Goal: Task Accomplishment & Management: Manage account settings

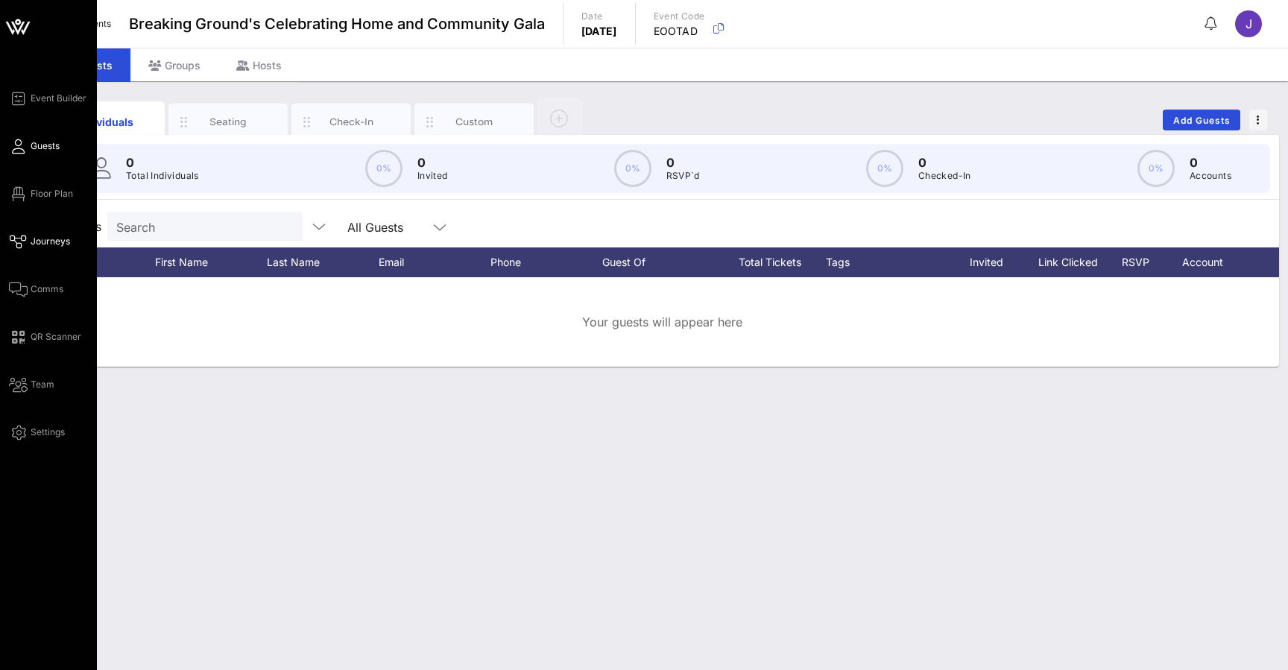
click at [20, 243] on icon at bounding box center [18, 242] width 19 height 2
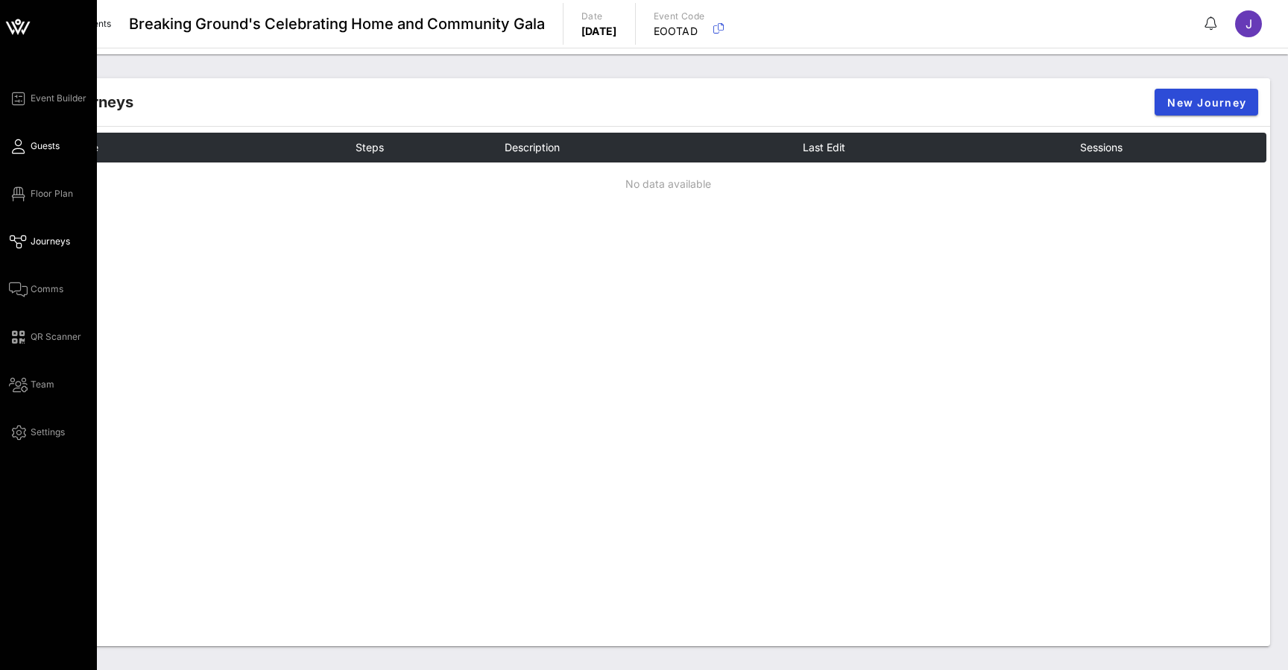
click at [22, 145] on icon at bounding box center [18, 146] width 19 height 2
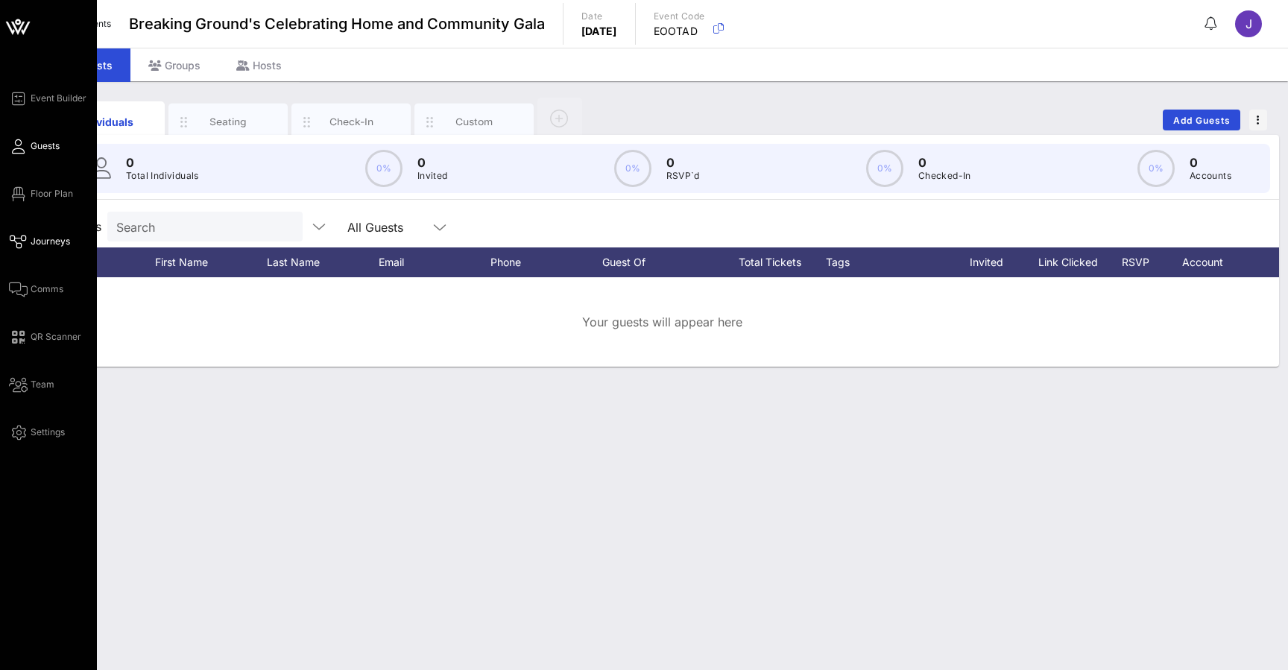
click at [16, 241] on icon at bounding box center [18, 242] width 19 height 2
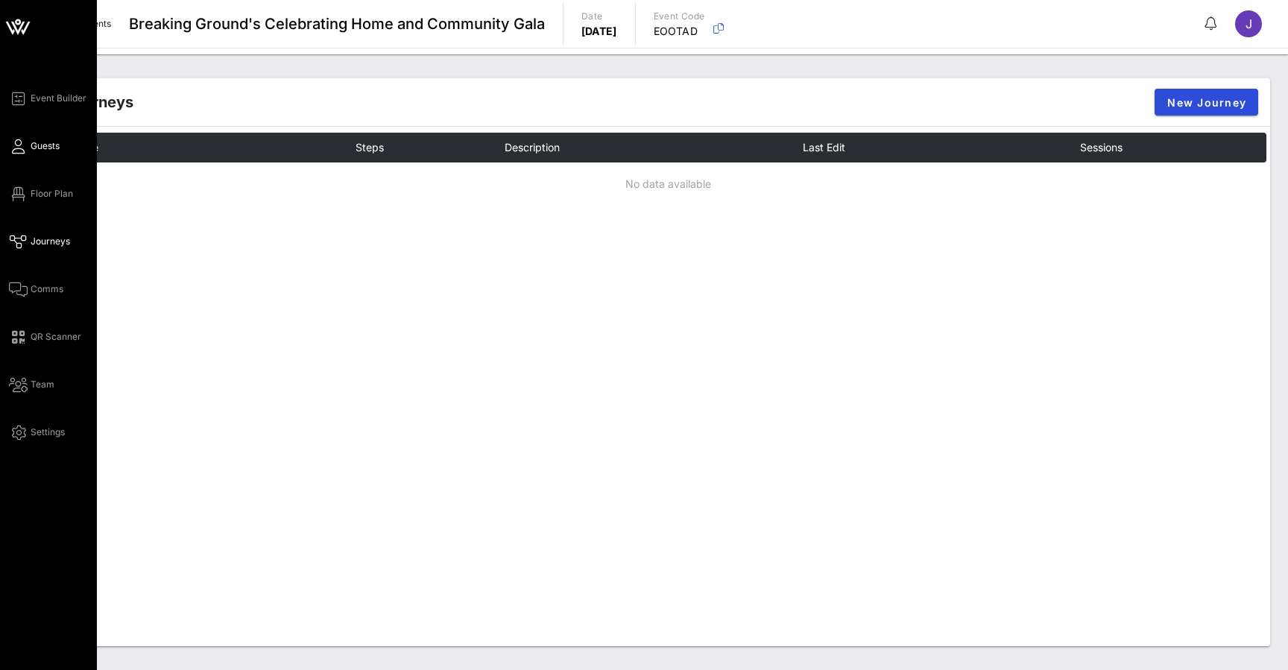
click at [17, 148] on icon at bounding box center [18, 146] width 19 height 2
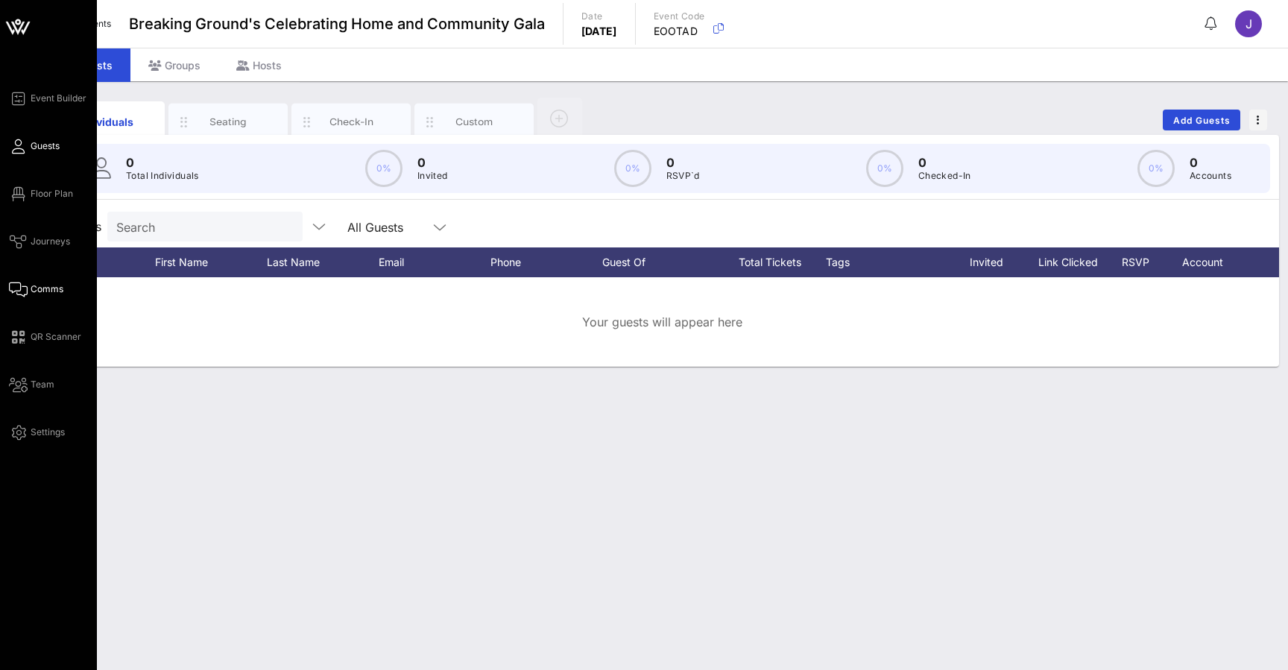
click at [23, 290] on icon at bounding box center [18, 289] width 19 height 2
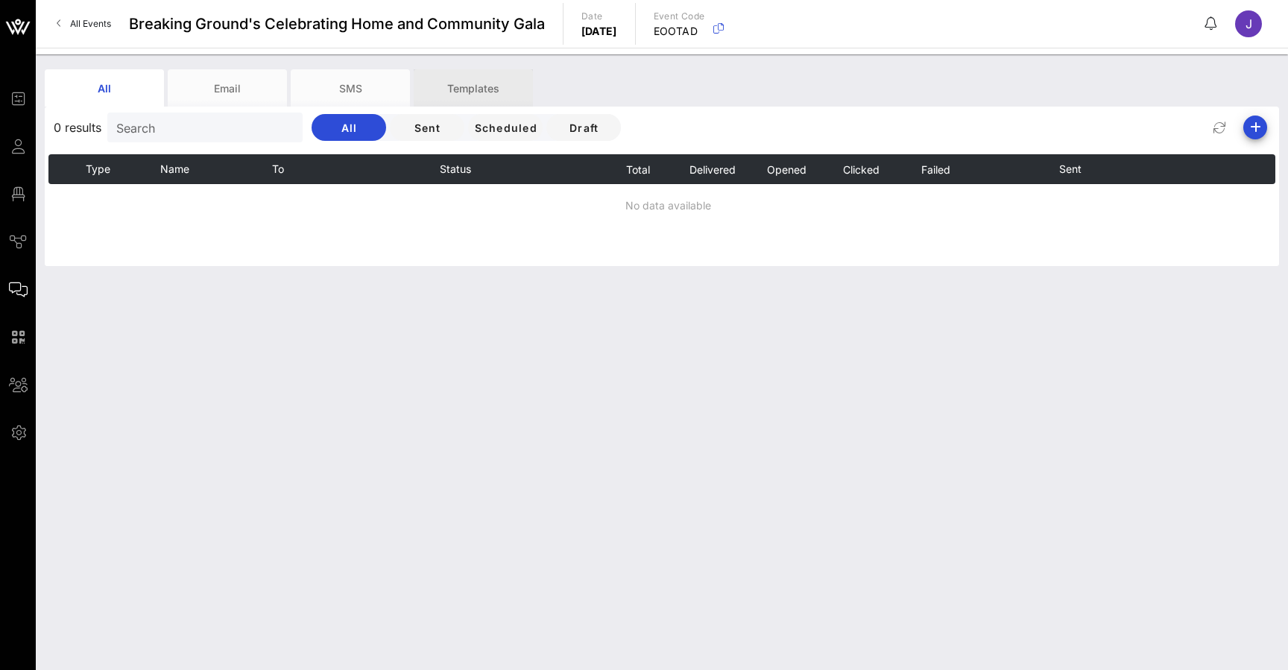
click at [491, 94] on div "Templates" at bounding box center [473, 87] width 119 height 37
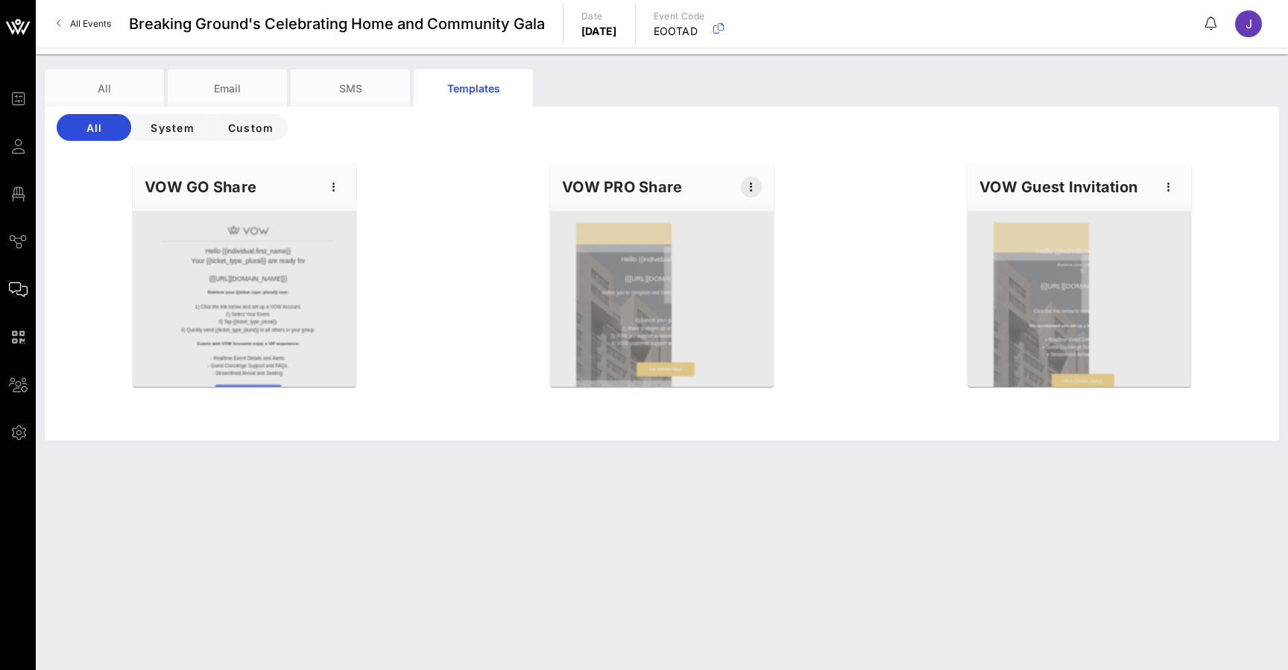
drag, startPoint x: 752, startPoint y: 251, endPoint x: 751, endPoint y: 189, distance: 62.6
click at [751, 189] on icon "button" at bounding box center [751, 187] width 18 height 18
click at [771, 239] on div "Preview" at bounding box center [774, 242] width 37 height 12
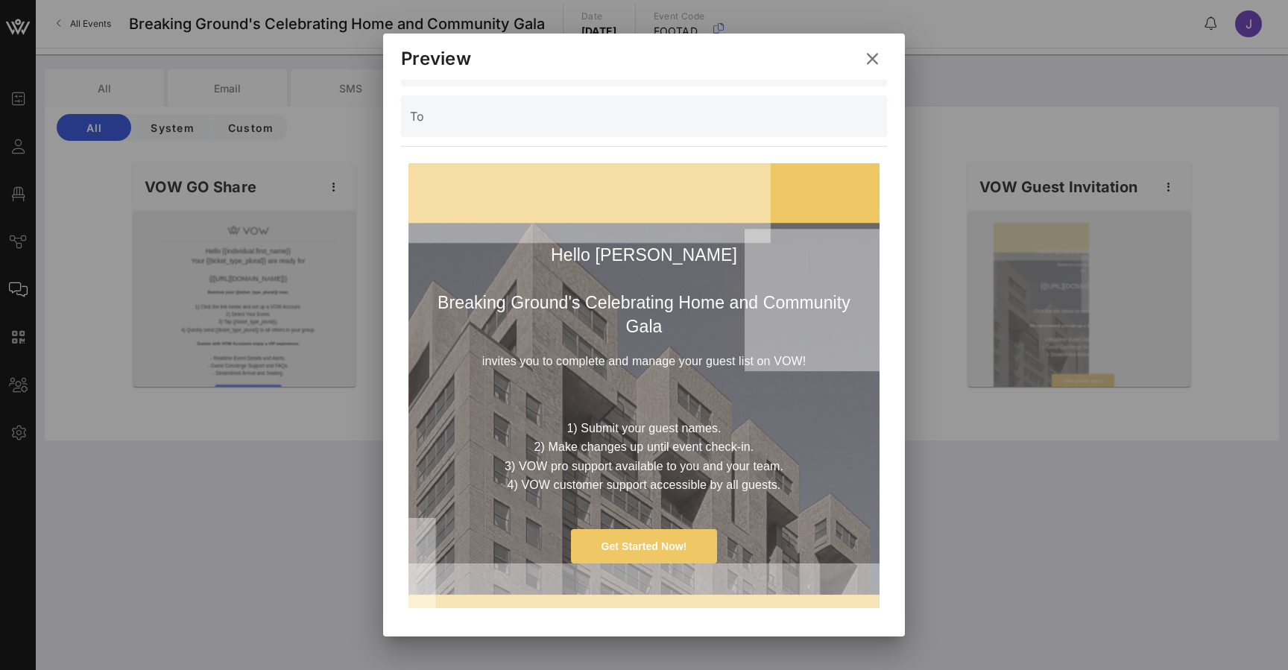
scroll to position [42, 0]
click at [675, 445] on p "1) Submit your guest names. 2) Make changes up until event check-in. 3) VOW pro…" at bounding box center [644, 458] width 432 height 76
click at [875, 65] on icon at bounding box center [872, 58] width 21 height 19
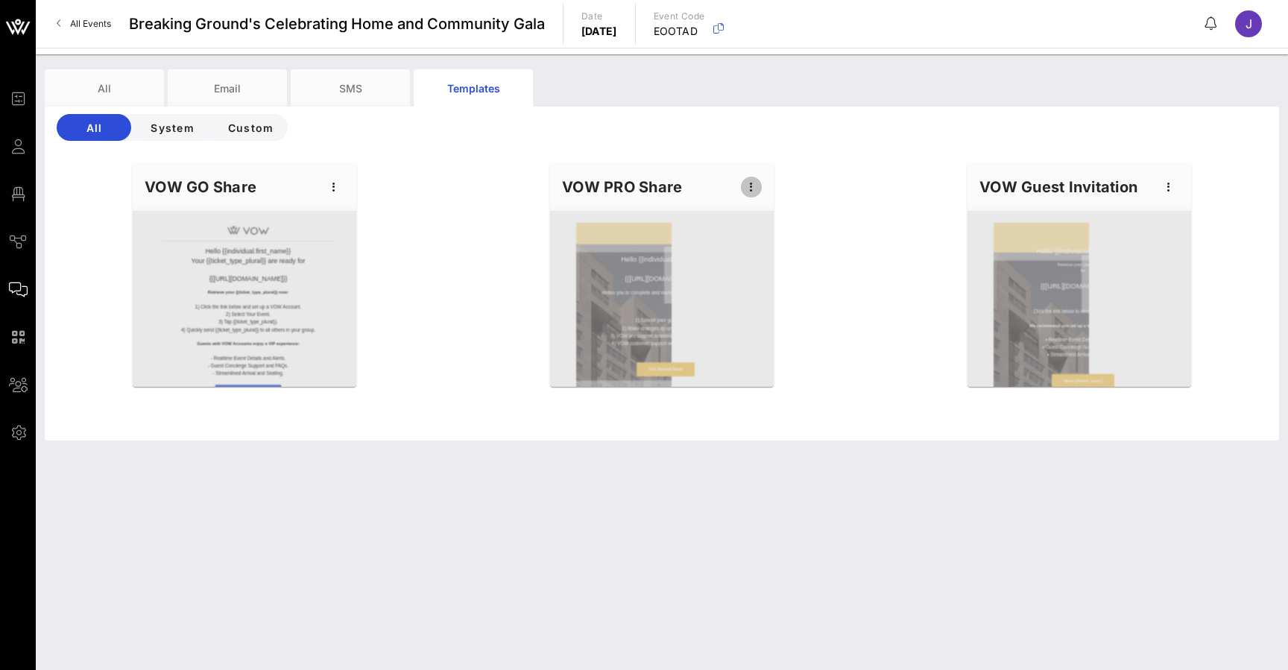
click at [748, 180] on icon "button" at bounding box center [751, 187] width 18 height 18
click at [772, 215] on div "Edit" at bounding box center [774, 212] width 37 height 12
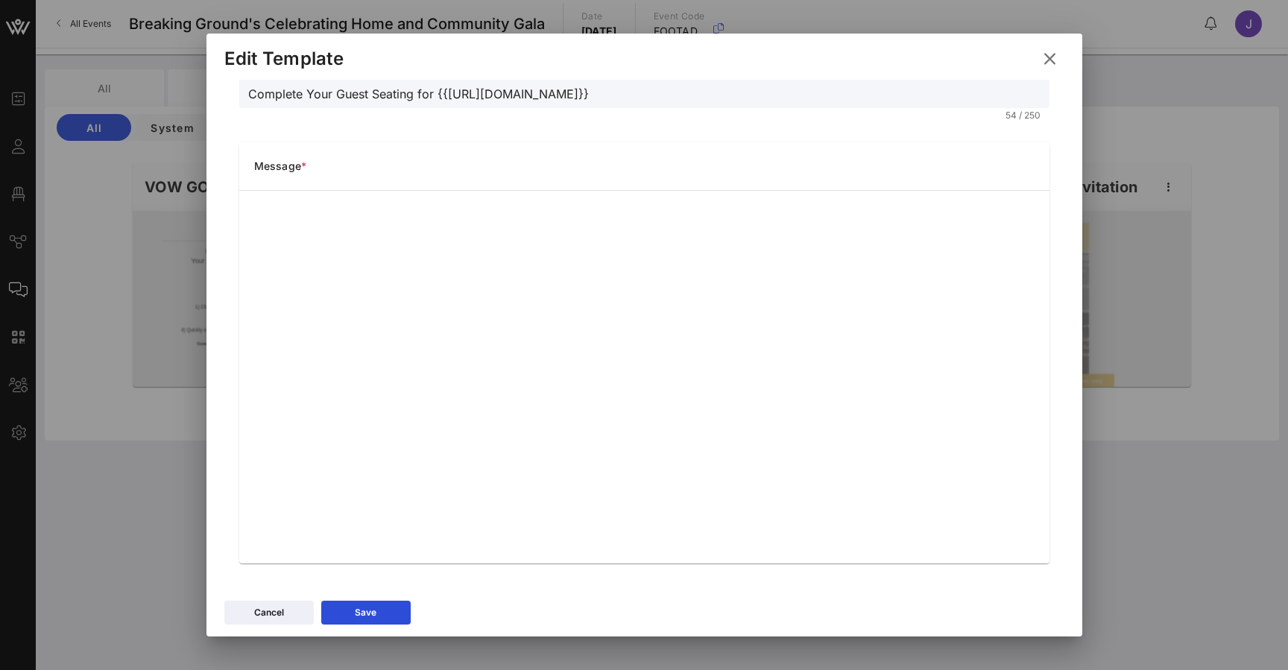
scroll to position [125, 0]
click at [1054, 57] on icon at bounding box center [1049, 58] width 21 height 19
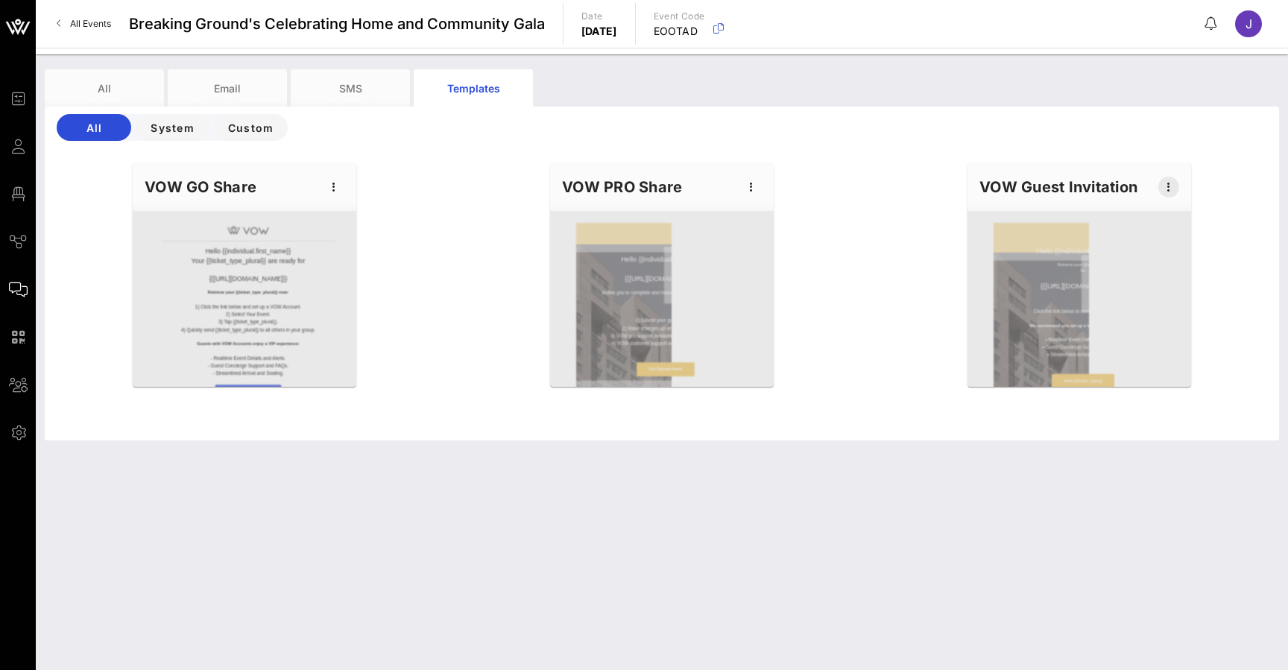
click at [1171, 183] on icon "button" at bounding box center [1169, 187] width 18 height 18
click at [1187, 247] on div "Preview" at bounding box center [1191, 242] width 37 height 12
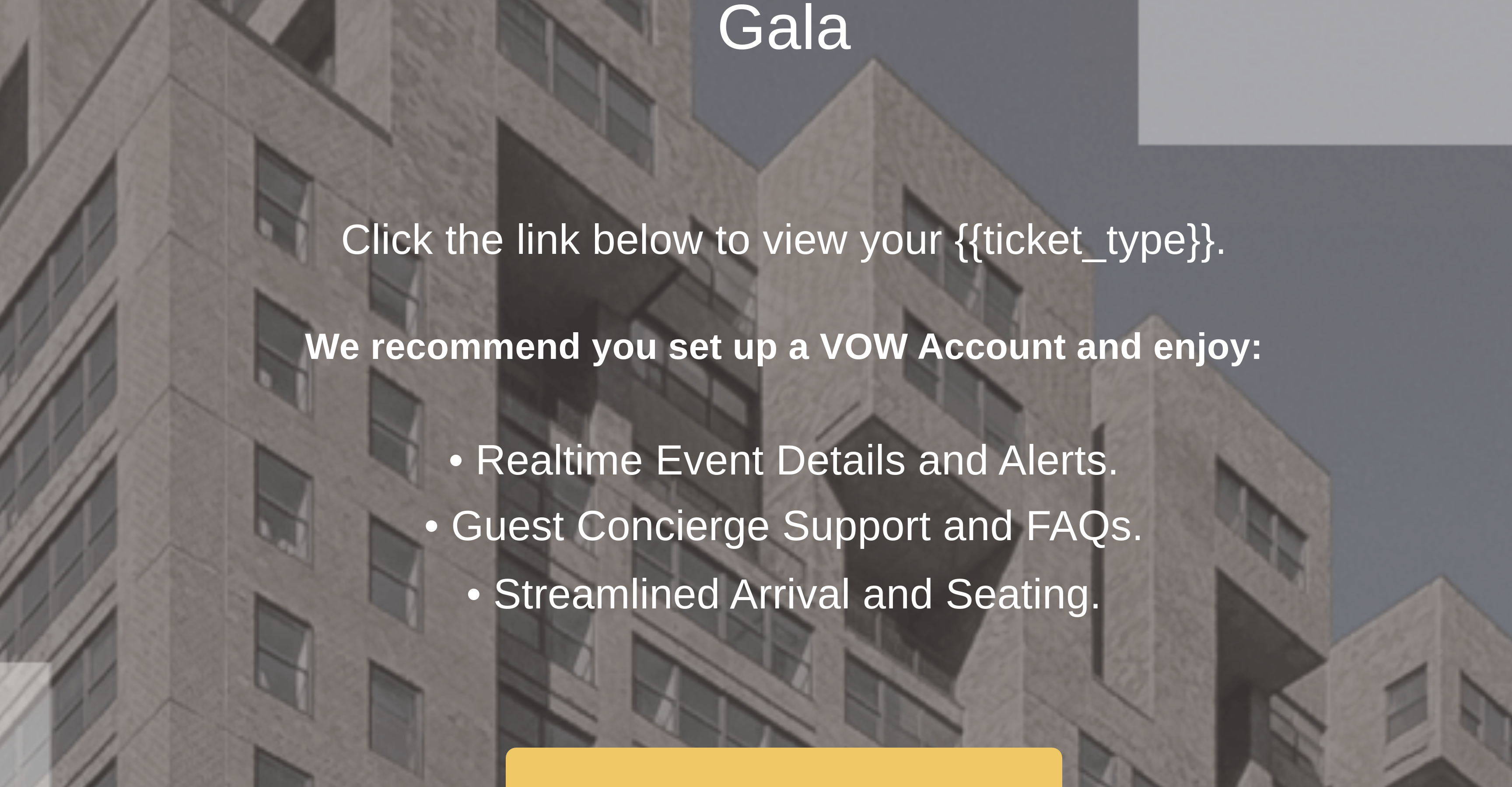
scroll to position [0, 0]
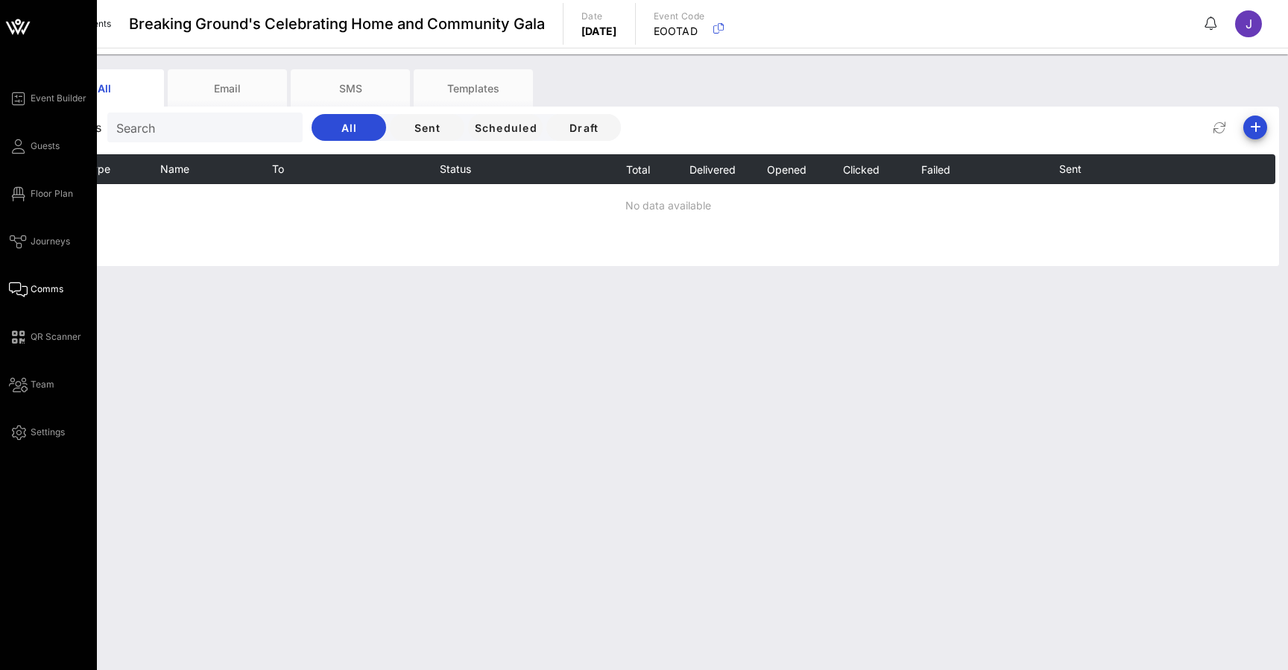
click at [34, 291] on span "Comms" at bounding box center [47, 288] width 33 height 13
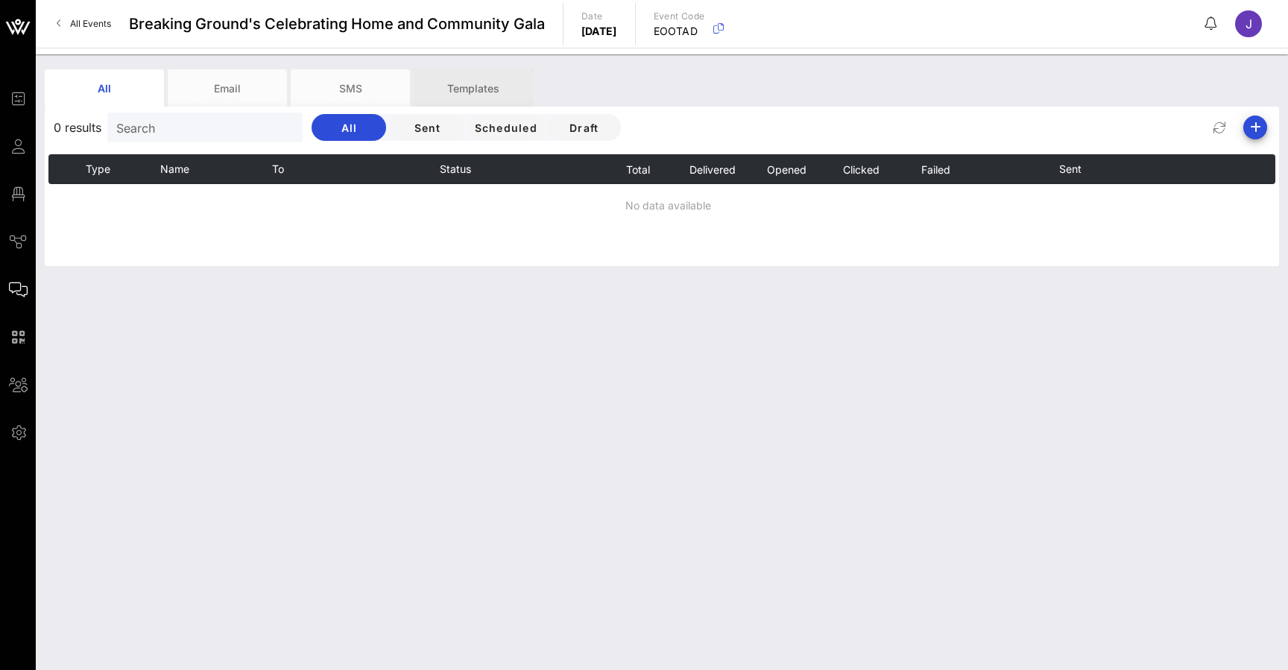
click at [473, 80] on div "Templates" at bounding box center [473, 87] width 119 height 37
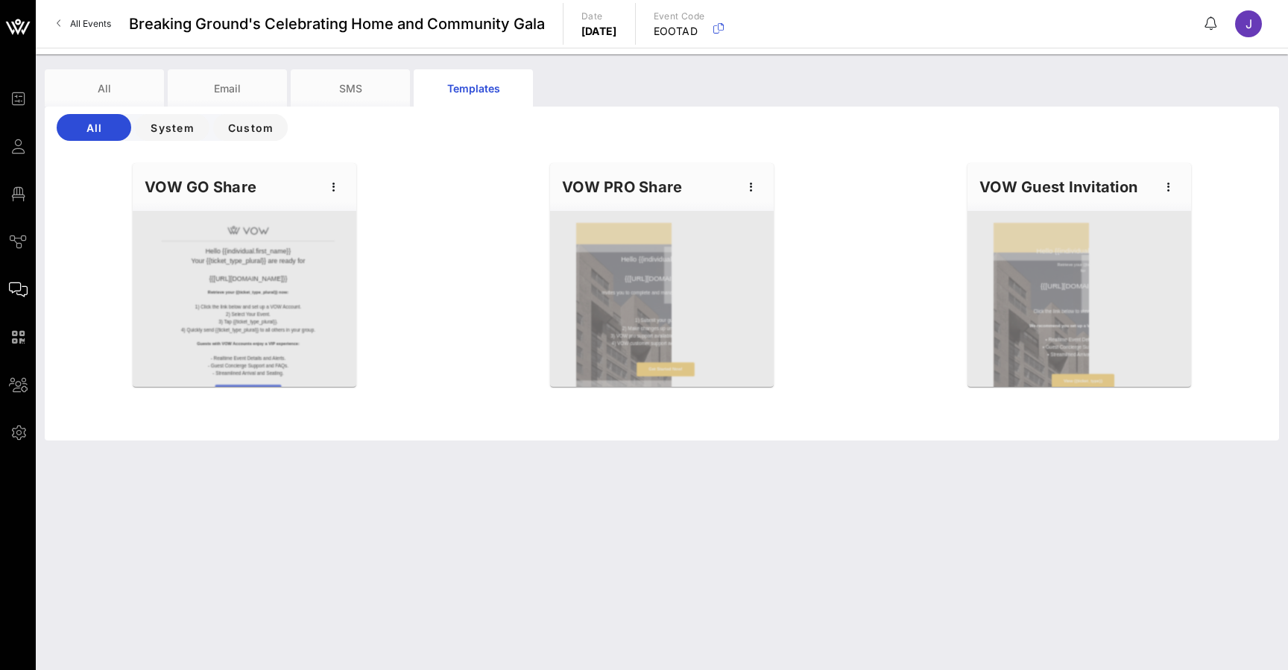
click at [1078, 327] on div at bounding box center [1079, 299] width 224 height 176
click at [1176, 189] on icon "button" at bounding box center [1169, 187] width 18 height 18
click at [1183, 218] on div "Edit" at bounding box center [1191, 213] width 37 height 24
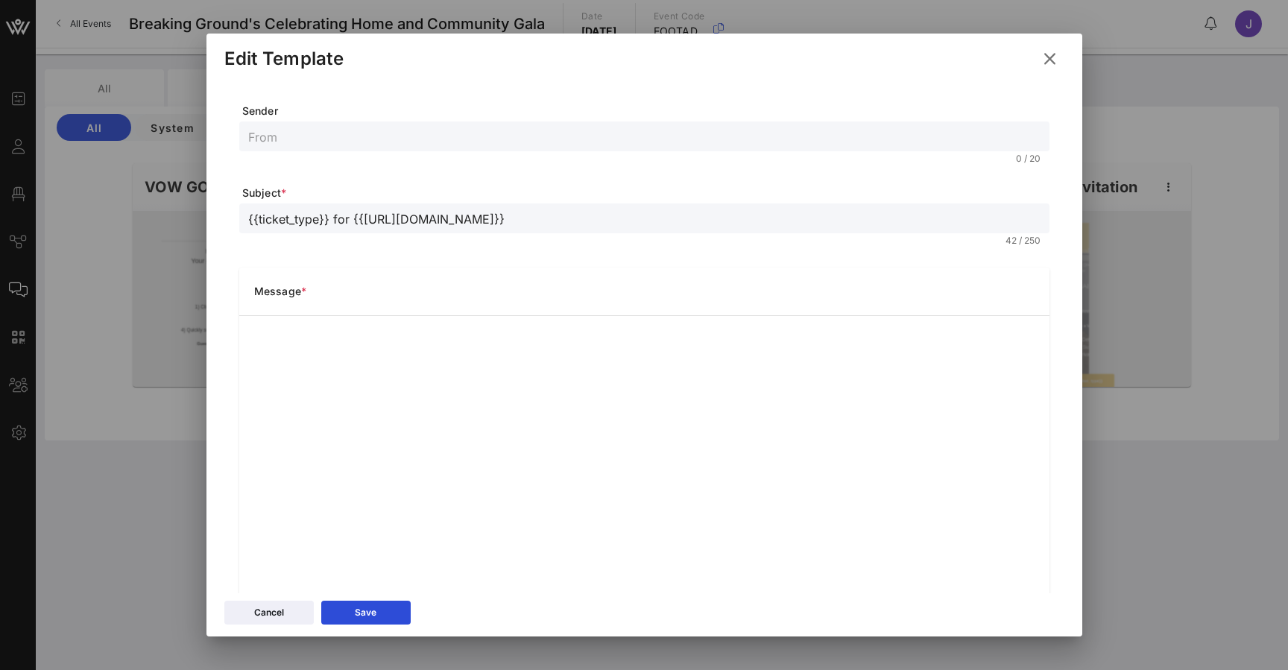
click at [1048, 59] on icon at bounding box center [1050, 59] width 20 height 18
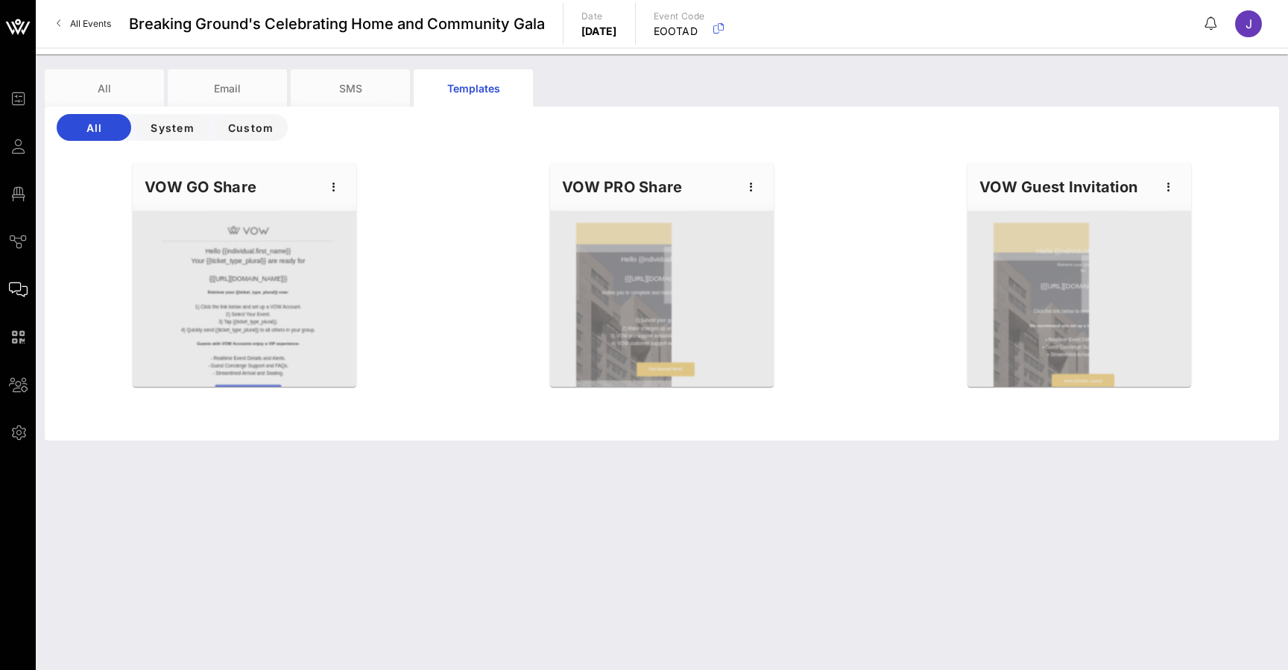
click at [653, 189] on div "VOW PRO Share" at bounding box center [662, 187] width 224 height 48
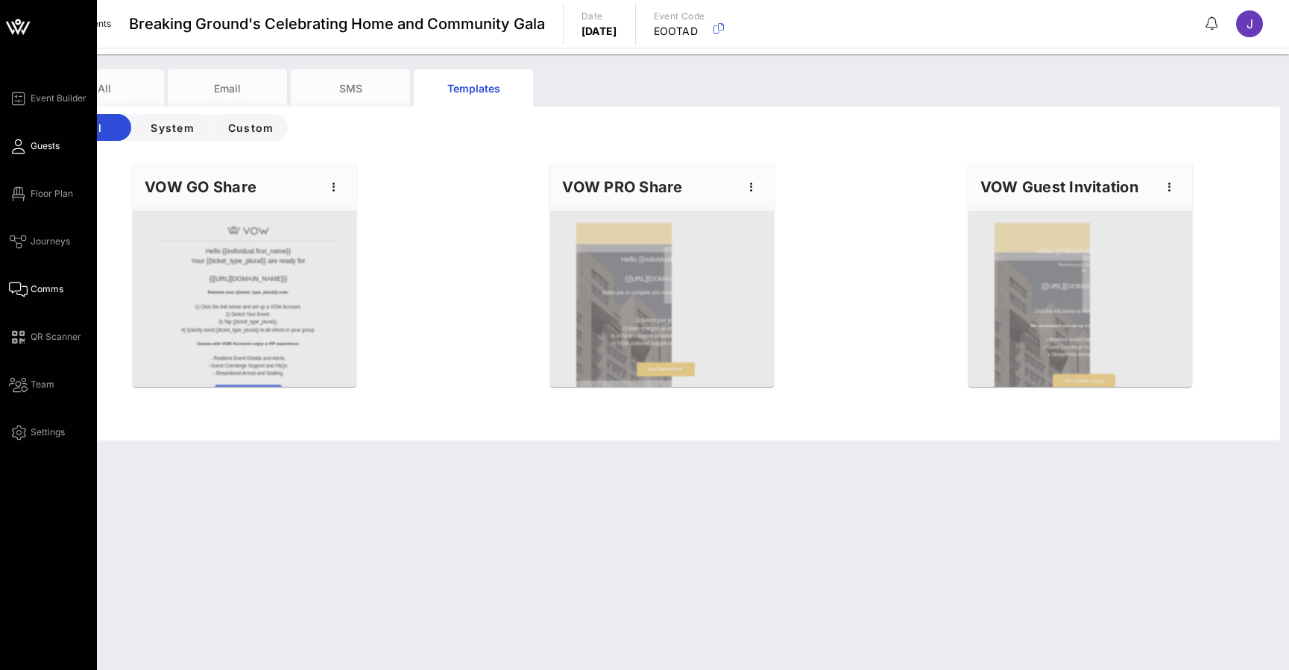
click at [18, 148] on icon at bounding box center [18, 146] width 19 height 2
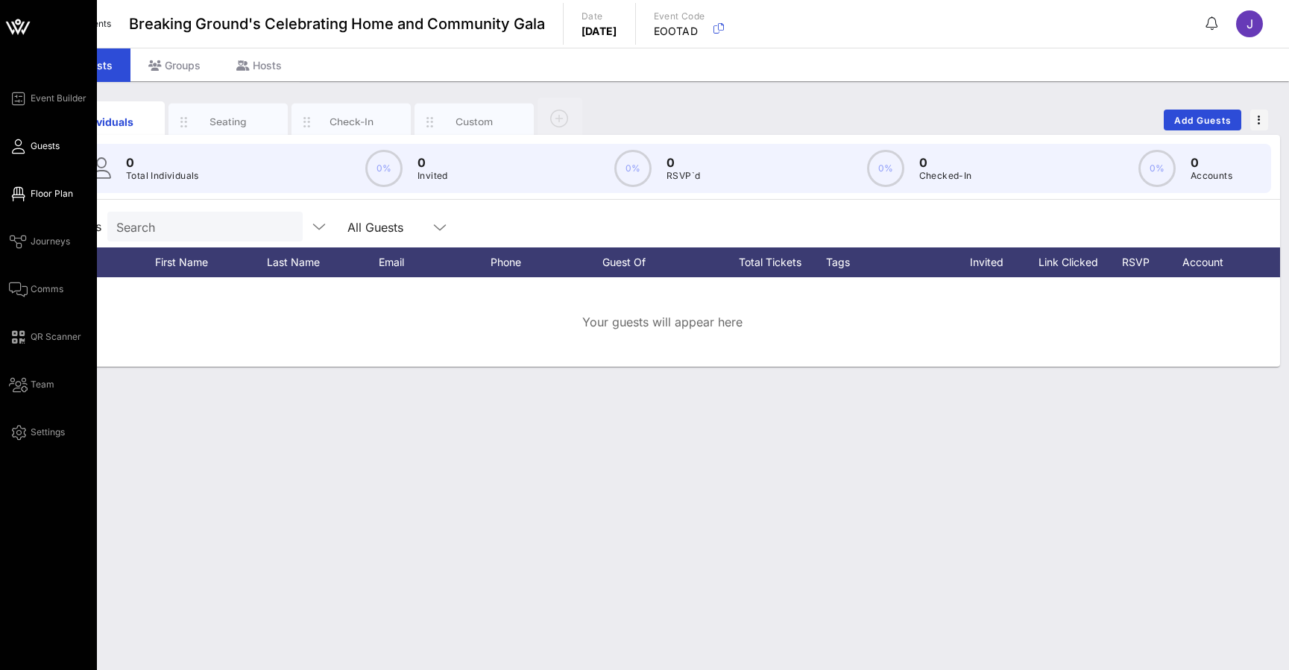
click at [17, 194] on icon at bounding box center [18, 194] width 19 height 2
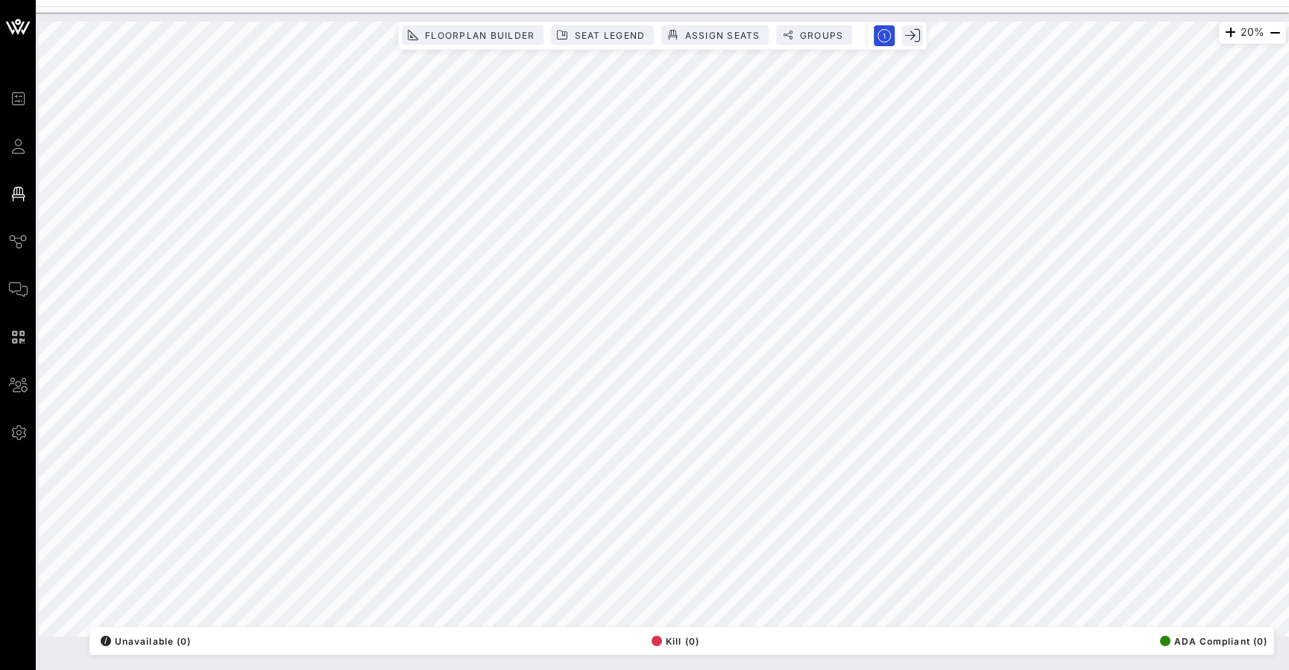
click at [874, 0] on html "Event Builder Guests Floor Plan Journeys Comms QR Scanner Team Settings Breakin…" at bounding box center [644, 335] width 1289 height 670
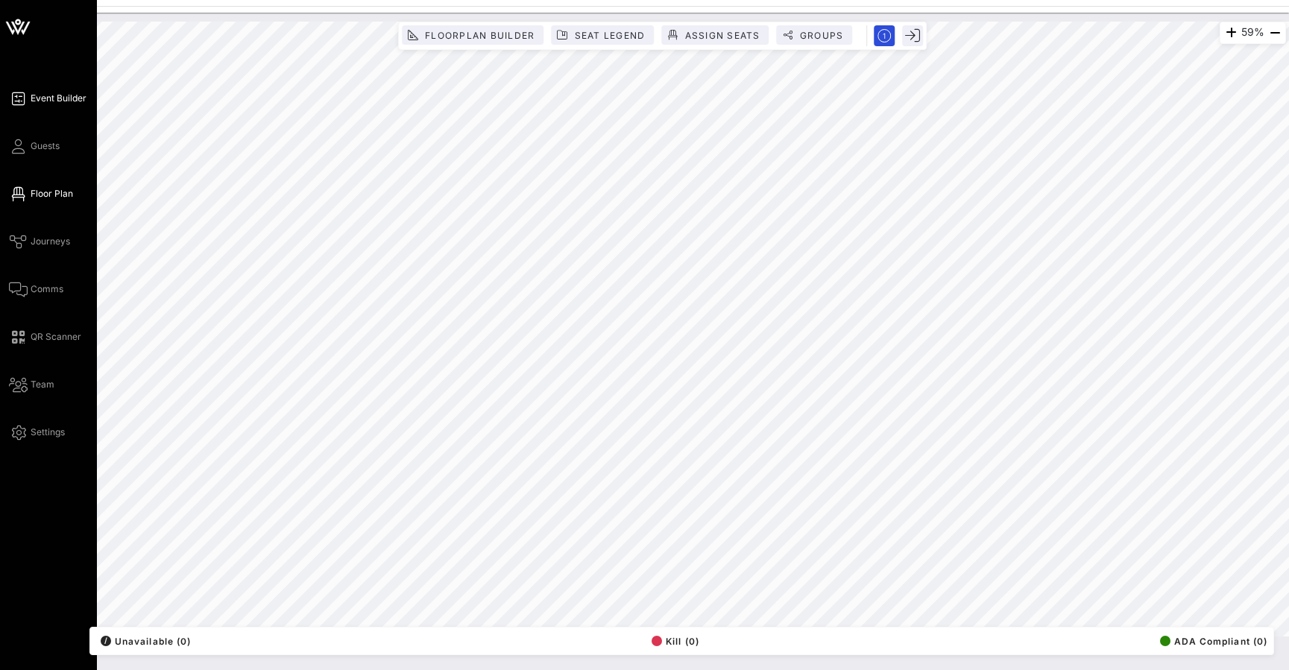
click at [16, 100] on icon at bounding box center [18, 99] width 19 height 2
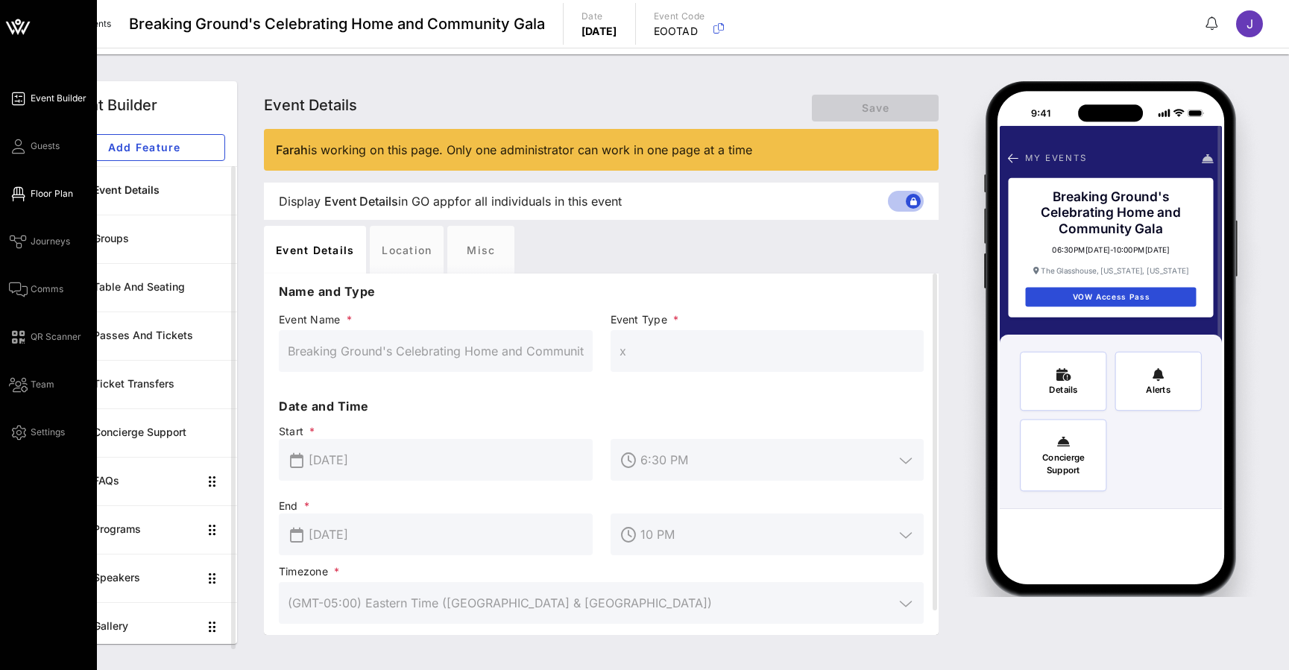
click at [33, 198] on span "Floor Plan" at bounding box center [52, 193] width 42 height 13
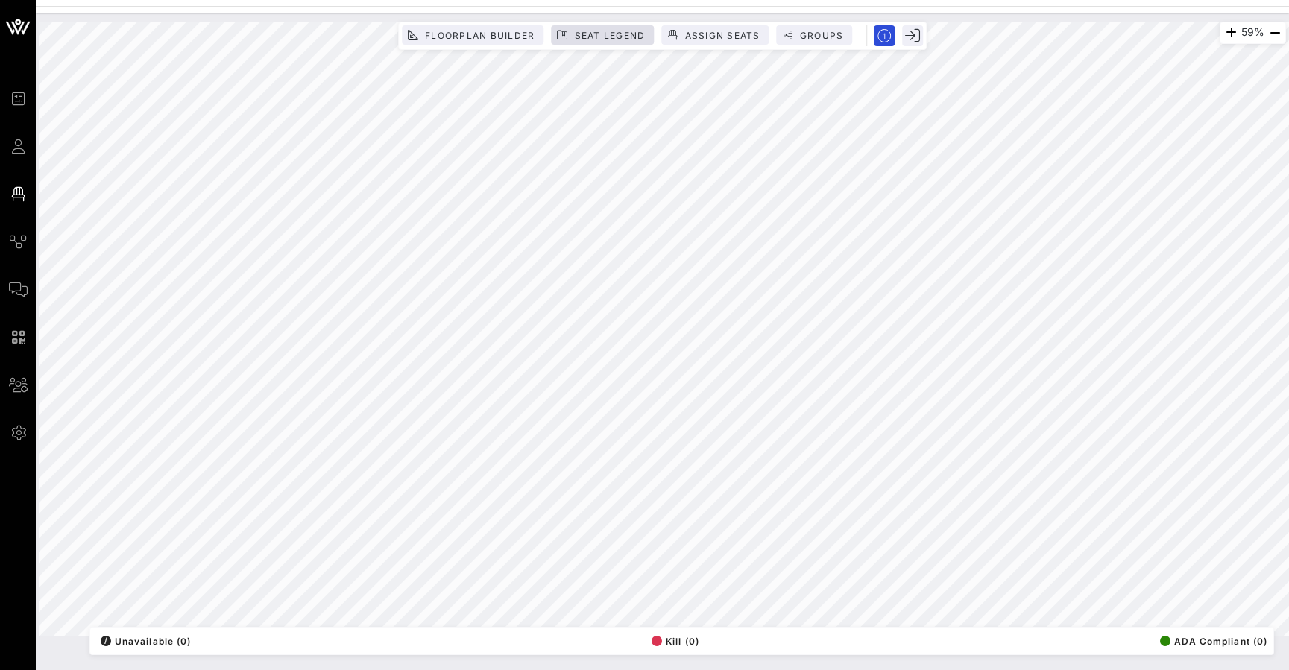
click at [584, 35] on div "59% Floorplan Builder Seat Legend Assign Seats Groups Exit All Reserved Shared …" at bounding box center [662, 329] width 1247 height 615
click at [1270, 33] on icon "button" at bounding box center [1275, 33] width 18 height 18
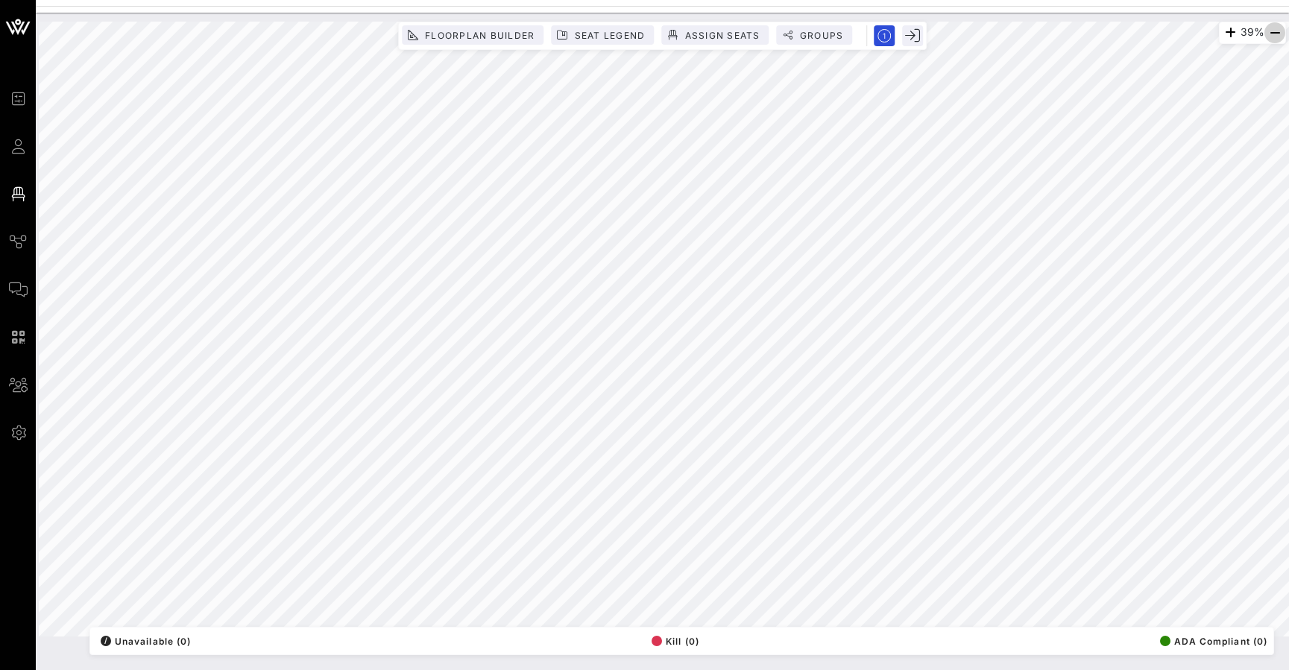
click at [1270, 33] on icon "button" at bounding box center [1275, 33] width 18 height 18
drag, startPoint x: 912, startPoint y: 654, endPoint x: 818, endPoint y: 32, distance: 628.7
click at [818, 32] on span "Groups" at bounding box center [821, 35] width 45 height 11
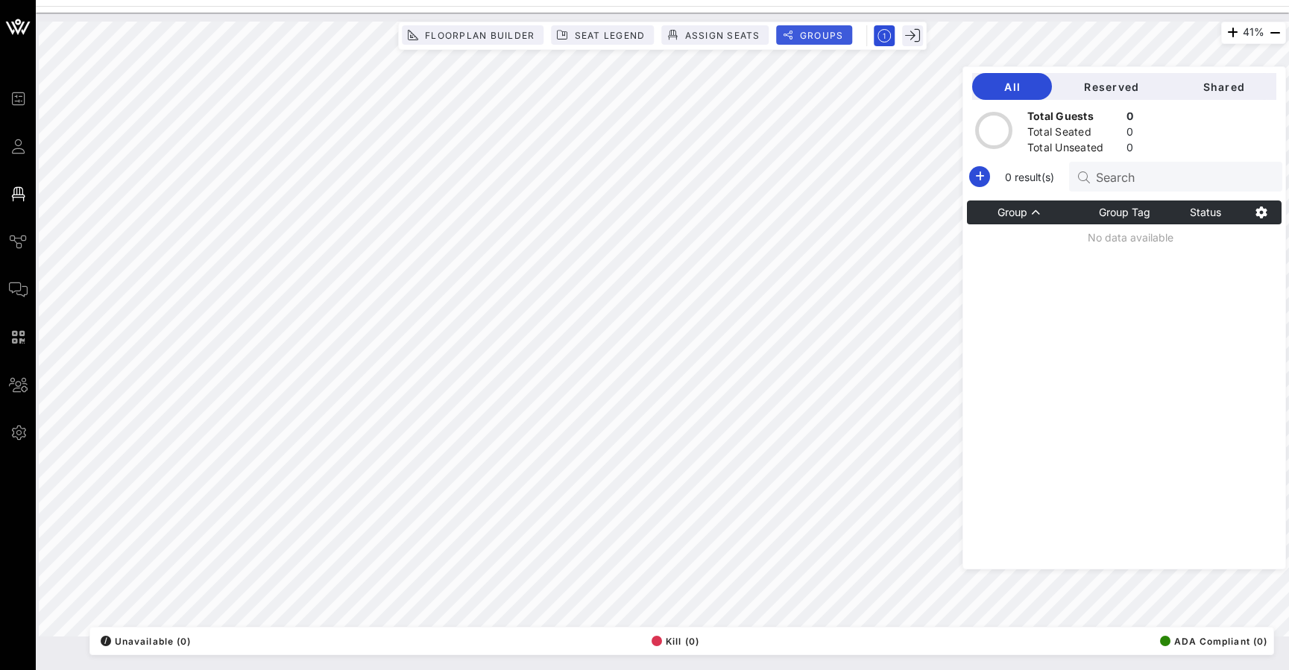
click at [506, 37] on span "Floorplan Builder" at bounding box center [479, 35] width 111 height 11
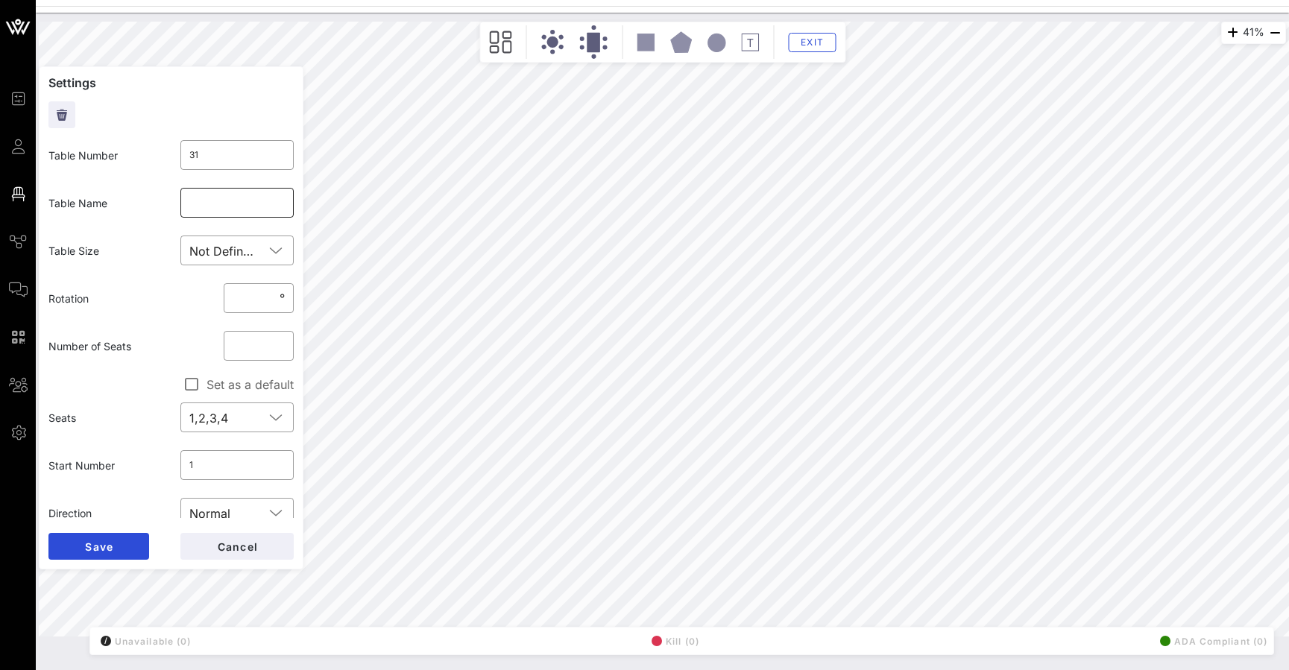
click at [230, 209] on input "text" at bounding box center [237, 203] width 96 height 24
type input "Diagio"
click at [267, 546] on button "Cancel" at bounding box center [236, 546] width 113 height 27
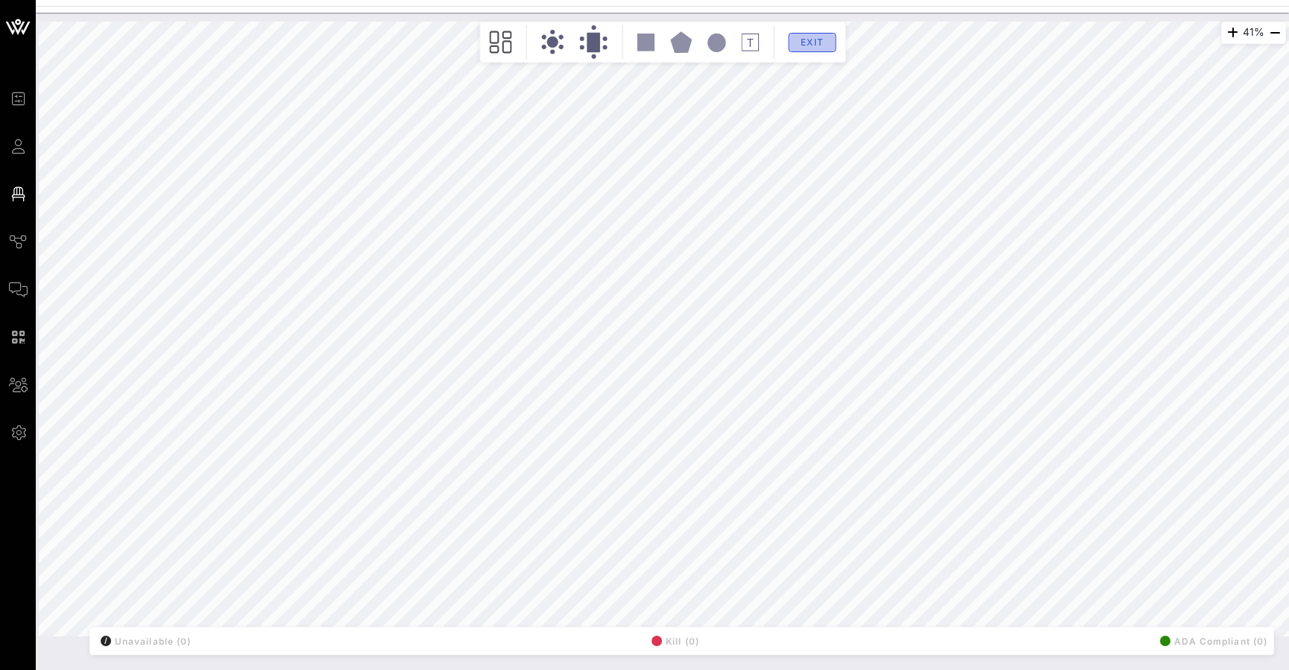
click at [815, 46] on span "Exit" at bounding box center [812, 42] width 28 height 11
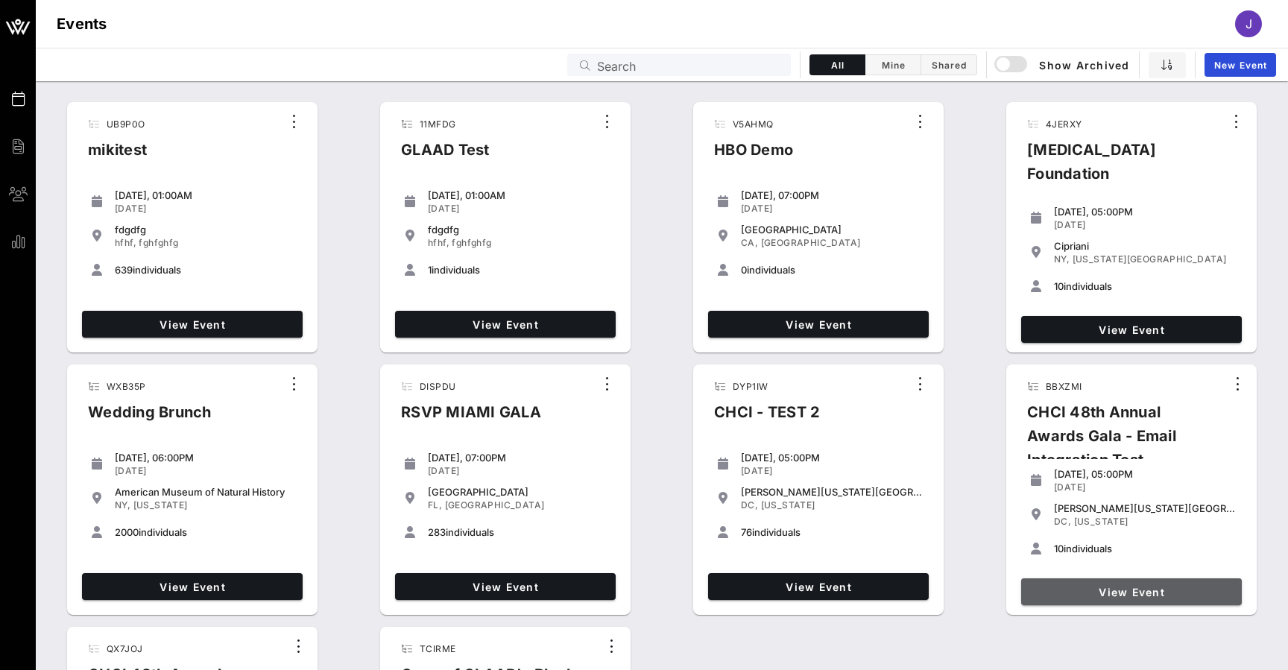
click at [1122, 588] on span "View Event" at bounding box center [1131, 592] width 209 height 13
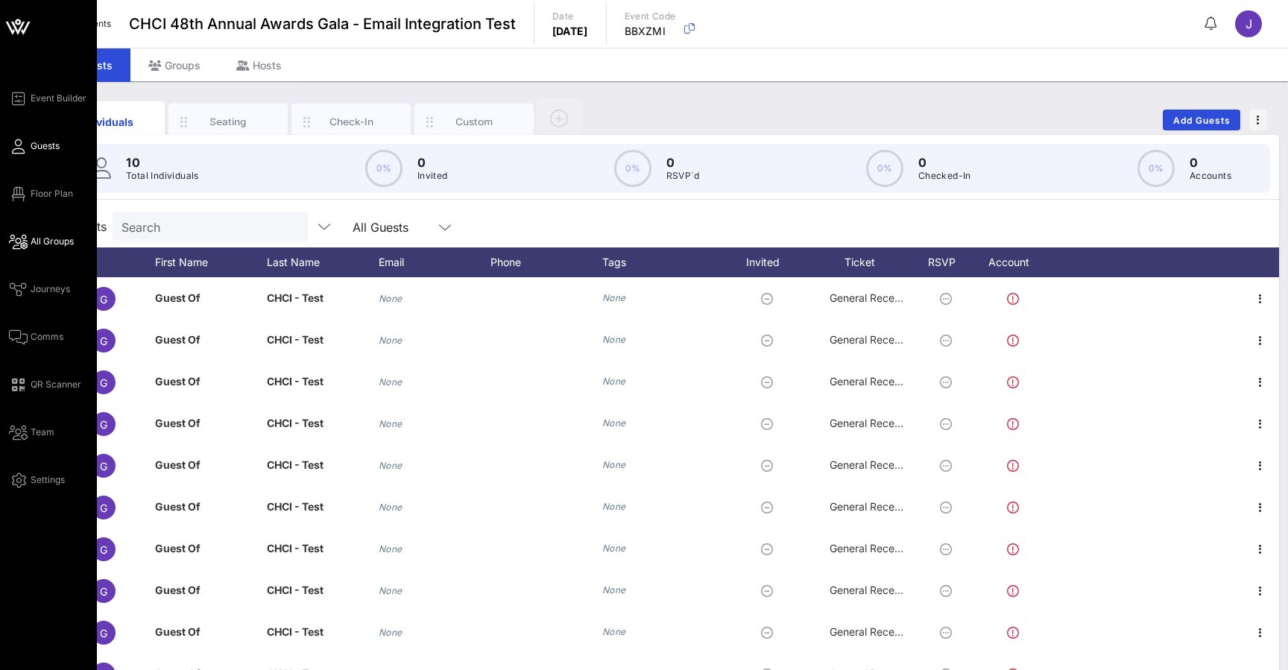
click at [27, 241] on icon at bounding box center [18, 242] width 19 height 2
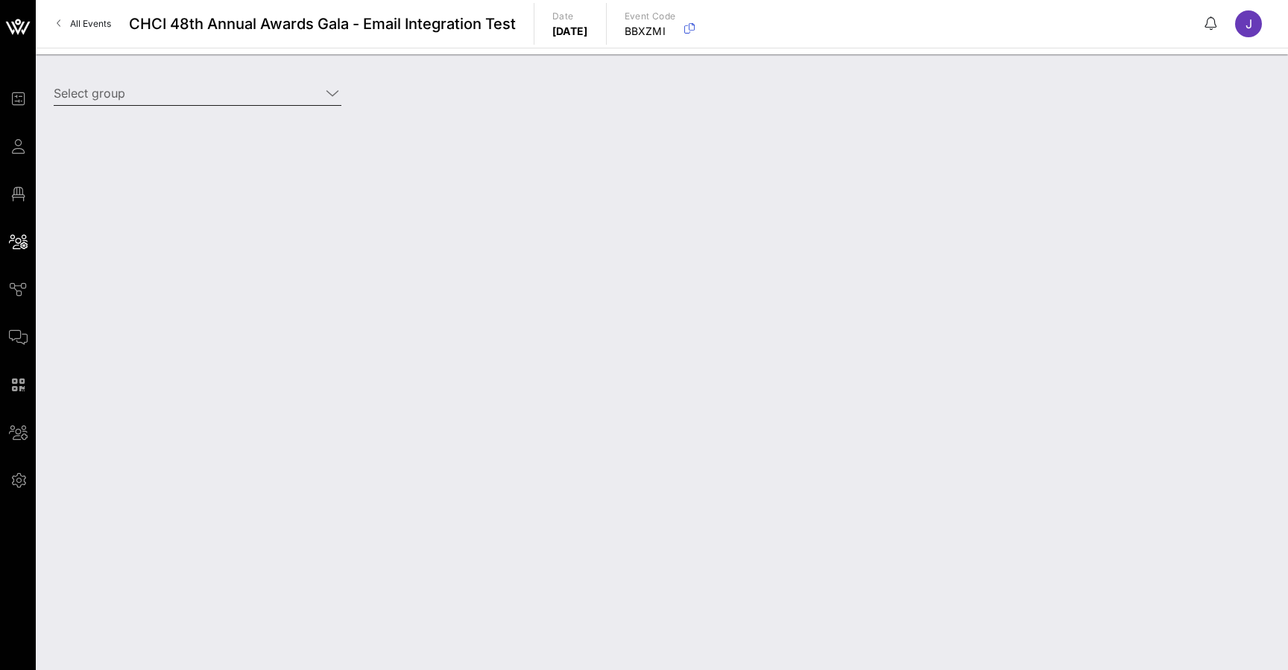
click at [296, 95] on input "Select group" at bounding box center [187, 93] width 267 height 24
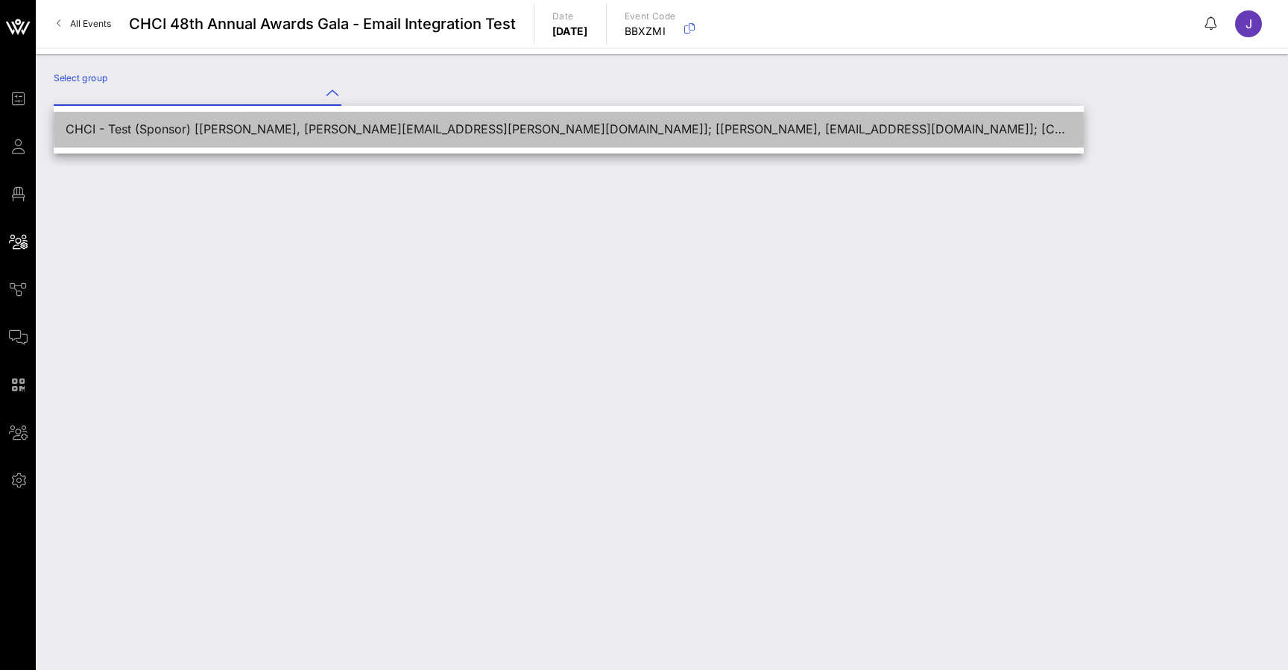
click at [289, 121] on div "CHCI - Test (Sponsor) [[PERSON_NAME], [PERSON_NAME][EMAIL_ADDRESS][PERSON_NAME]…" at bounding box center [569, 129] width 1006 height 32
type input "CHCI - Test (Sponsor) [[PERSON_NAME], [PERSON_NAME][EMAIL_ADDRESS][PERSON_NAME]…"
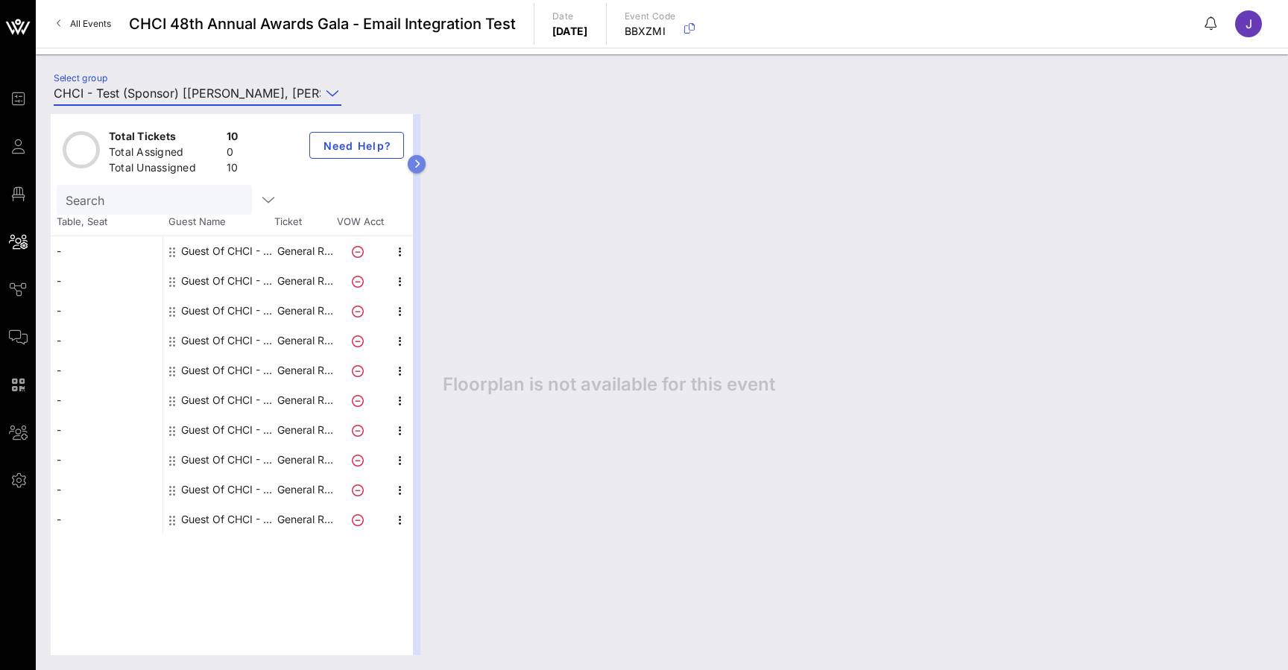
click at [417, 165] on icon "button" at bounding box center [417, 164] width 7 height 9
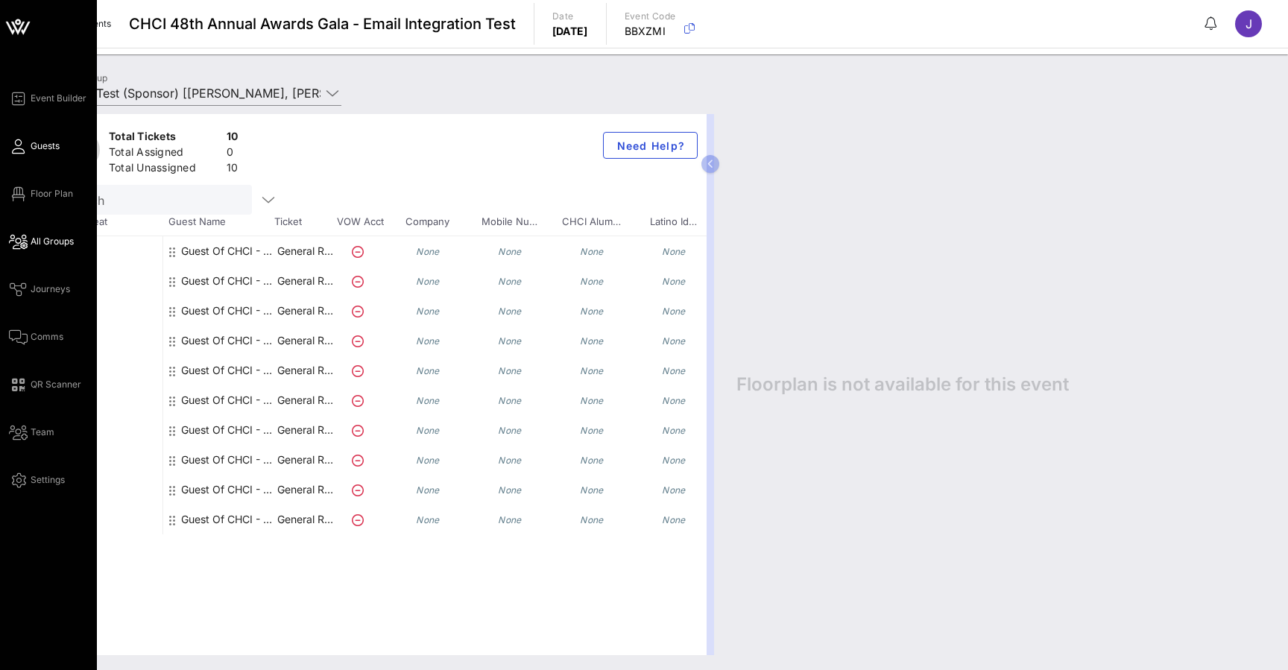
click at [34, 141] on span "Guests" at bounding box center [45, 145] width 29 height 13
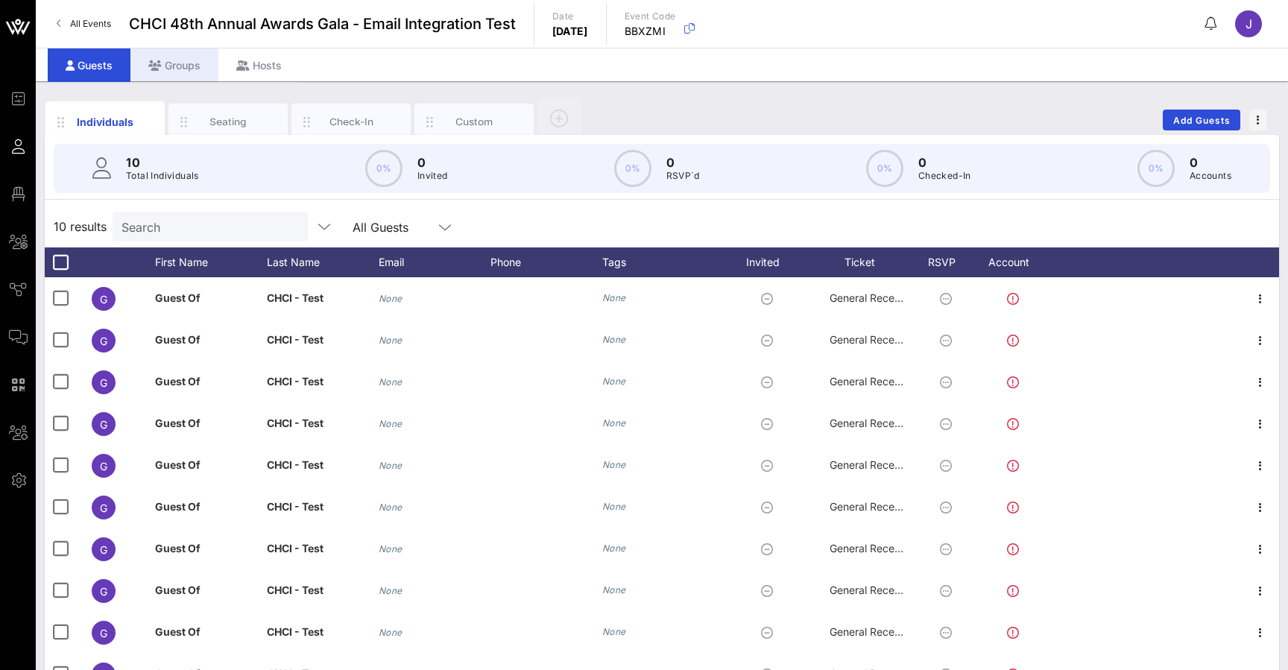
click at [182, 64] on div "Groups" at bounding box center [174, 65] width 88 height 34
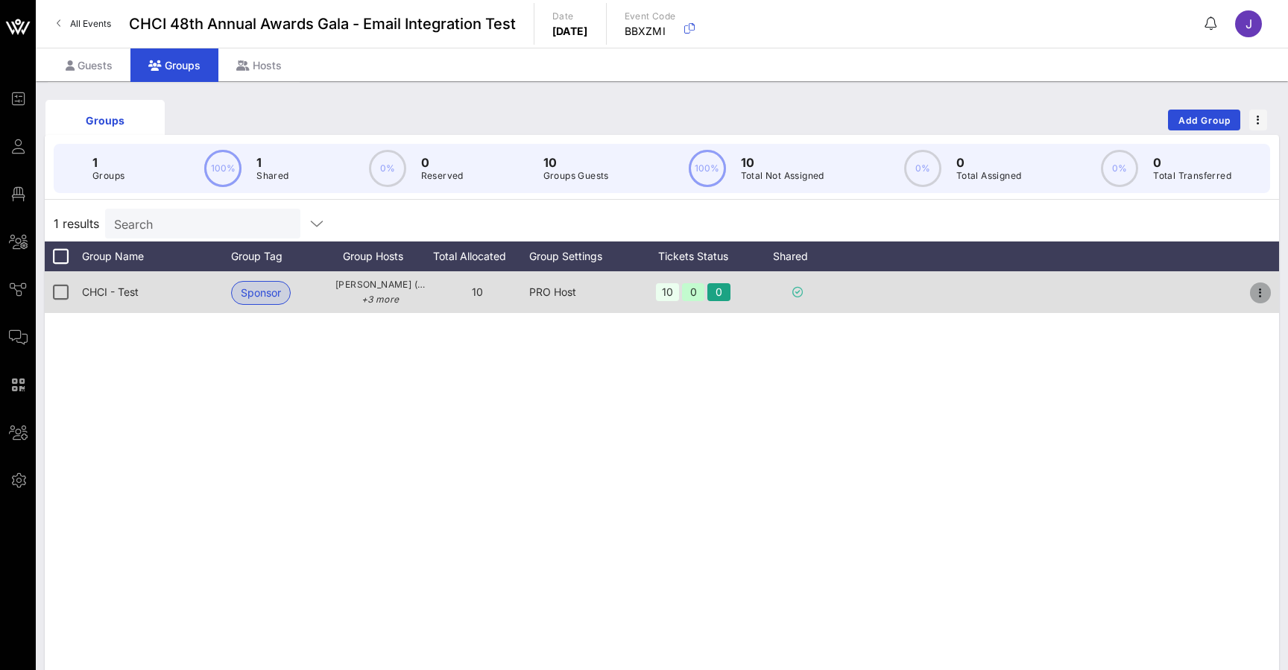
click at [1266, 292] on icon "button" at bounding box center [1260, 293] width 18 height 18
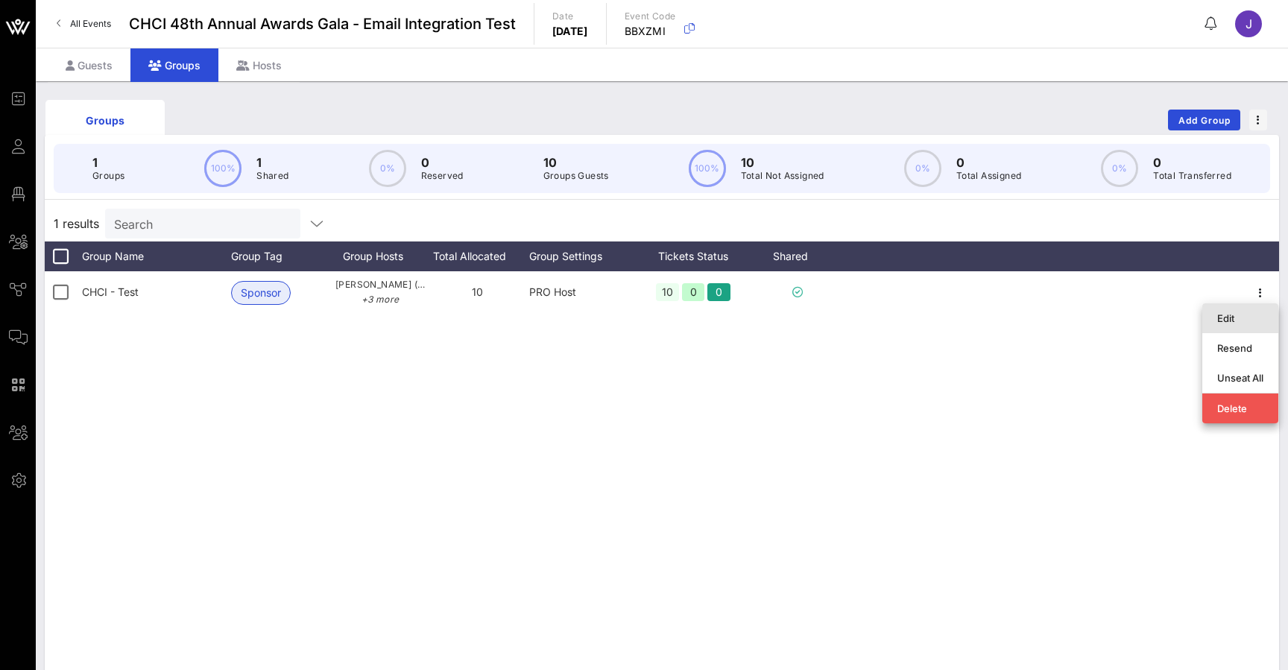
click at [1234, 328] on div "Edit" at bounding box center [1240, 318] width 46 height 24
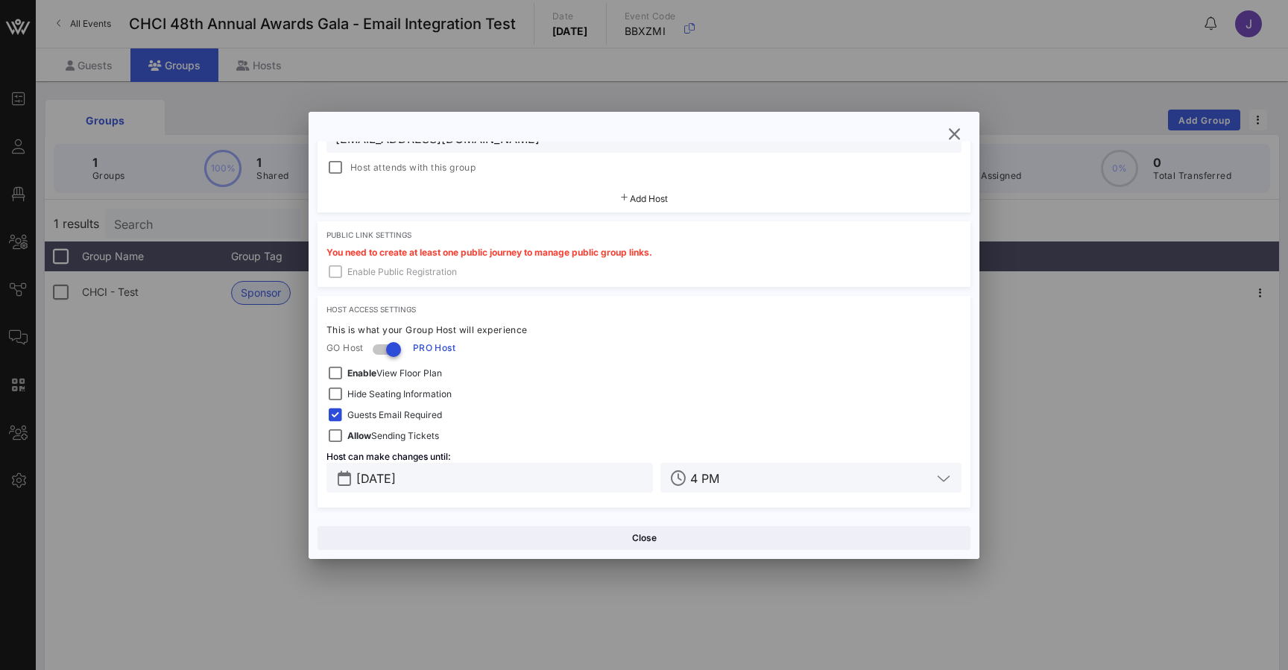
scroll to position [876, 0]
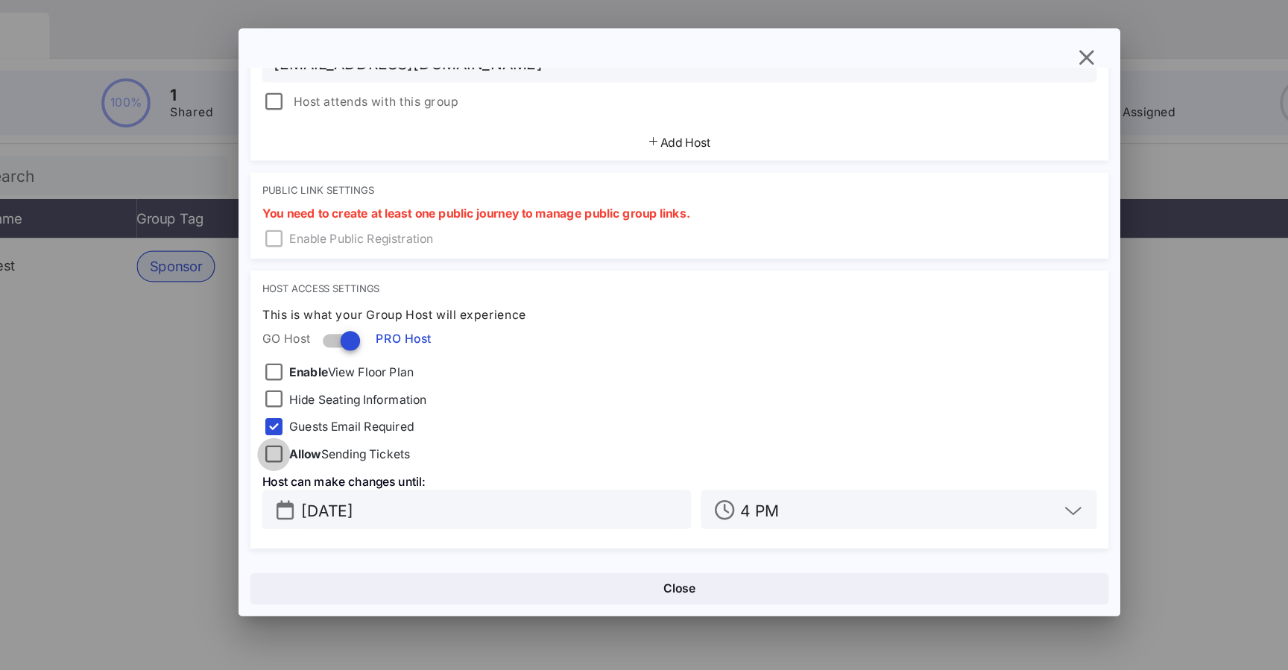
click at [325, 426] on div at bounding box center [335, 436] width 21 height 21
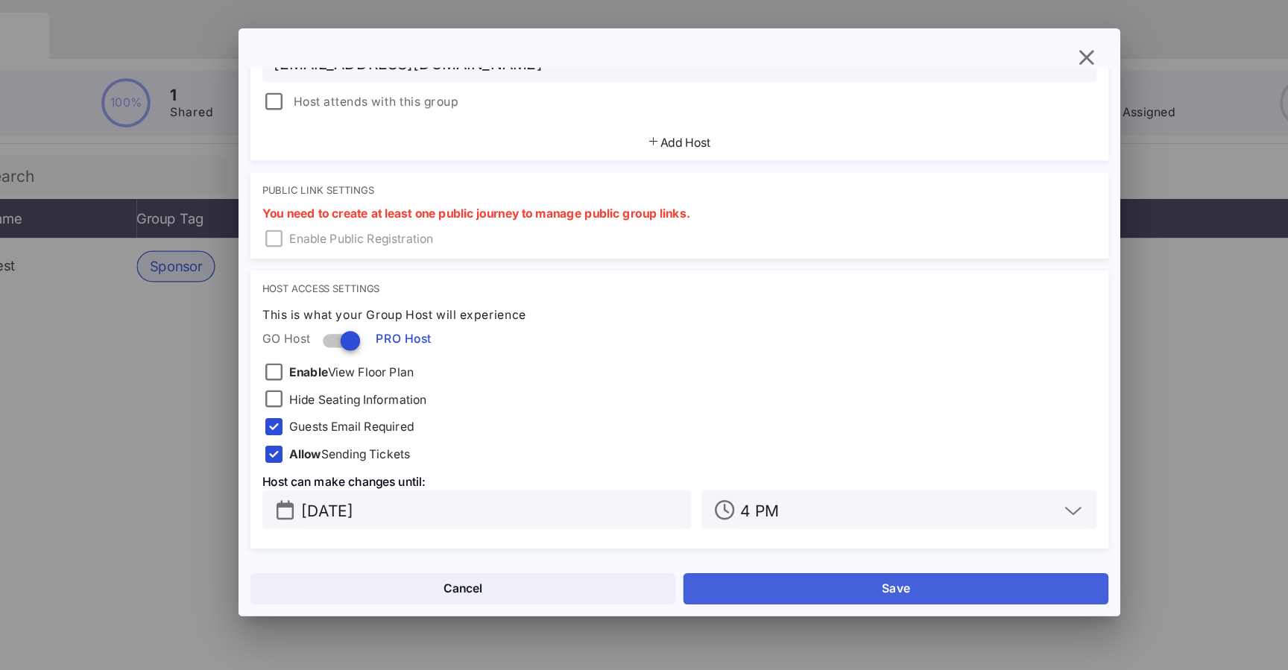
click at [671, 526] on button "Save" at bounding box center [808, 538] width 323 height 24
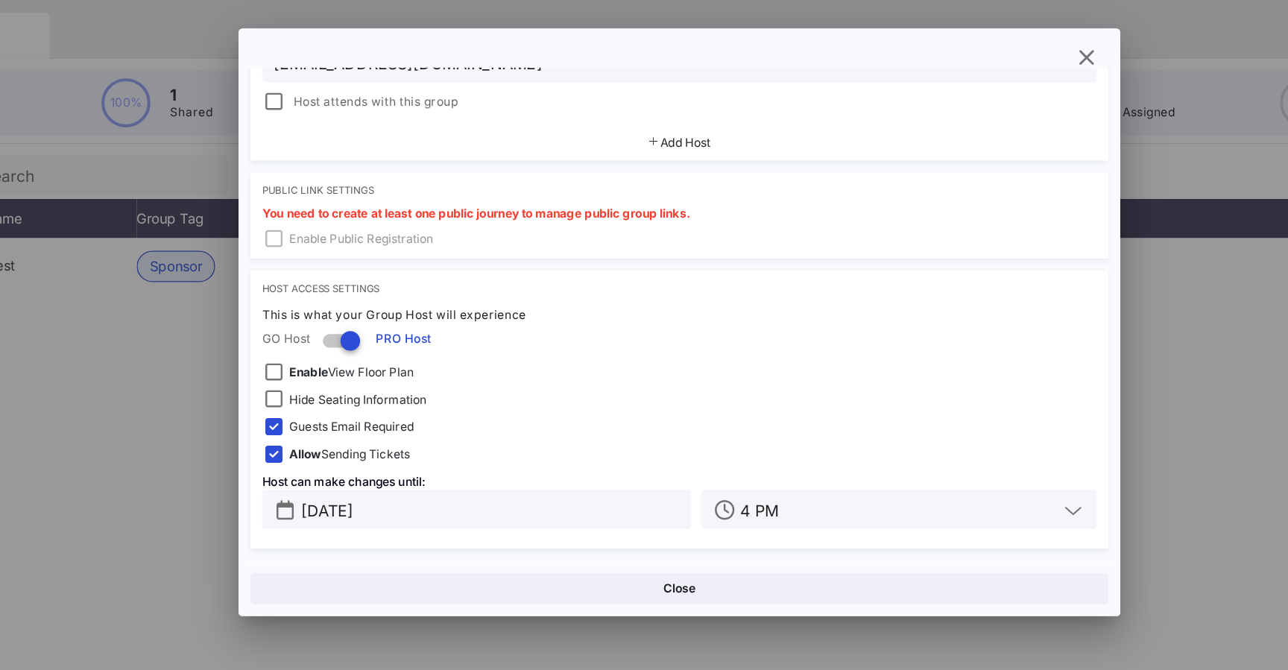
click at [671, 526] on button "Close" at bounding box center [644, 538] width 653 height 24
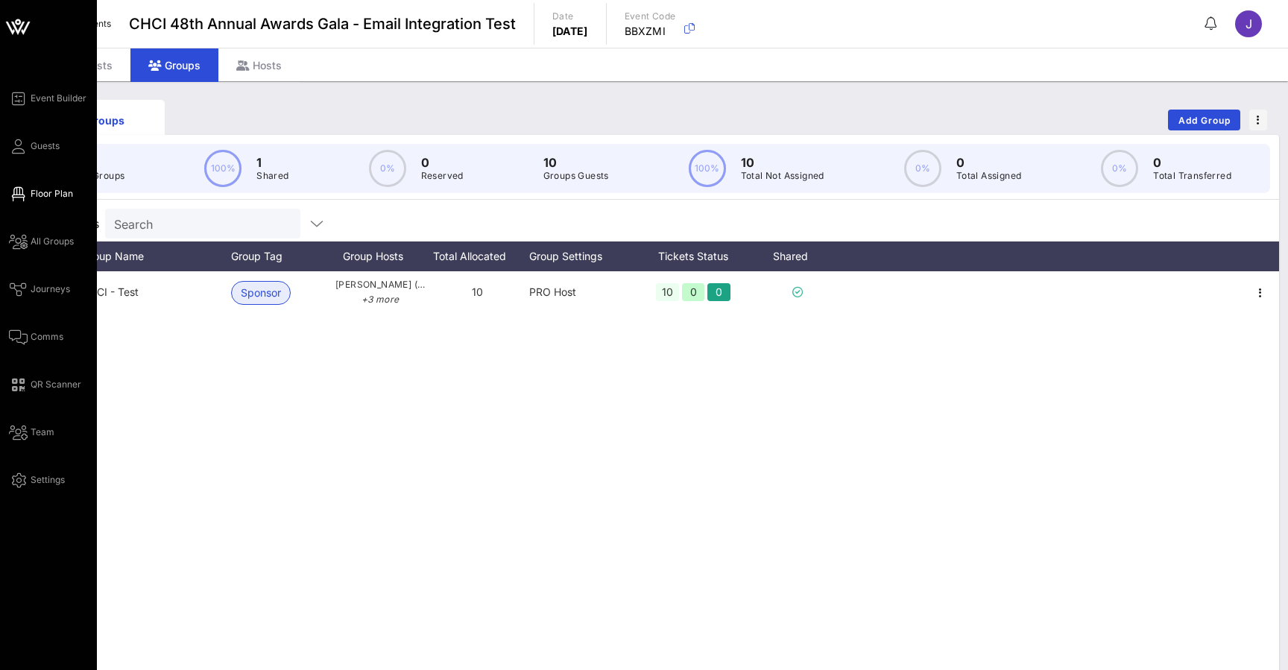
click at [14, 193] on icon at bounding box center [18, 194] width 19 height 2
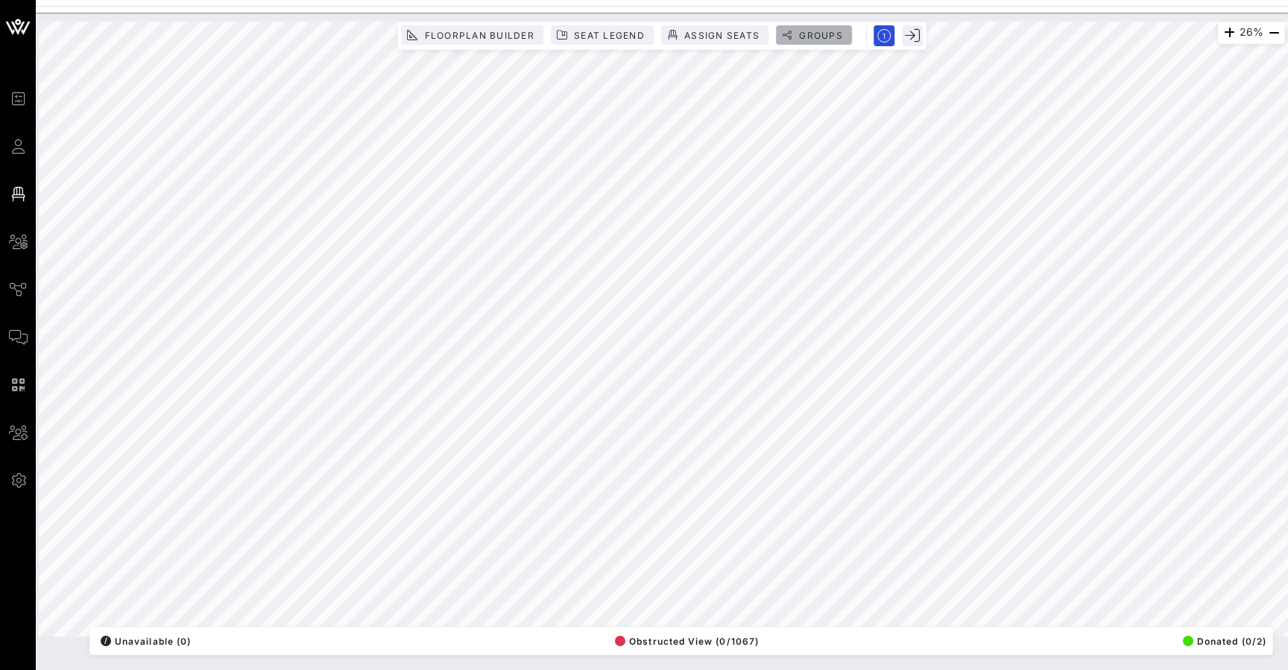
click at [831, 31] on span "Groups" at bounding box center [820, 35] width 45 height 11
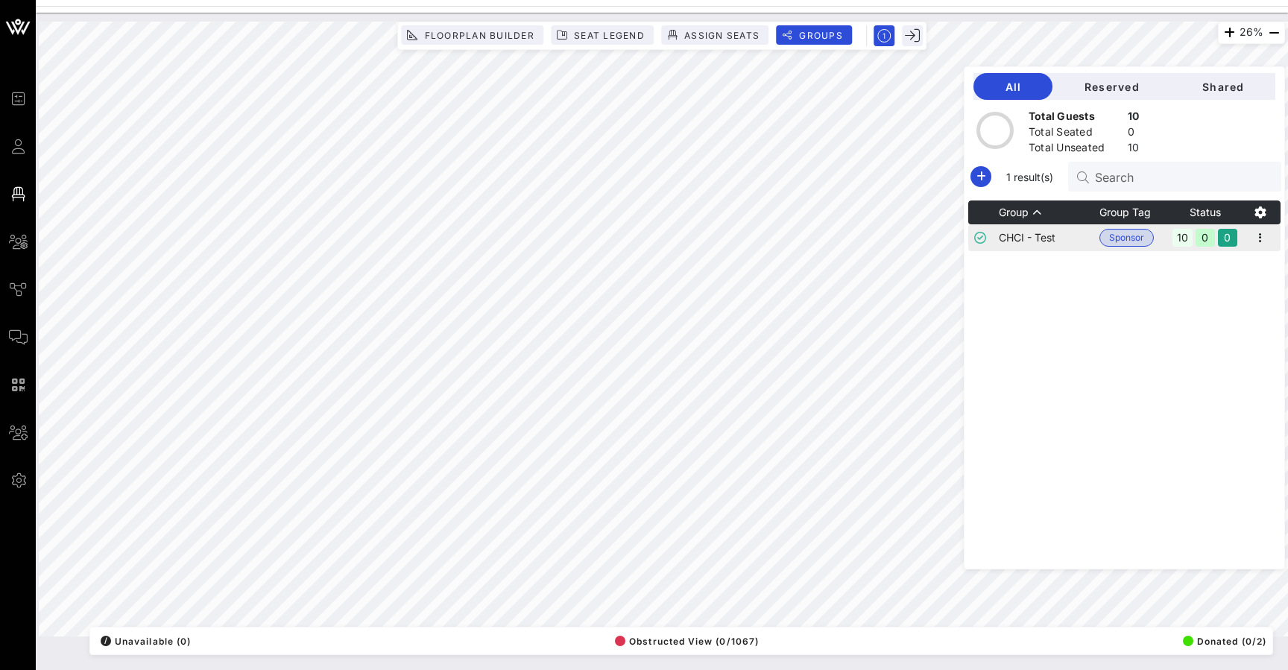
click at [1118, 239] on span "Sponsor" at bounding box center [1126, 238] width 35 height 16
click at [1269, 239] on icon "button" at bounding box center [1260, 238] width 18 height 18
click at [1260, 265] on div "Edit" at bounding box center [1240, 263] width 46 height 12
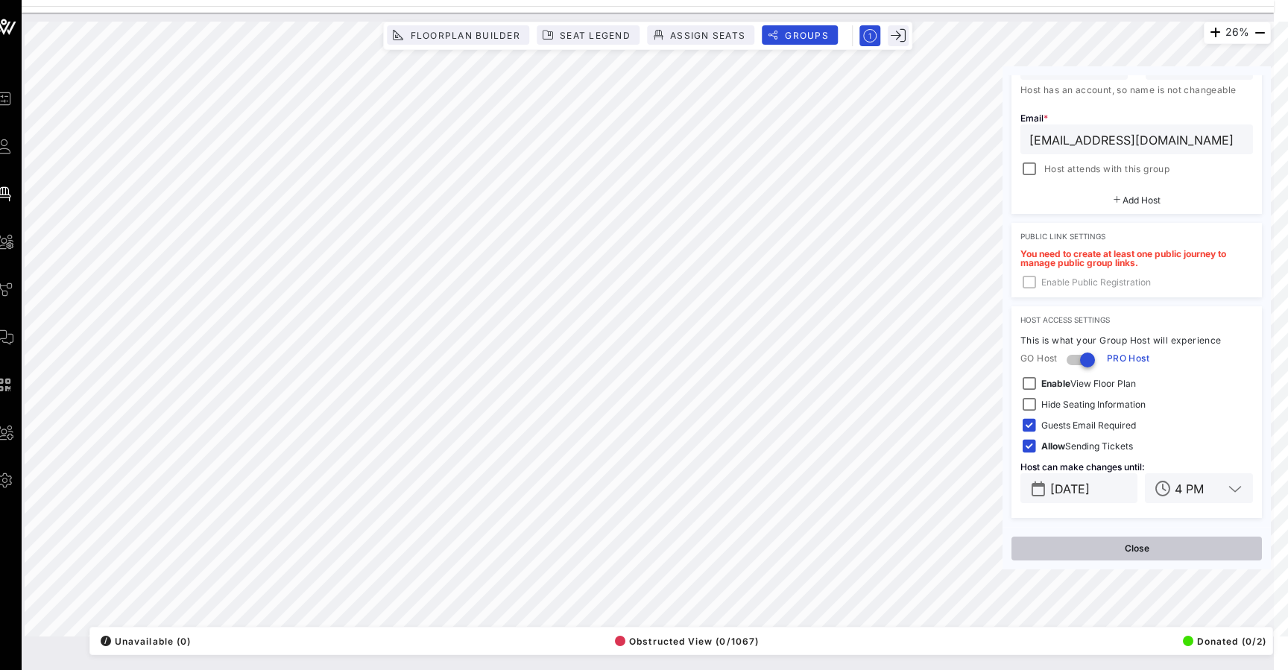
scroll to position [808, 0]
click at [1140, 552] on button "Close" at bounding box center [1136, 549] width 250 height 24
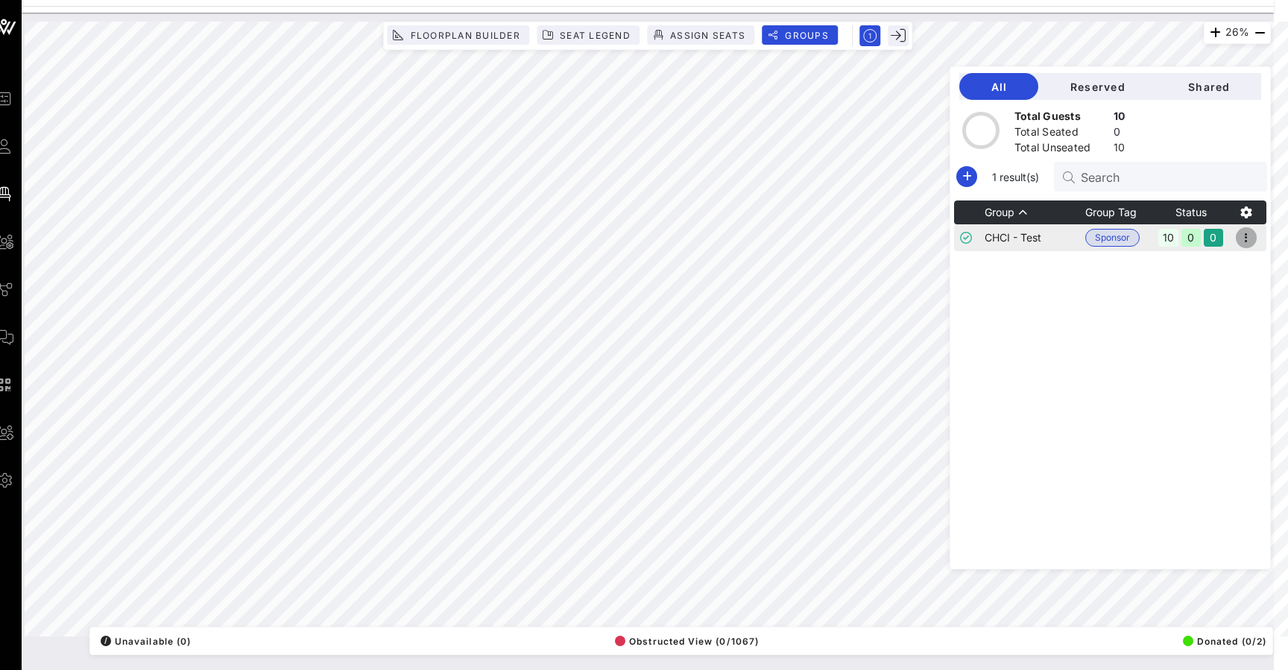
click at [1247, 229] on icon "button" at bounding box center [1246, 238] width 18 height 18
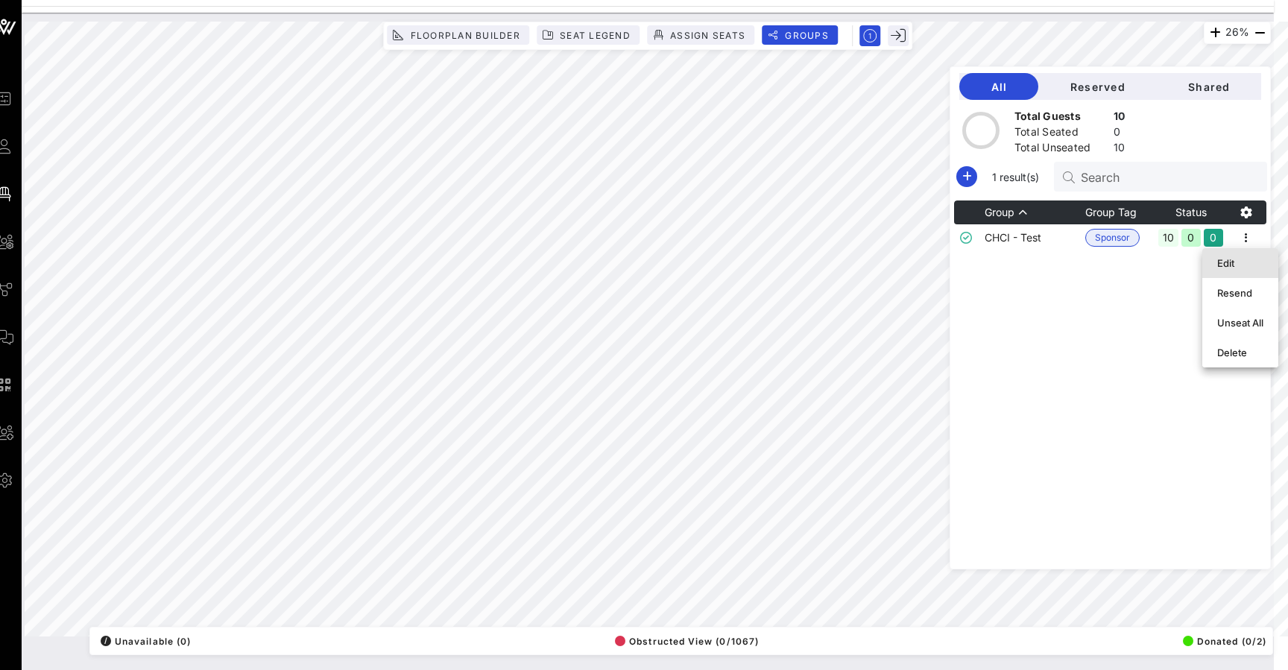
click at [1244, 265] on div "Edit" at bounding box center [1240, 263] width 46 height 12
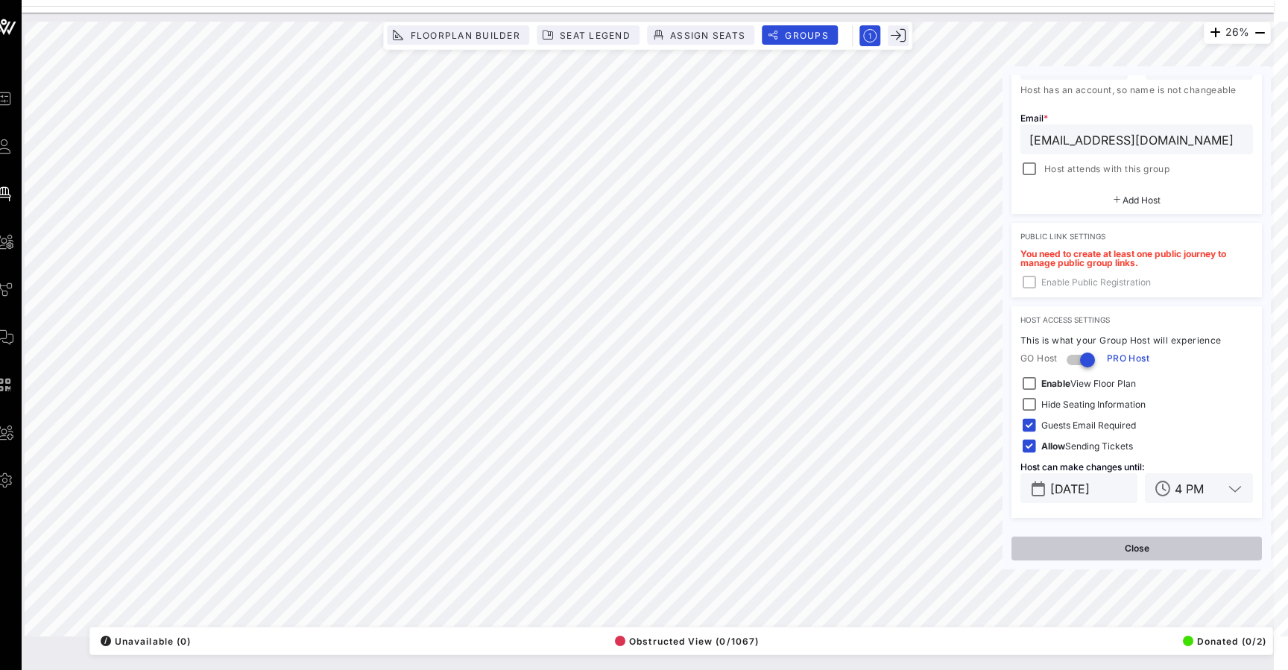
click at [1162, 552] on button "Close" at bounding box center [1136, 549] width 250 height 24
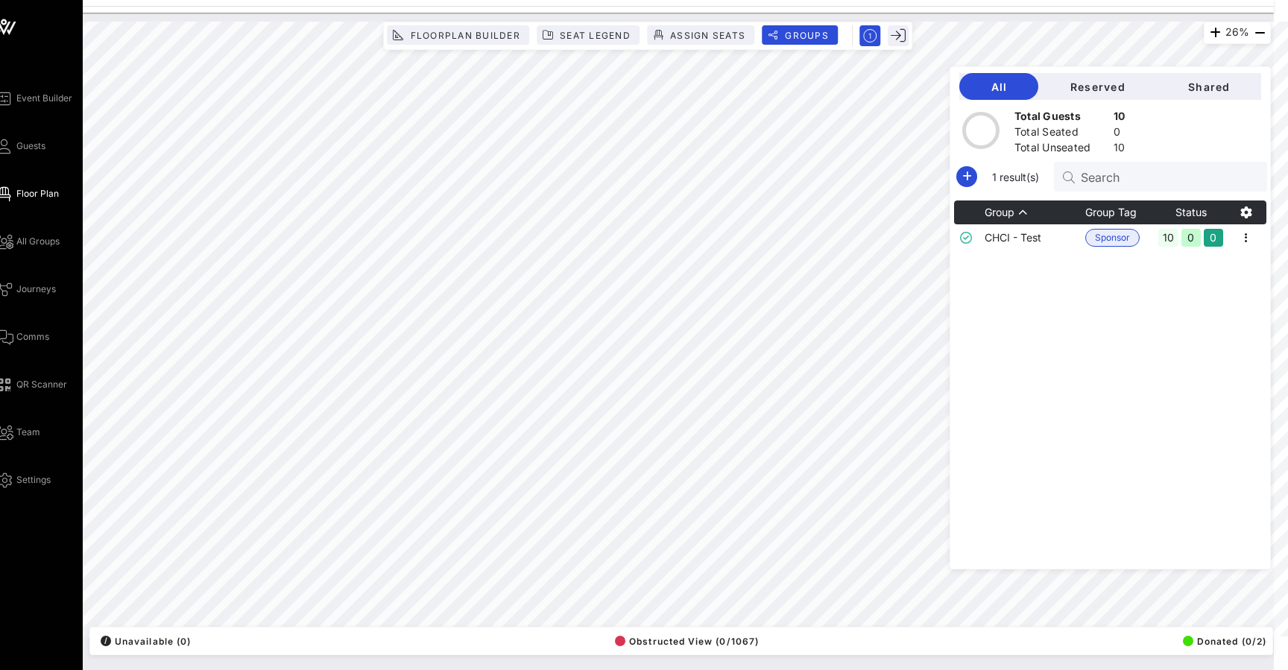
click at [11, 158] on div "Event Builder Guests Floor Plan All Groups Journeys Comms QR Scanner Team Setti…" at bounding box center [39, 289] width 88 height 400
click at [31, 241] on span "All Groups" at bounding box center [37, 241] width 43 height 13
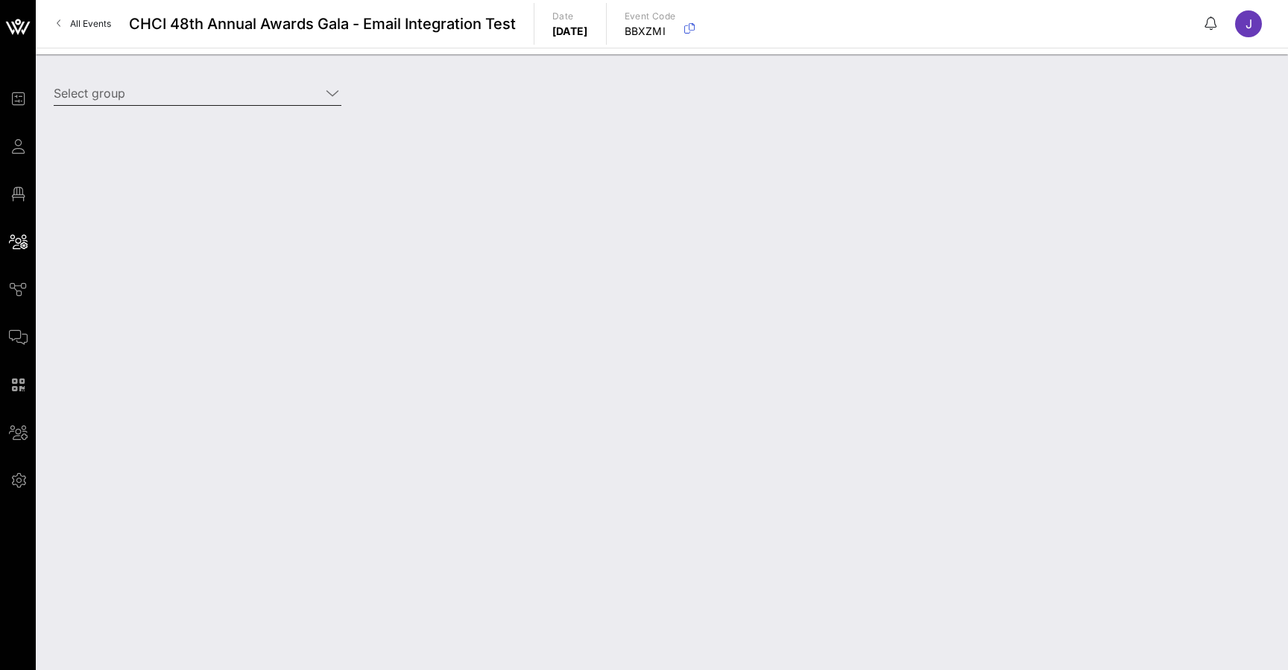
click at [159, 97] on input "Select group" at bounding box center [187, 93] width 267 height 24
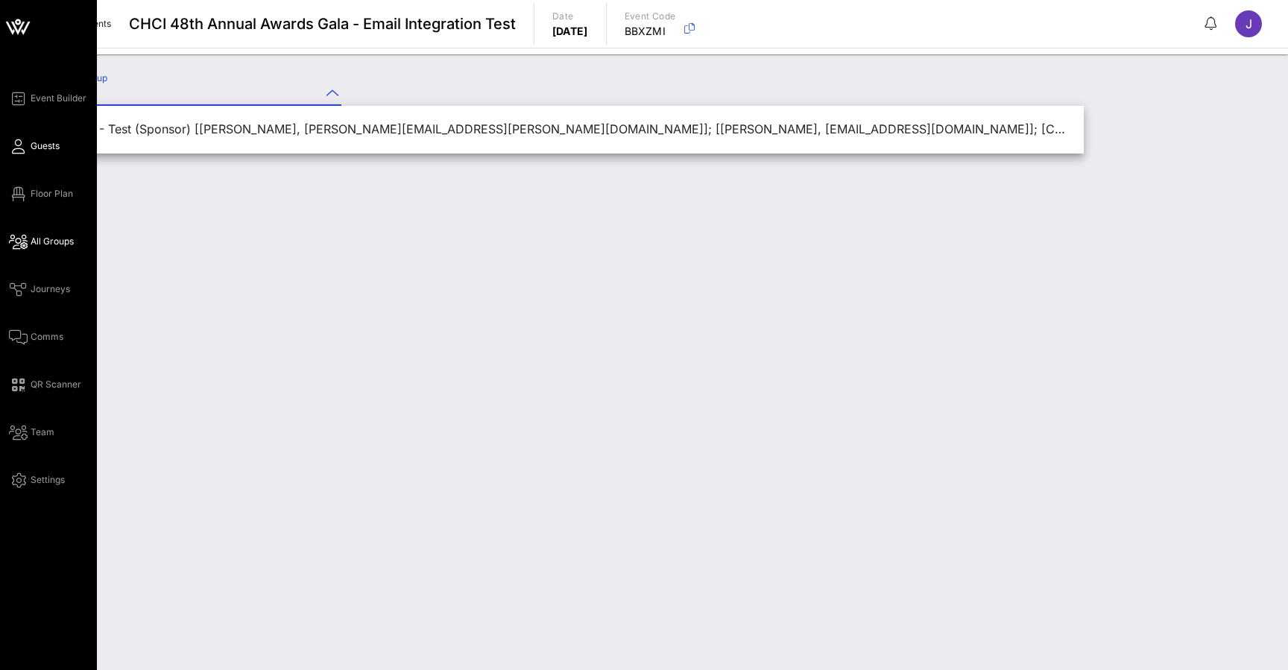
click at [23, 148] on icon at bounding box center [18, 146] width 19 height 2
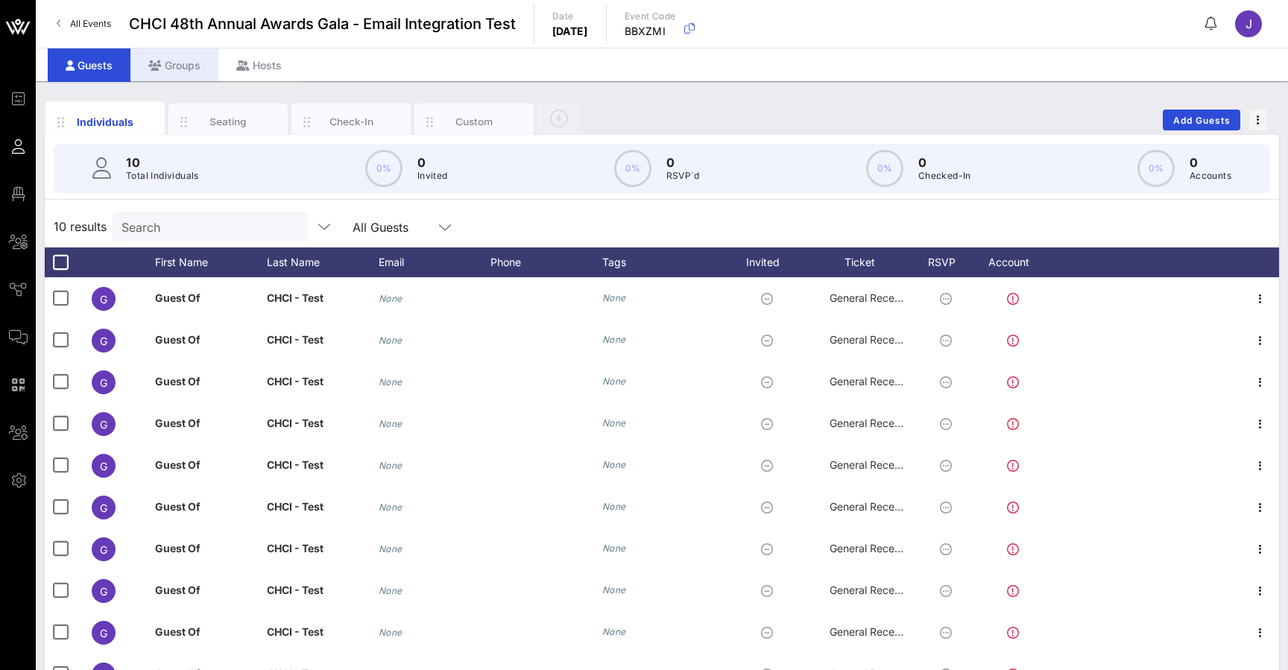
click at [174, 66] on div "Groups" at bounding box center [174, 65] width 88 height 34
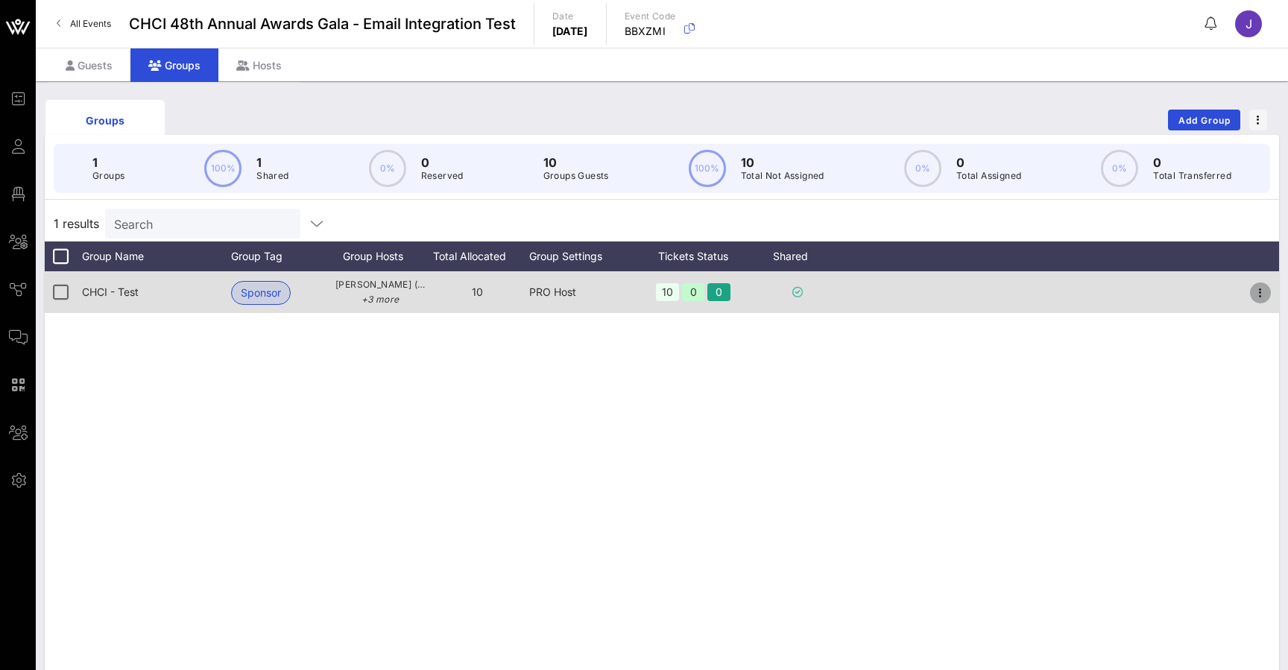
click at [1261, 291] on icon "button" at bounding box center [1260, 293] width 18 height 18
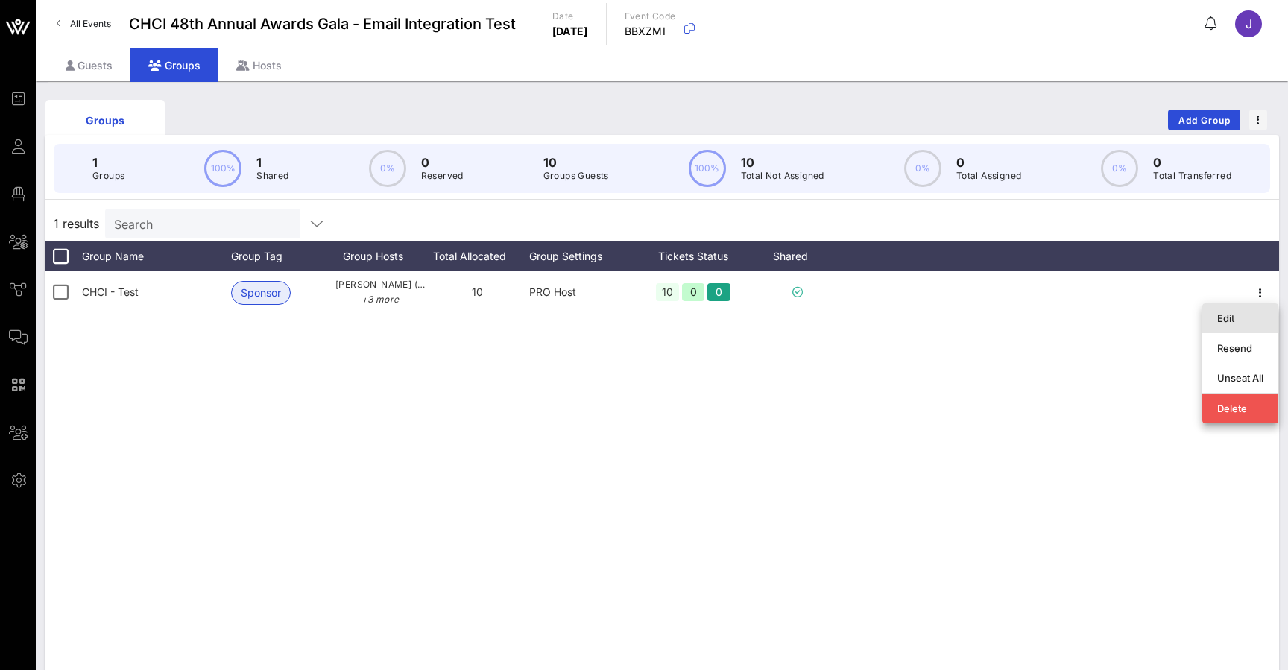
click at [1243, 326] on div "Edit" at bounding box center [1240, 318] width 46 height 24
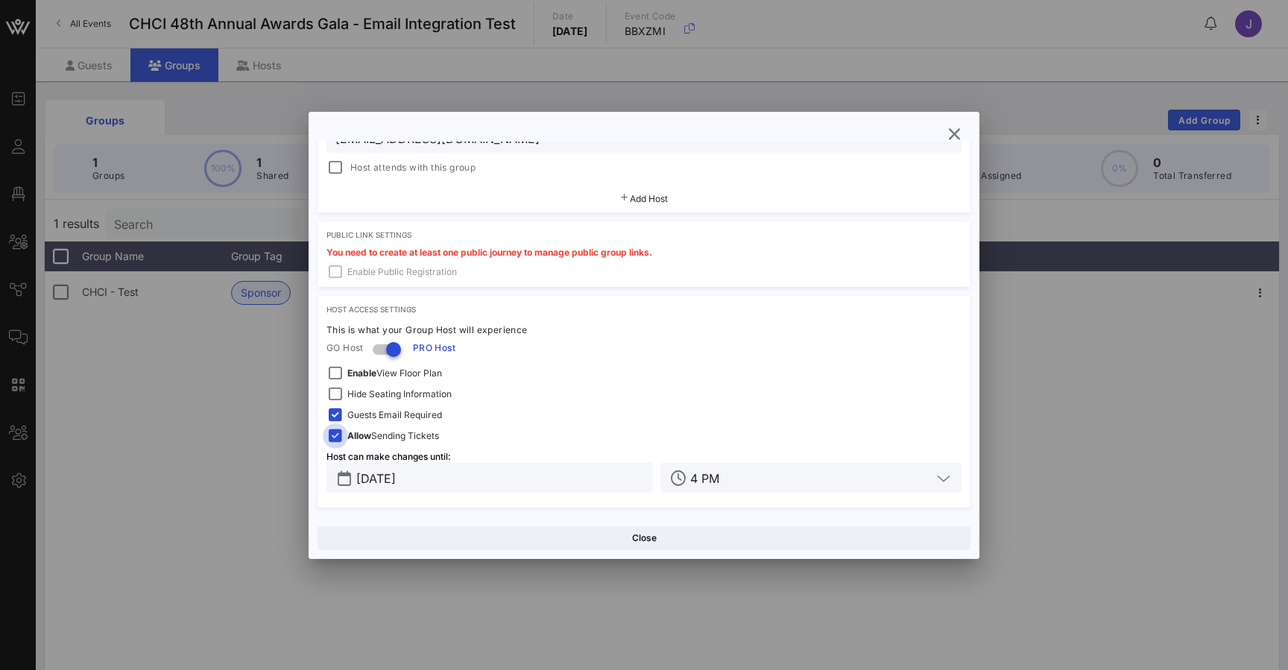
scroll to position [876, 0]
click at [339, 440] on div at bounding box center [335, 436] width 21 height 21
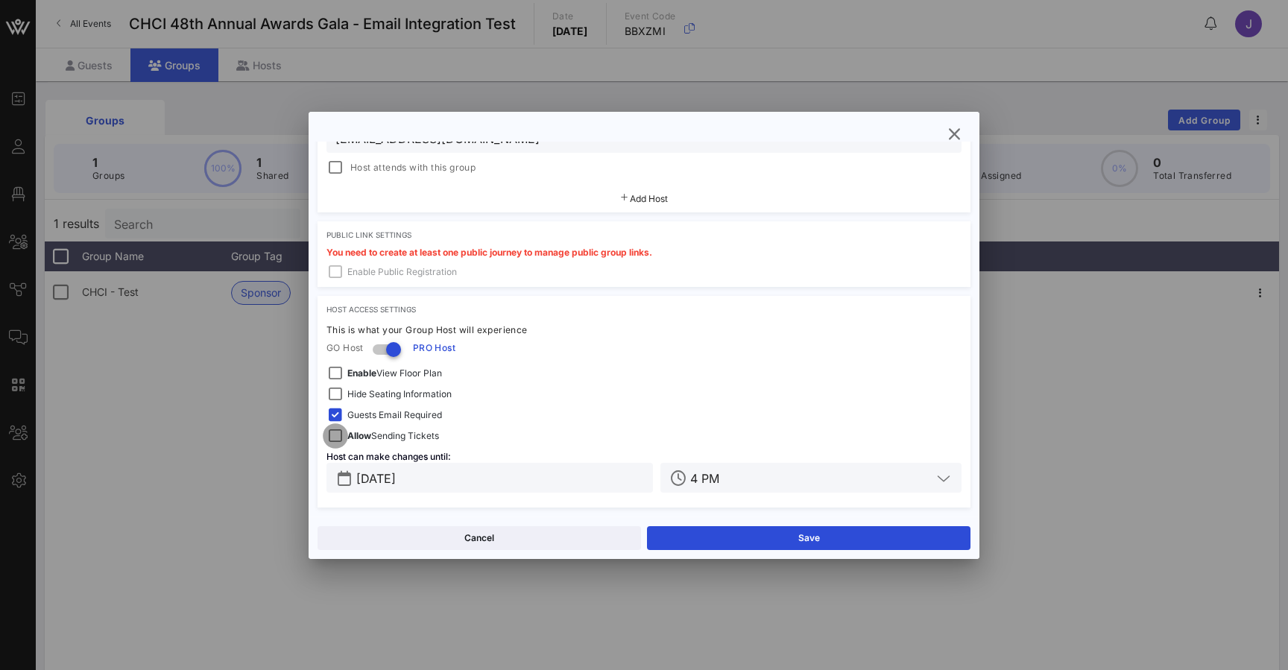
click at [339, 440] on div at bounding box center [335, 436] width 21 height 21
click at [797, 534] on button "Save" at bounding box center [808, 538] width 323 height 24
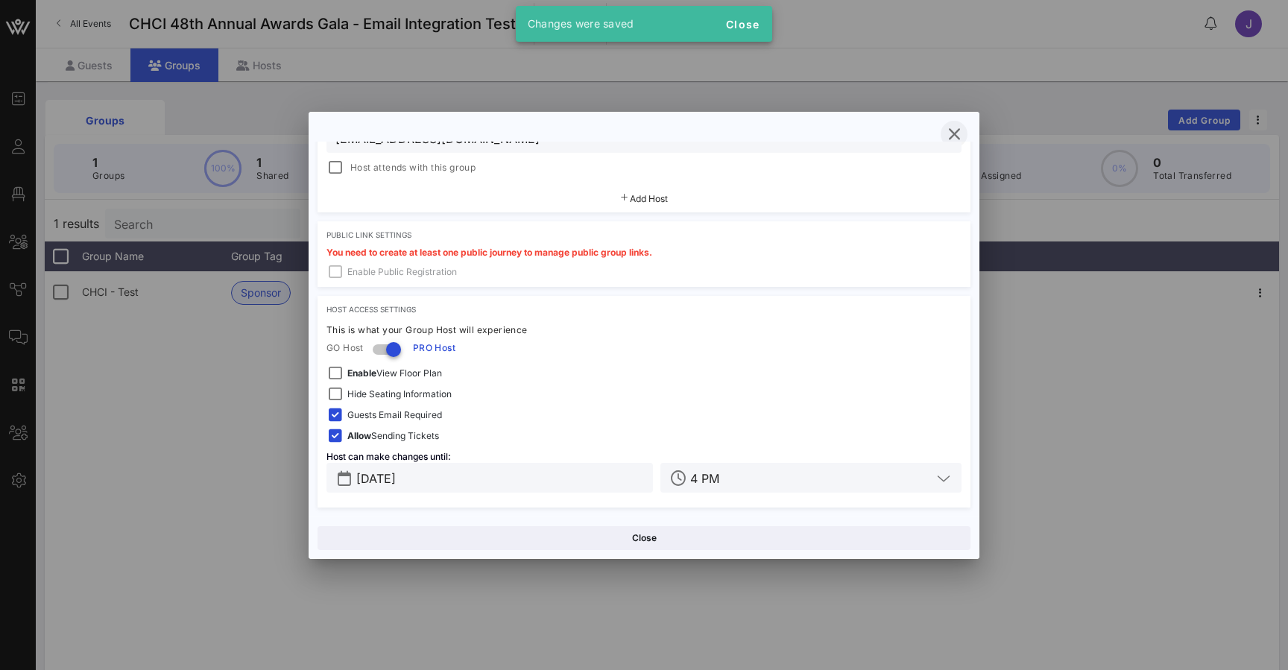
click at [947, 135] on icon "button" at bounding box center [954, 134] width 18 height 18
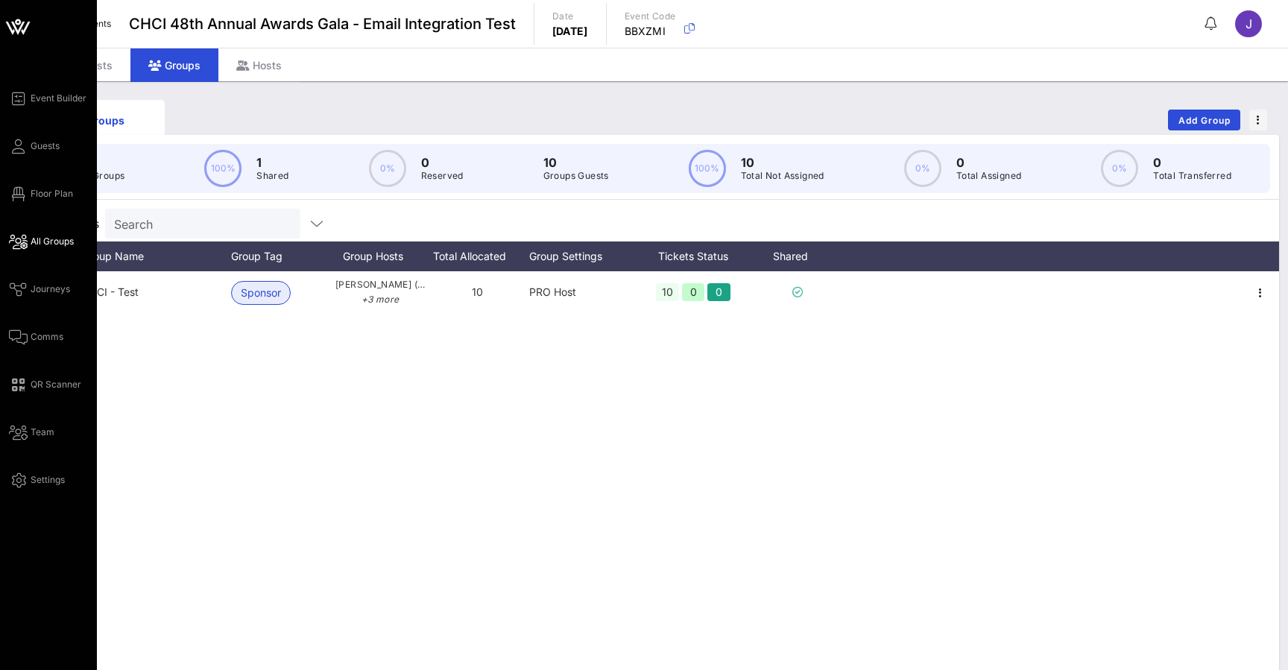
click at [29, 243] on link "All Groups" at bounding box center [41, 242] width 65 height 18
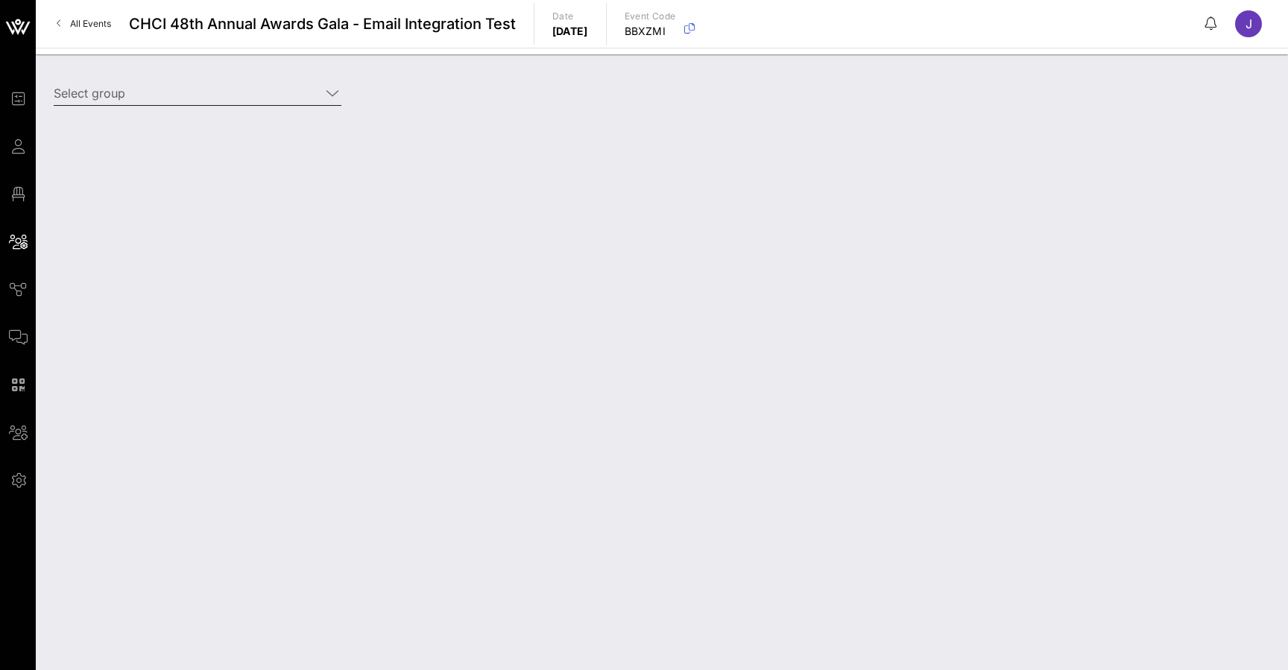
click at [313, 104] on input "Select group" at bounding box center [187, 93] width 267 height 24
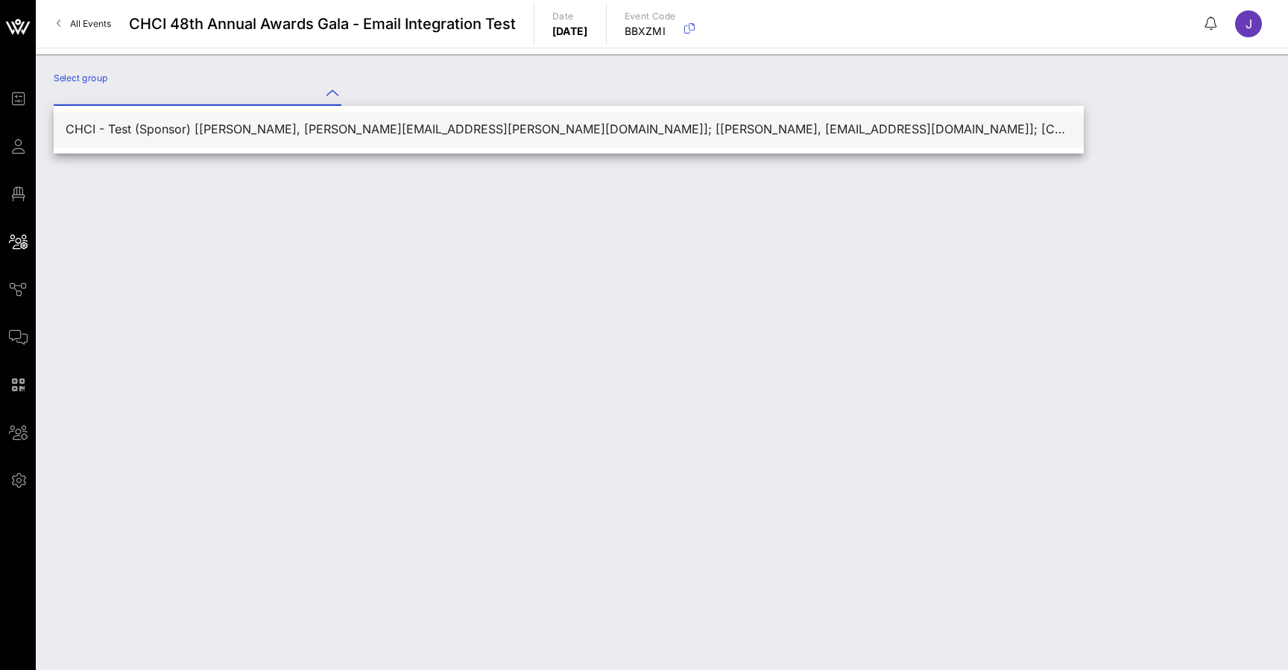
click at [303, 127] on div "CHCI - Test (Sponsor) [[PERSON_NAME], [PERSON_NAME][EMAIL_ADDRESS][PERSON_NAME]…" at bounding box center [569, 129] width 1006 height 14
type input "CHCI - Test (Sponsor) [[PERSON_NAME], [PERSON_NAME][EMAIL_ADDRESS][PERSON_NAME]…"
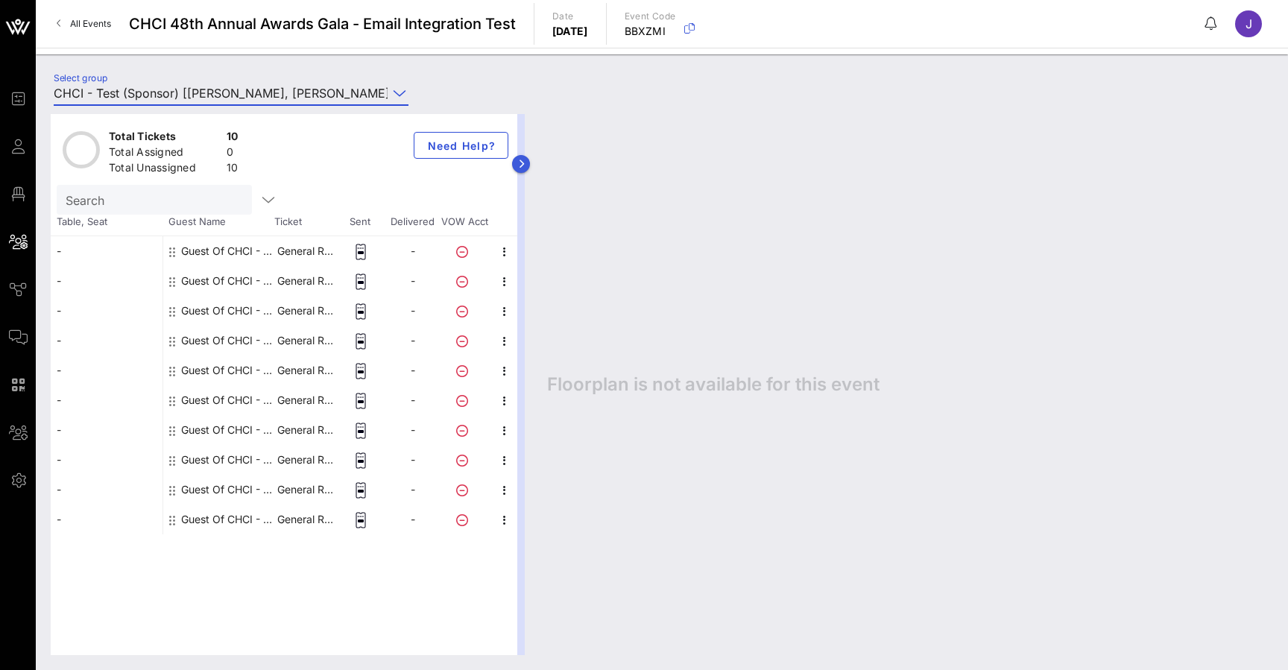
click at [514, 160] on button "button" at bounding box center [521, 164] width 18 height 18
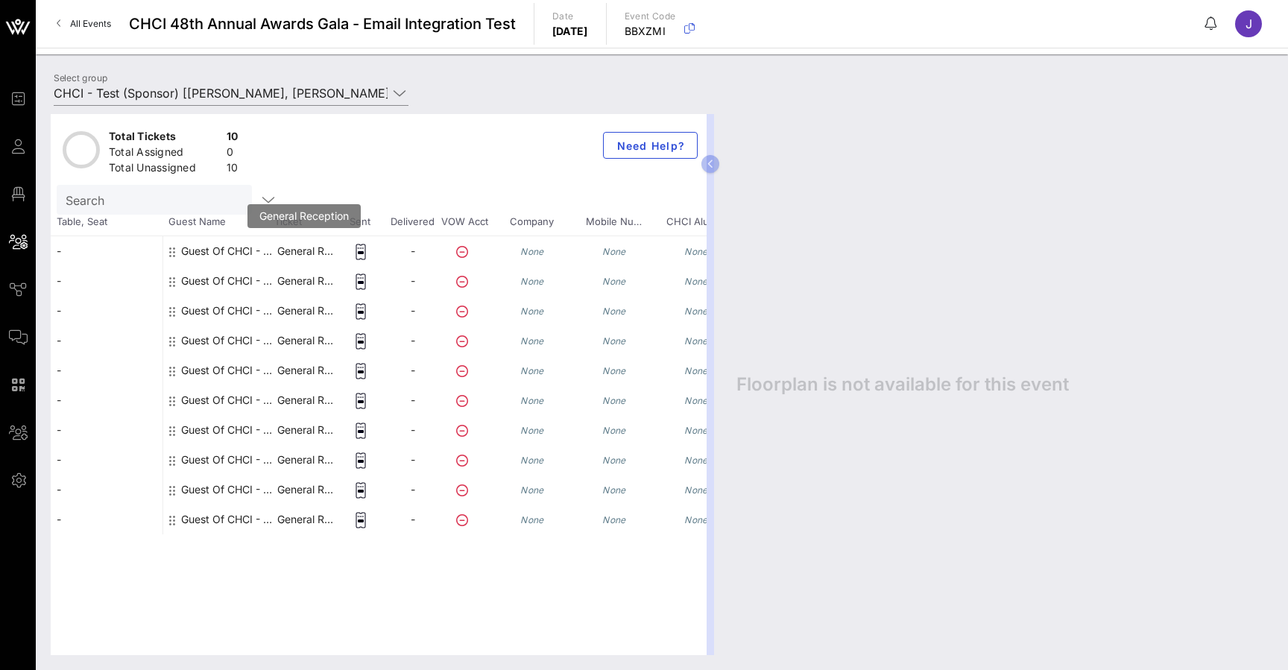
click at [304, 247] on p "General R…" at bounding box center [305, 251] width 60 height 30
click at [283, 255] on p "General R…" at bounding box center [305, 251] width 60 height 30
click at [201, 247] on div "Guest Of CHCI - Test" at bounding box center [228, 251] width 94 height 30
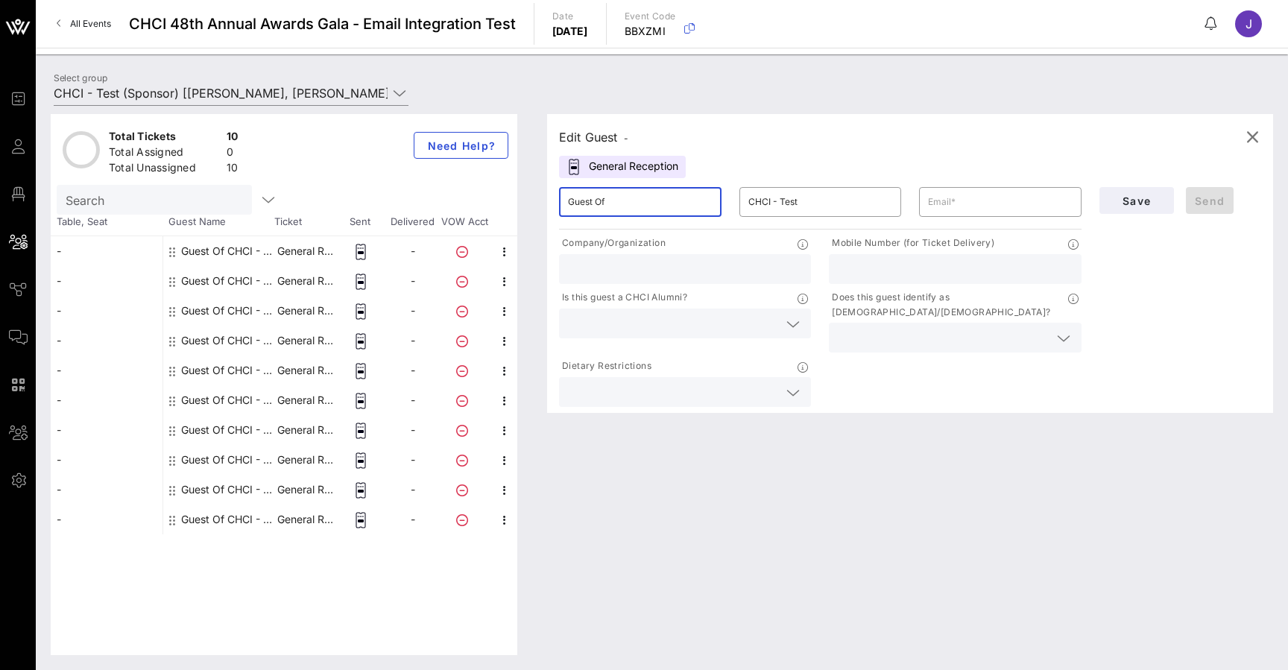
drag, startPoint x: 666, startPoint y: 195, endPoint x: 493, endPoint y: 188, distance: 173.1
type input "[PERSON_NAME]"
type input "Brisman"
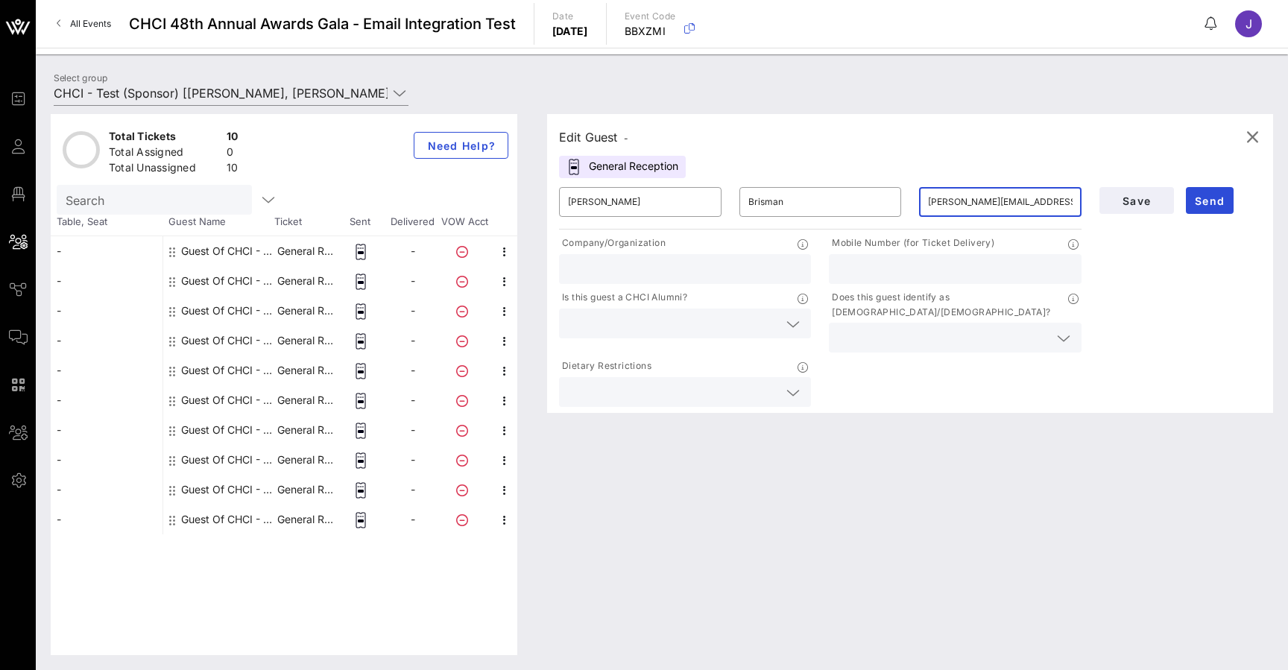
type input "[PERSON_NAME][EMAIL_ADDRESS][DOMAIN_NAME]"
click at [964, 164] on div "Edit Guest - General Reception ​ [PERSON_NAME] ​ [PERSON_NAME] ​ [PERSON_NAME][…" at bounding box center [910, 263] width 726 height 299
click at [1208, 203] on span "Send" at bounding box center [1210, 201] width 36 height 13
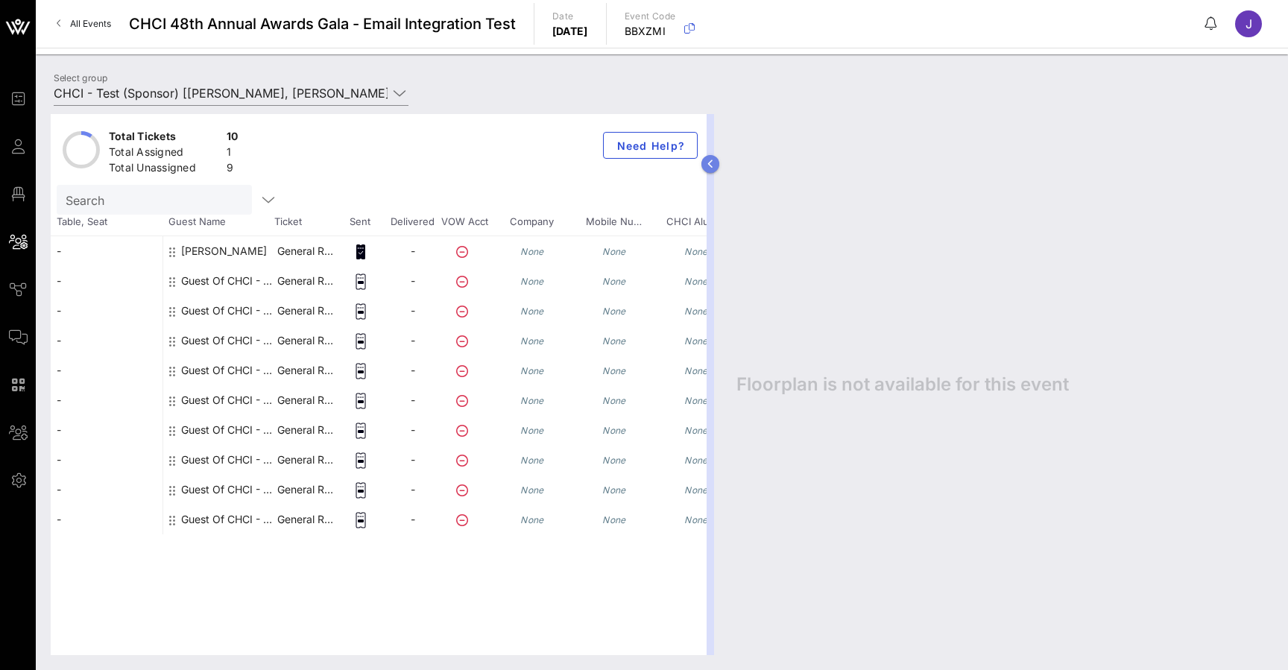
click at [713, 167] on icon "button" at bounding box center [710, 164] width 7 height 9
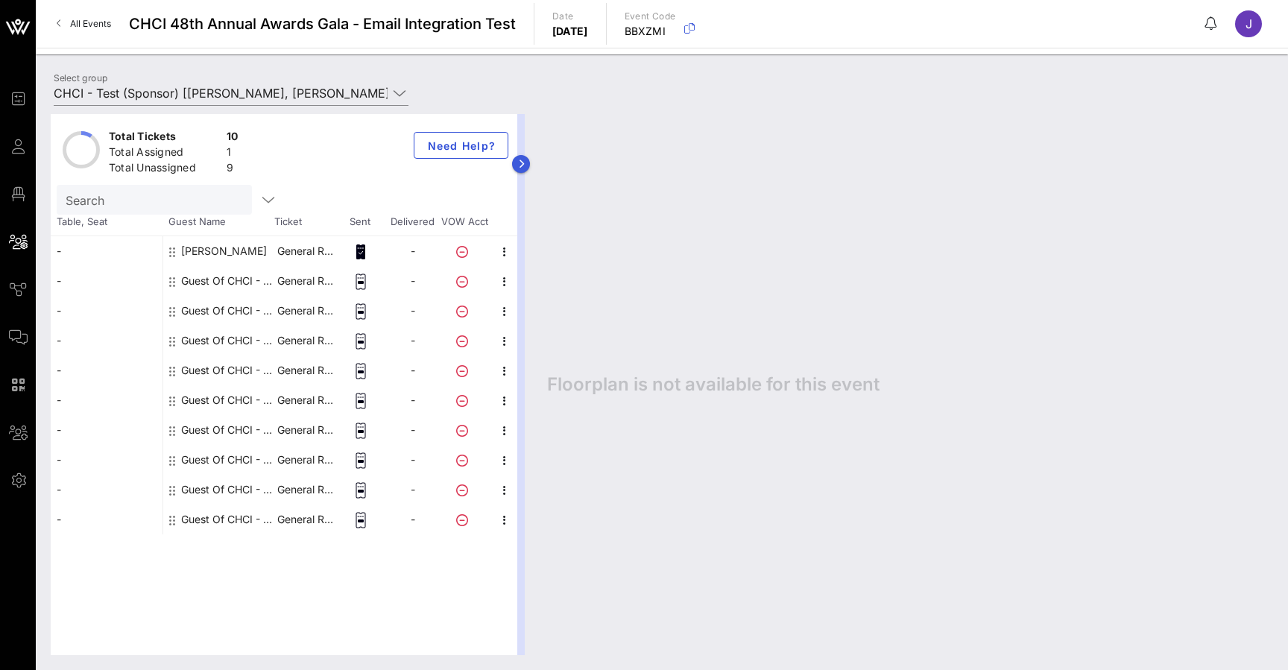
click at [525, 166] on button "button" at bounding box center [521, 164] width 18 height 18
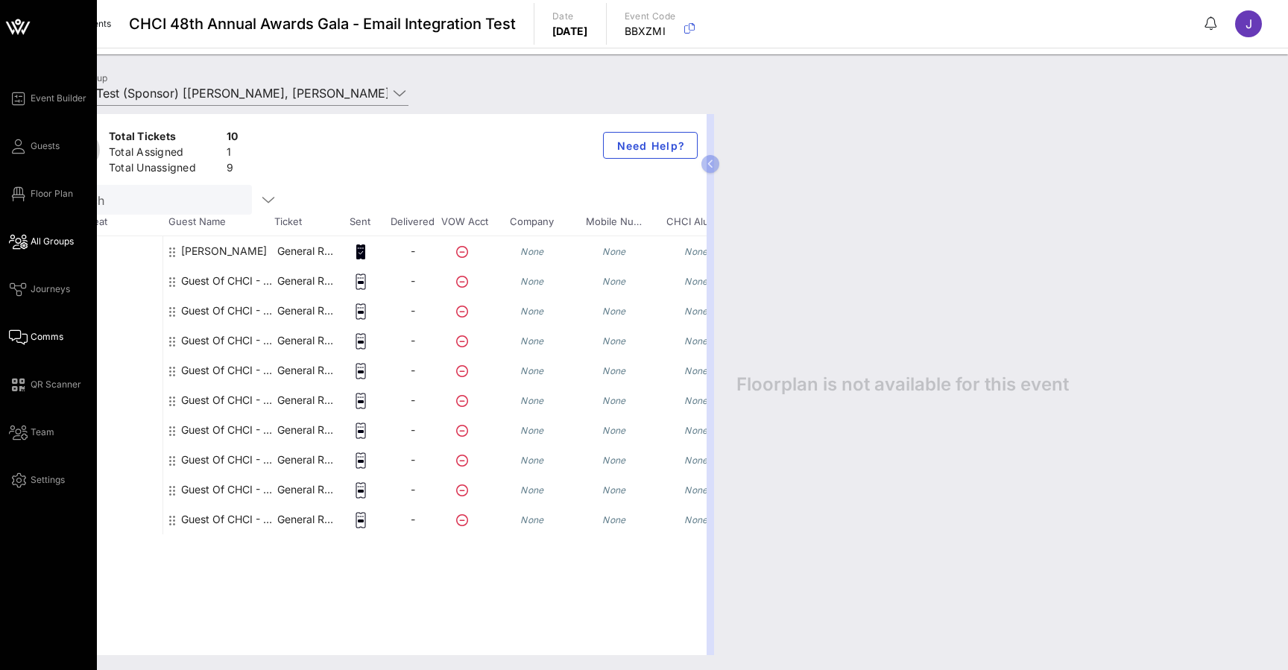
click at [34, 341] on span "Comms" at bounding box center [47, 336] width 33 height 13
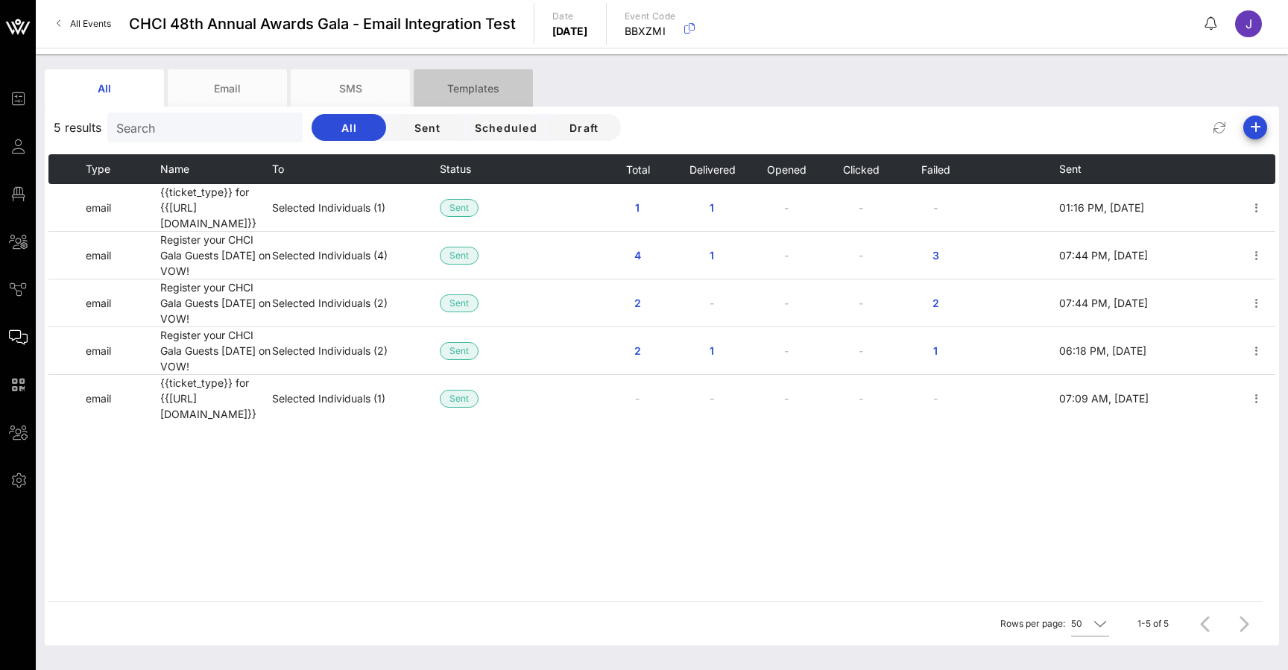
click at [482, 81] on div "Templates" at bounding box center [473, 87] width 119 height 37
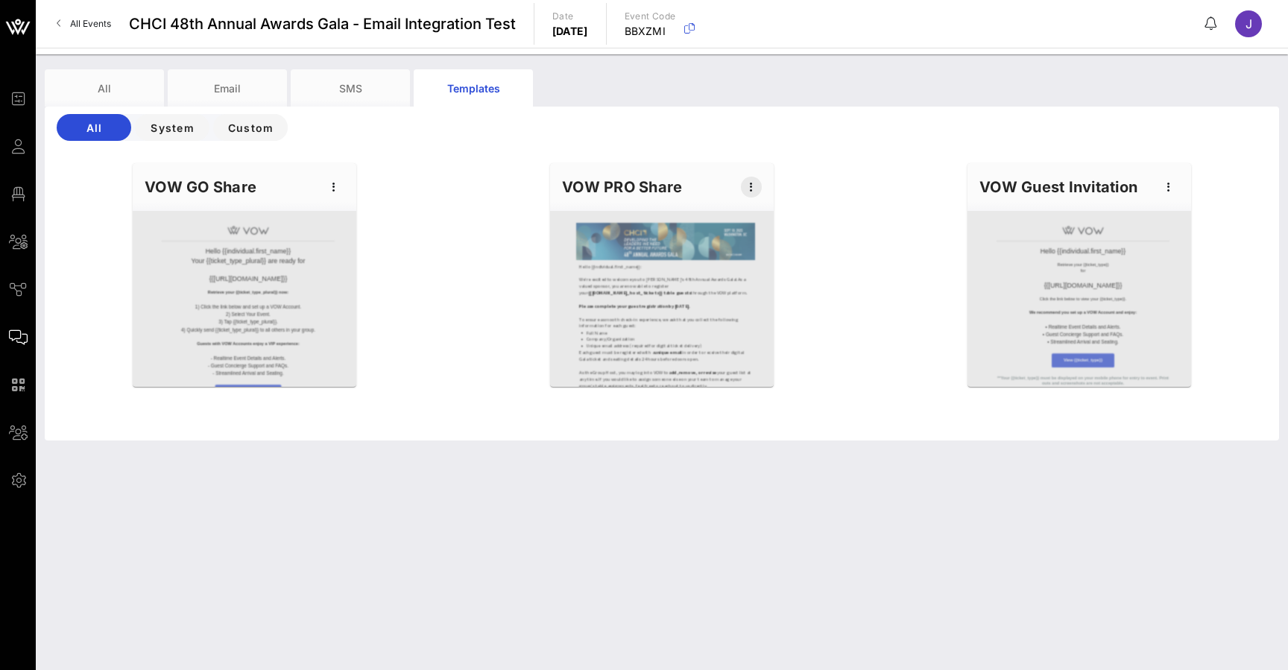
click at [742, 187] on icon "button" at bounding box center [751, 187] width 18 height 18
click at [763, 214] on div "Edit" at bounding box center [774, 212] width 37 height 12
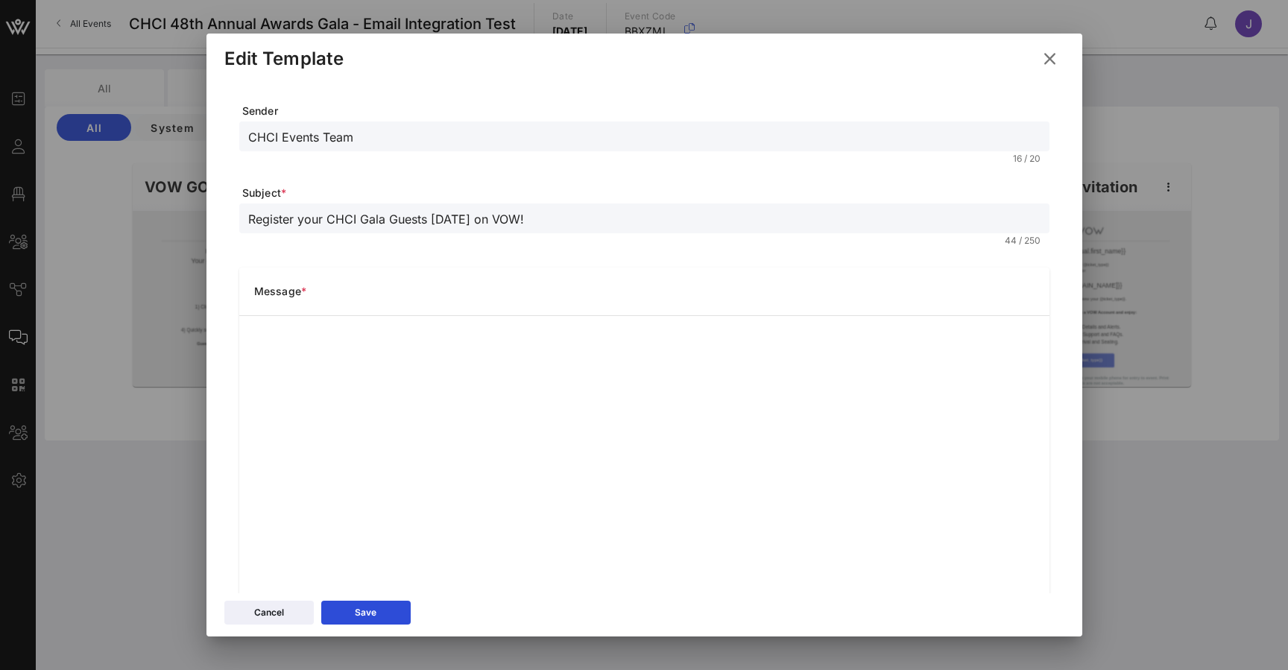
click at [1048, 61] on icon at bounding box center [1050, 59] width 20 height 18
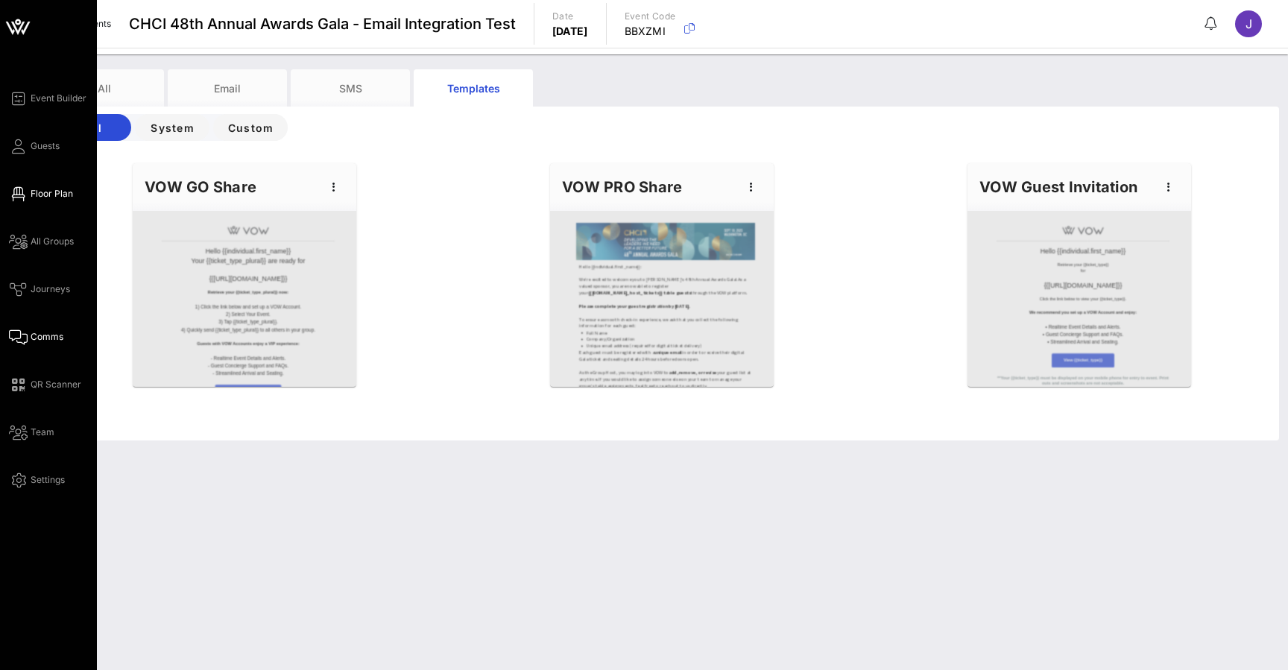
click at [25, 193] on icon at bounding box center [18, 194] width 19 height 2
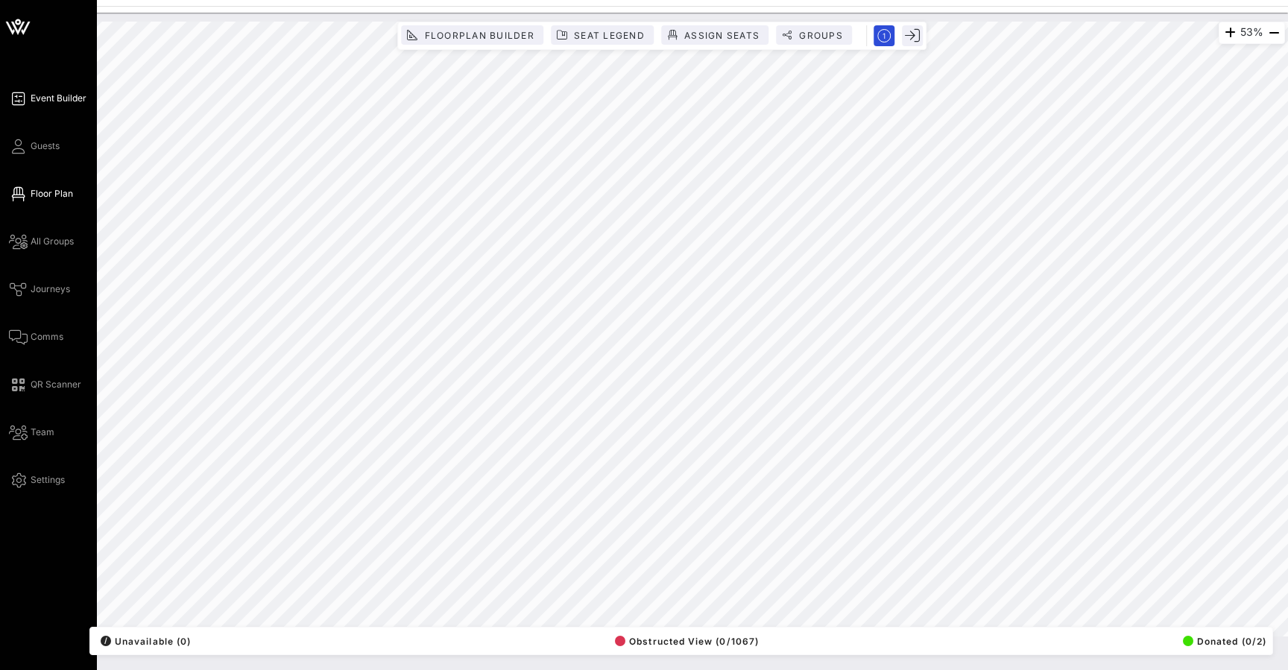
click at [45, 98] on span "Event Builder" at bounding box center [59, 98] width 56 height 13
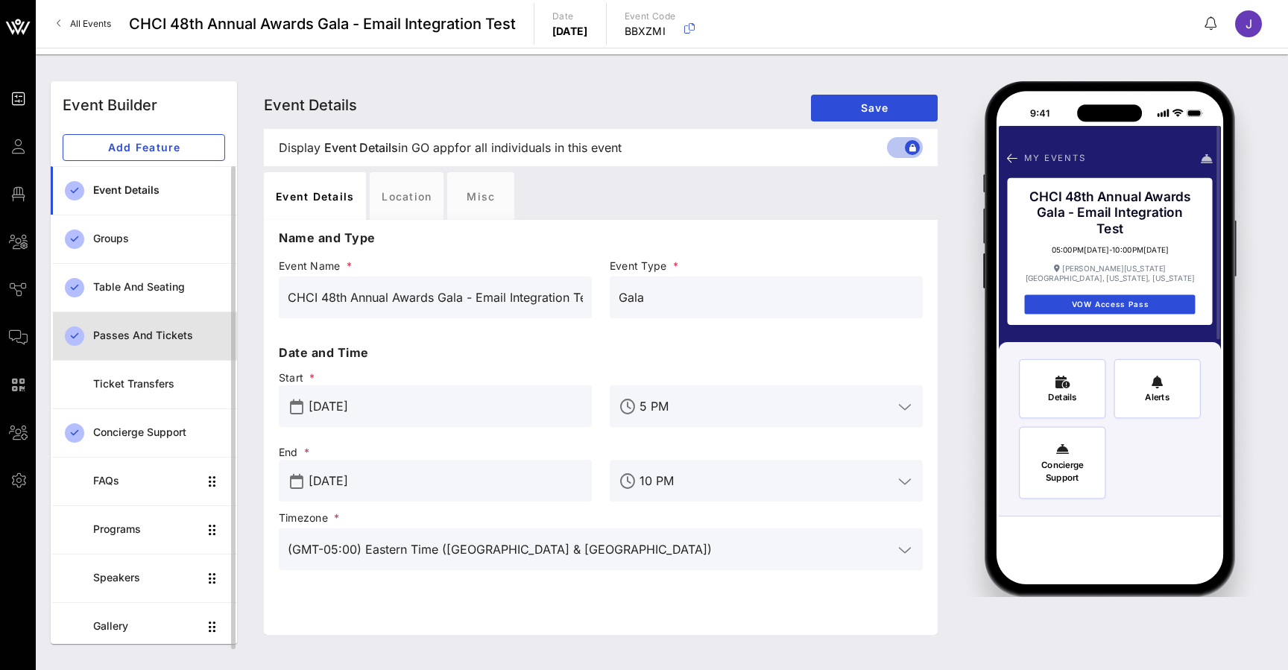
click at [162, 347] on div "Passes and Tickets" at bounding box center [159, 336] width 132 height 31
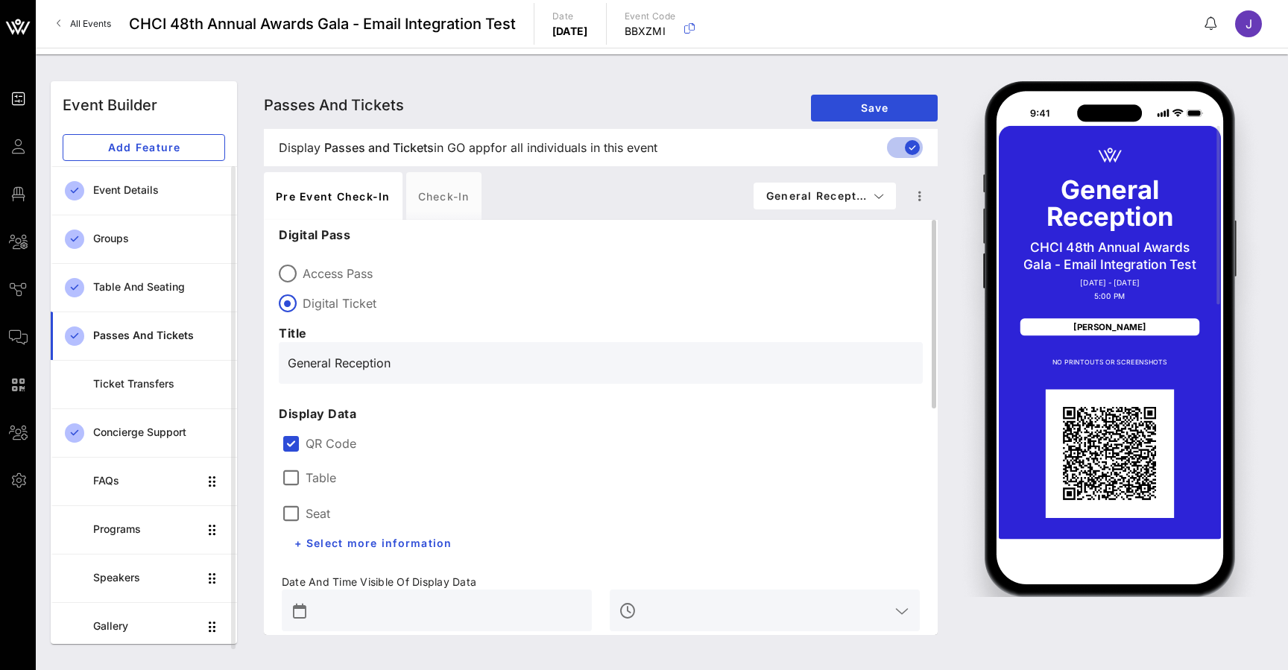
click at [322, 480] on label "Table" at bounding box center [321, 477] width 31 height 15
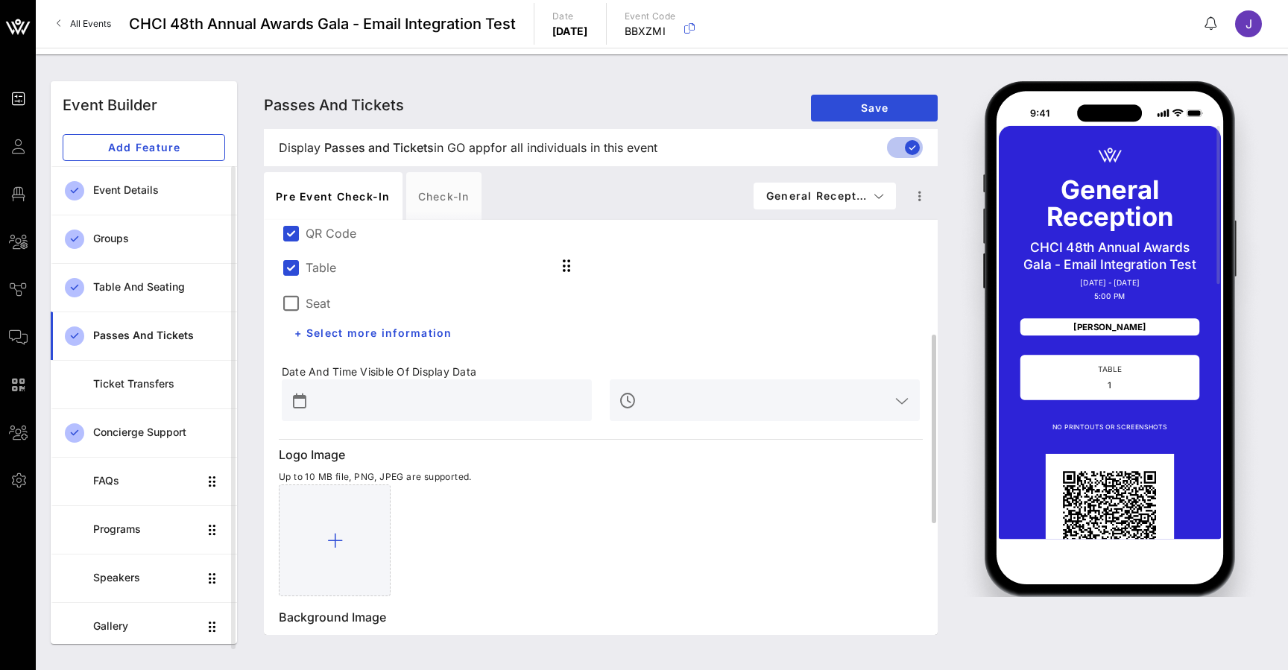
scroll to position [256, 0]
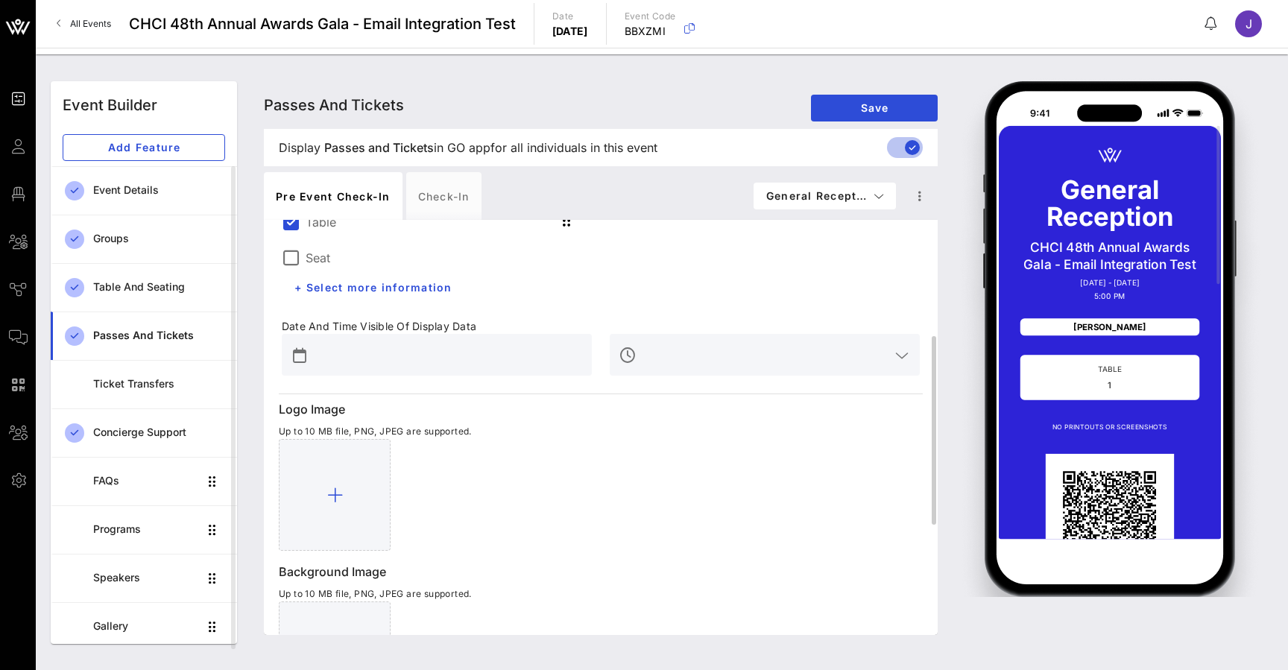
click at [484, 337] on div at bounding box center [447, 355] width 271 height 42
click at [483, 353] on input "text" at bounding box center [447, 355] width 271 height 24
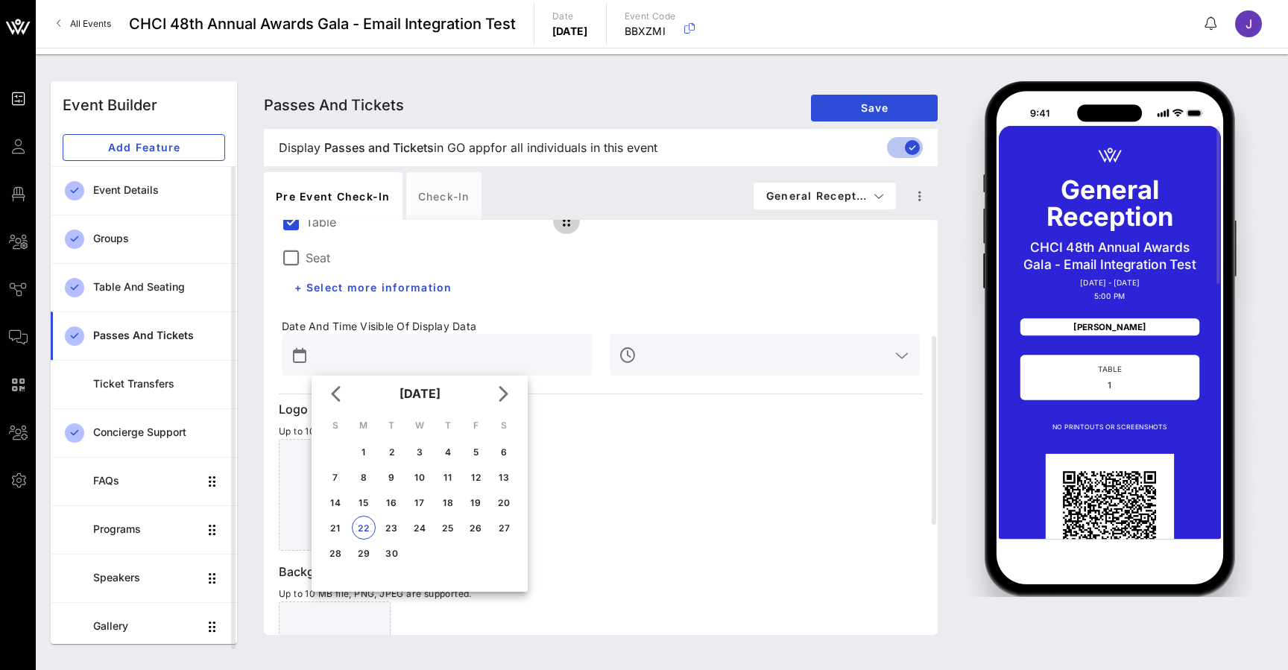
click at [568, 229] on icon "button" at bounding box center [567, 221] width 18 height 18
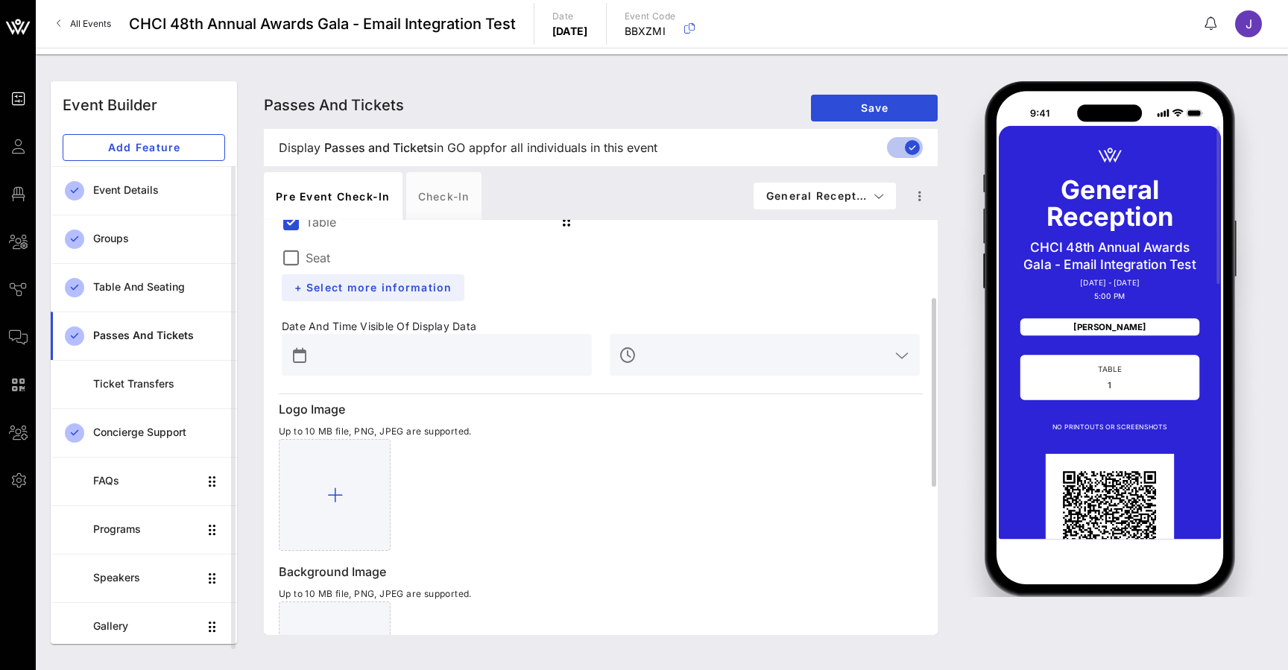
scroll to position [192, 0]
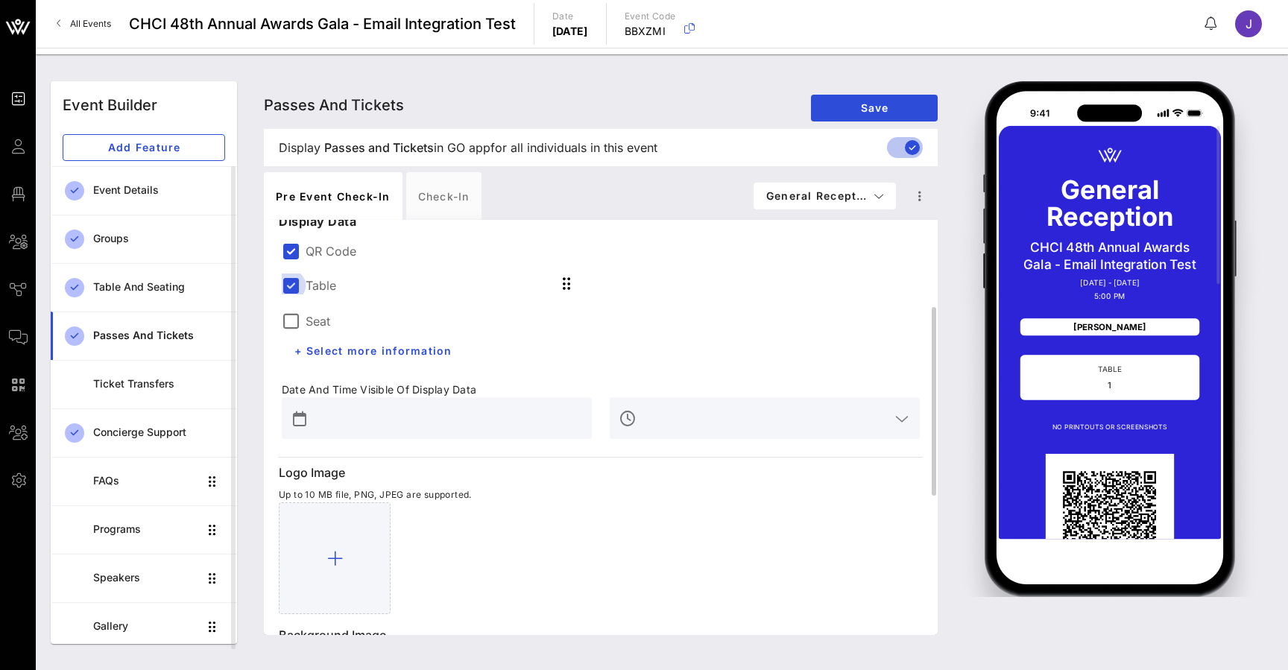
click at [294, 281] on div at bounding box center [290, 285] width 25 height 25
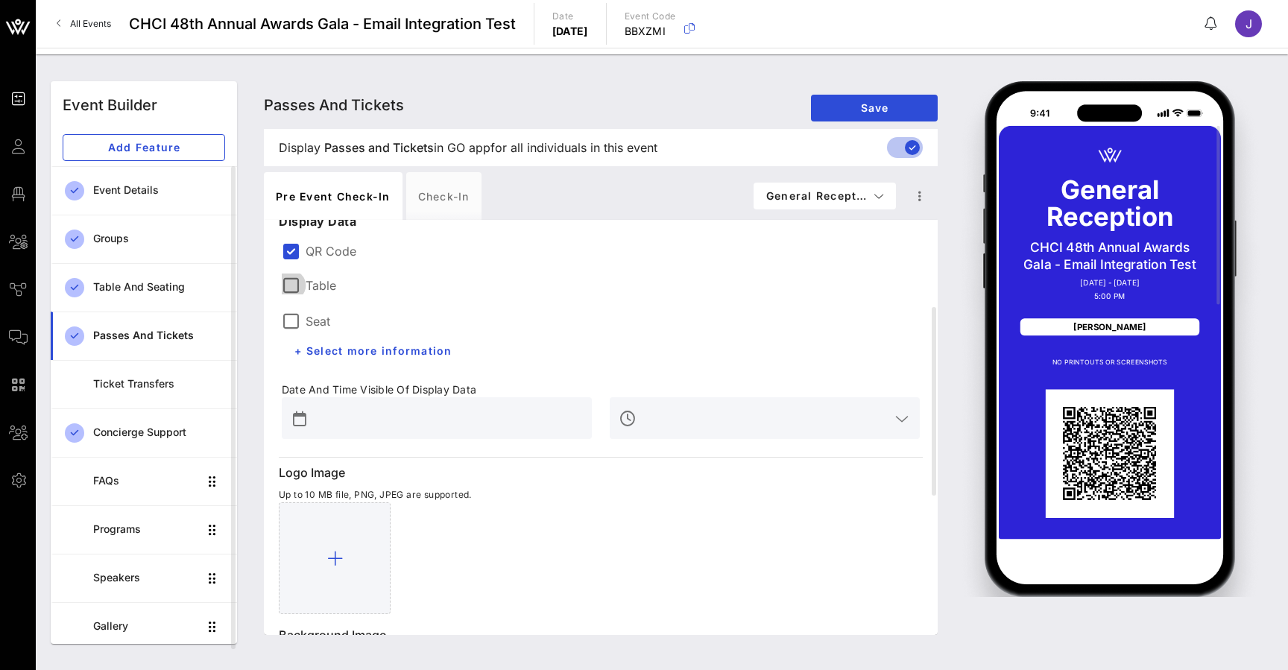
click at [293, 284] on div at bounding box center [290, 285] width 25 height 25
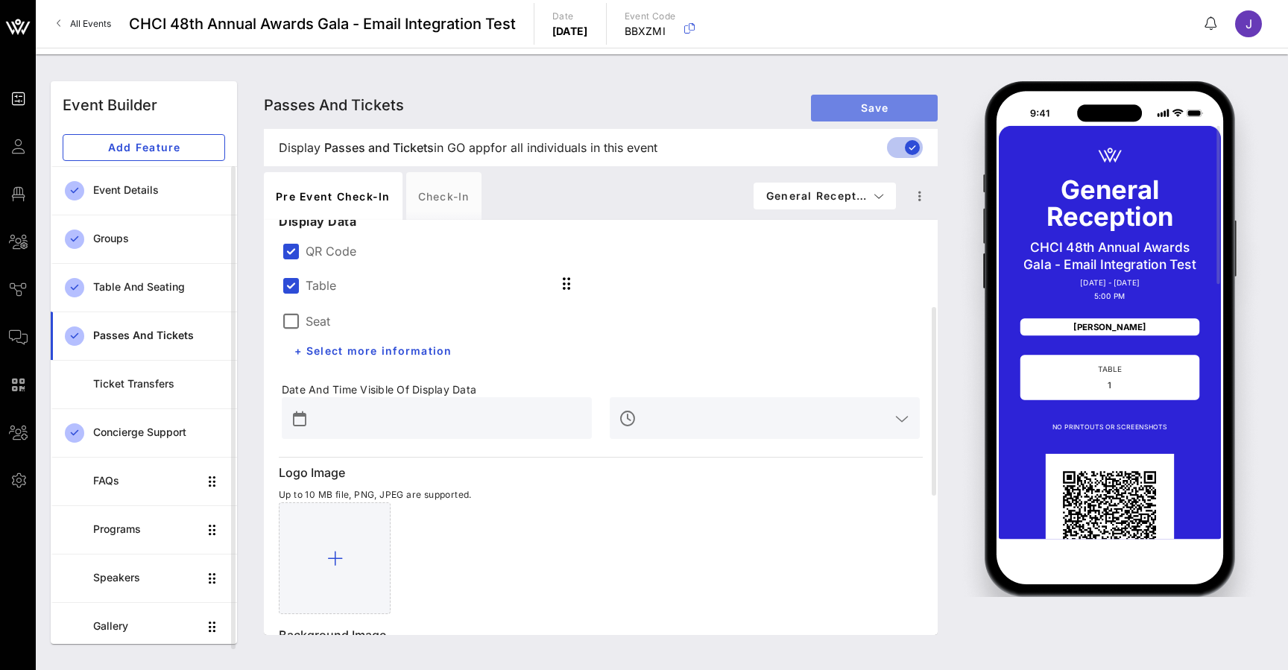
click at [872, 103] on span "Save" at bounding box center [874, 107] width 103 height 13
click at [299, 282] on div at bounding box center [290, 285] width 25 height 25
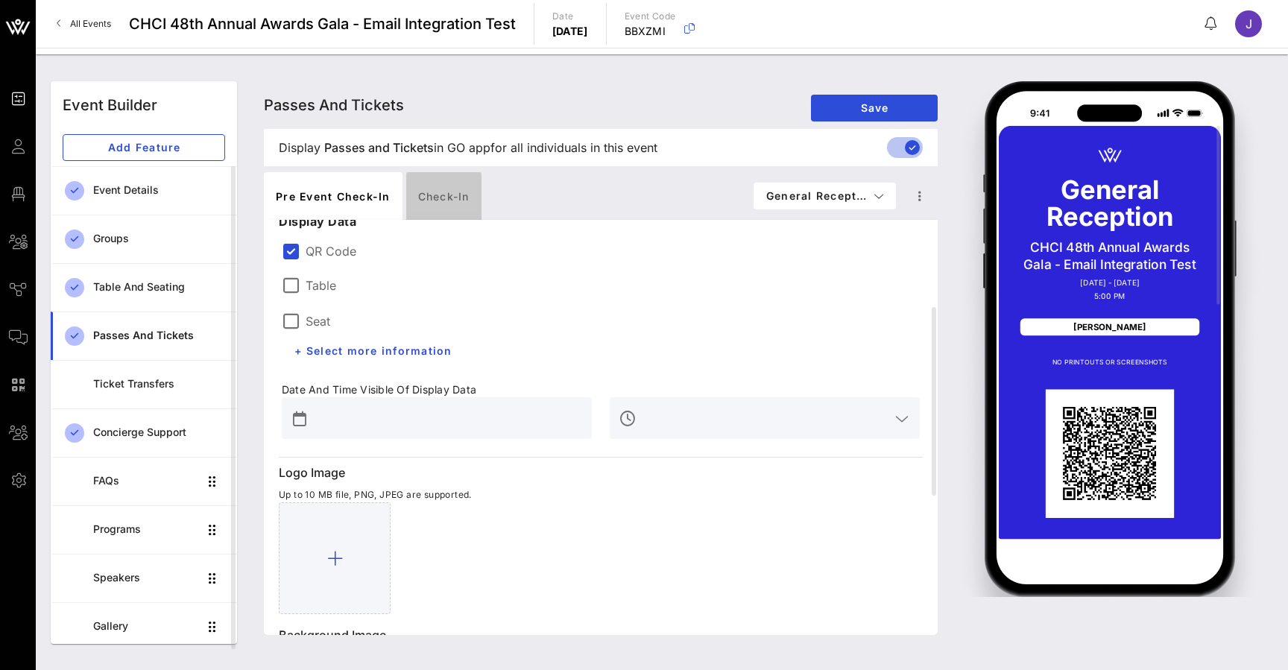
click at [452, 201] on div "Check-in" at bounding box center [443, 196] width 75 height 48
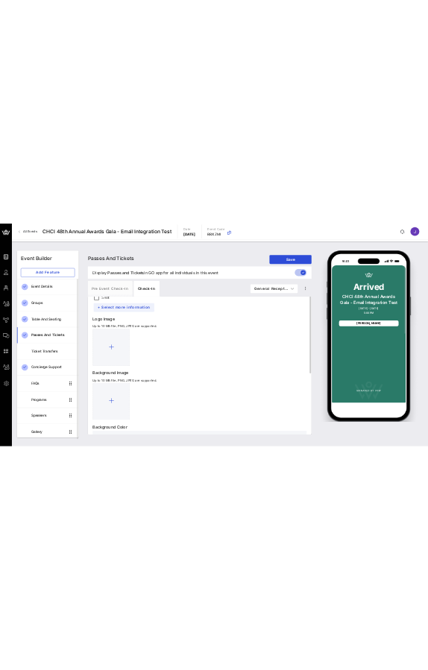
scroll to position [84, 0]
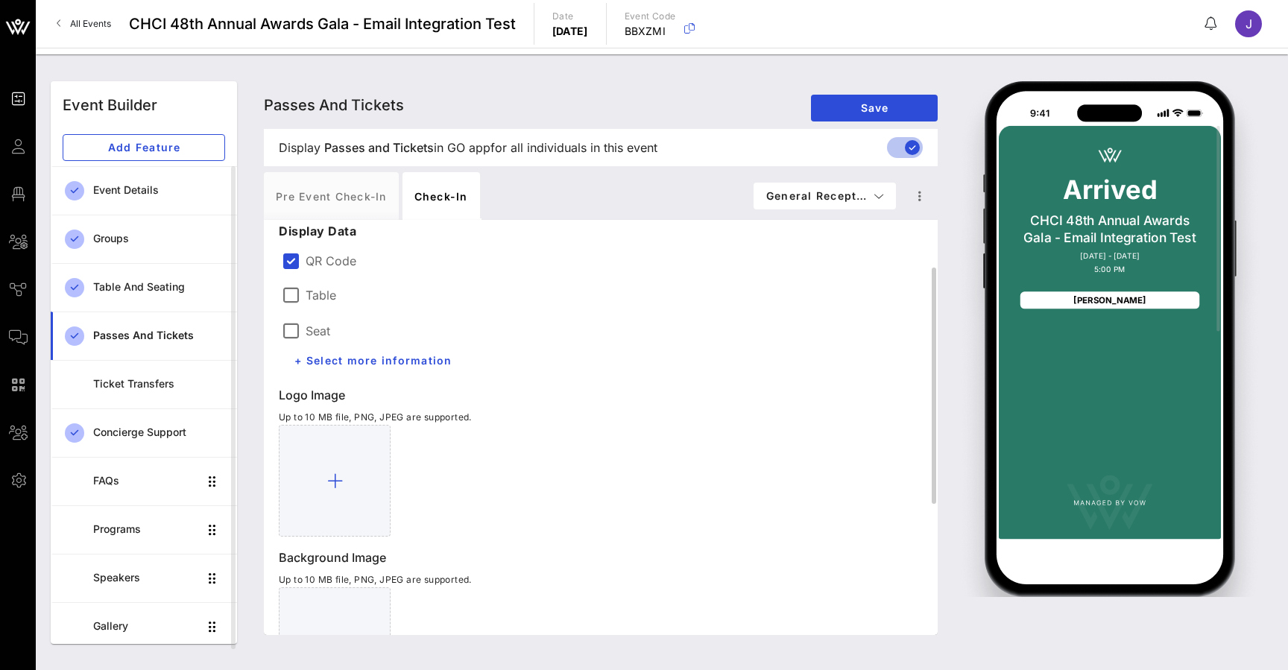
click at [315, 292] on label "Table" at bounding box center [321, 295] width 31 height 15
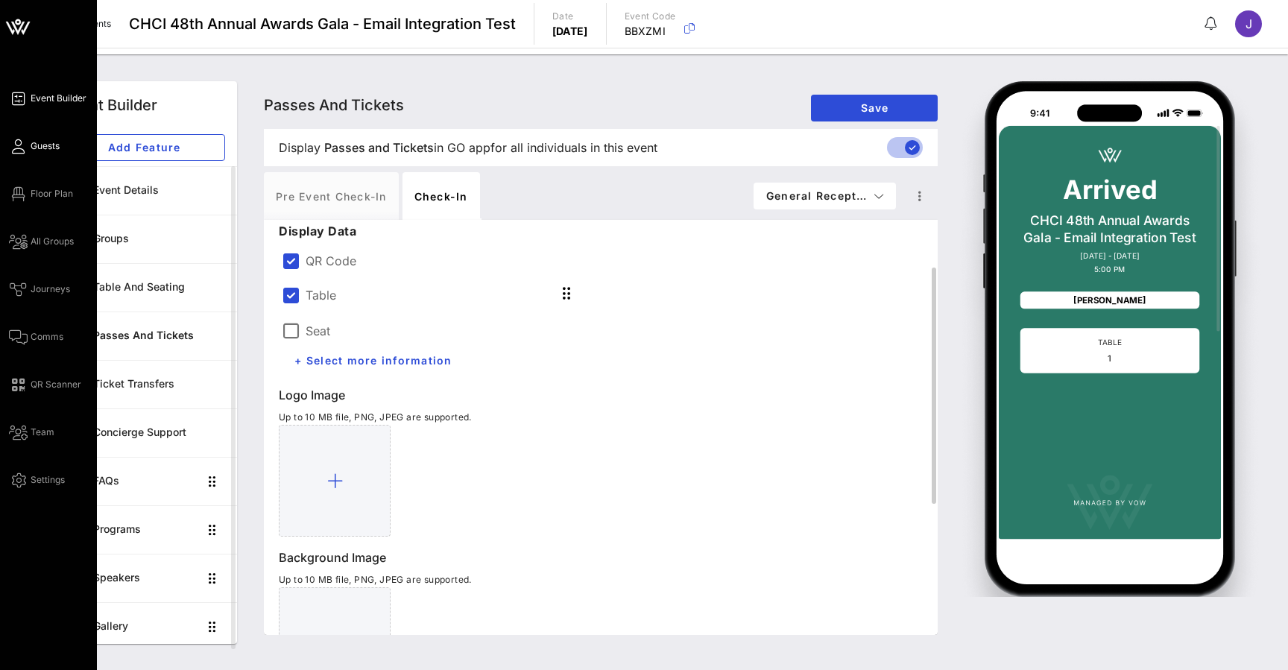
click at [23, 148] on icon at bounding box center [18, 146] width 19 height 2
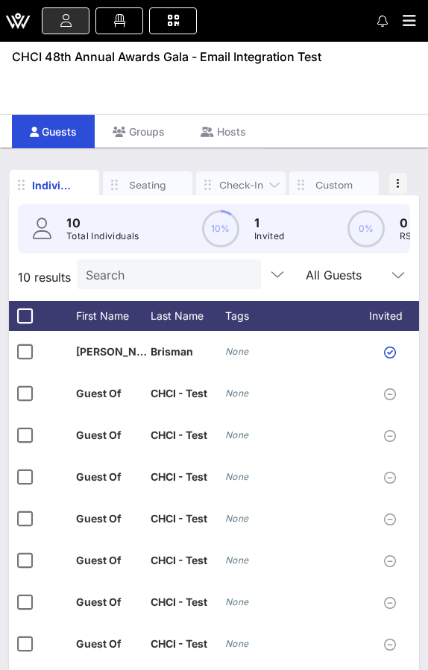
click at [240, 183] on div "Check-In" at bounding box center [240, 185] width 45 height 14
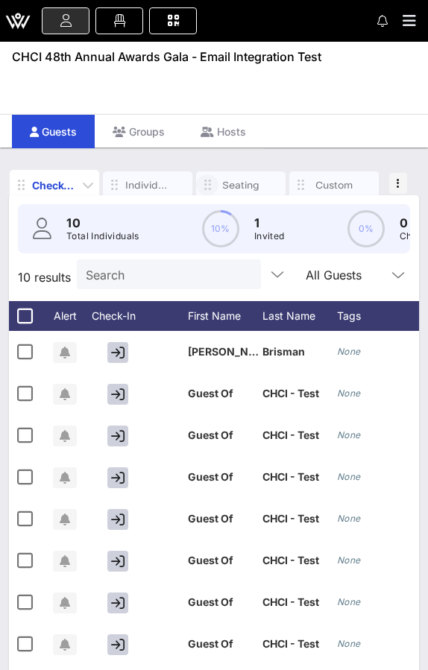
click at [51, 177] on div "Check-In" at bounding box center [54, 185] width 45 height 16
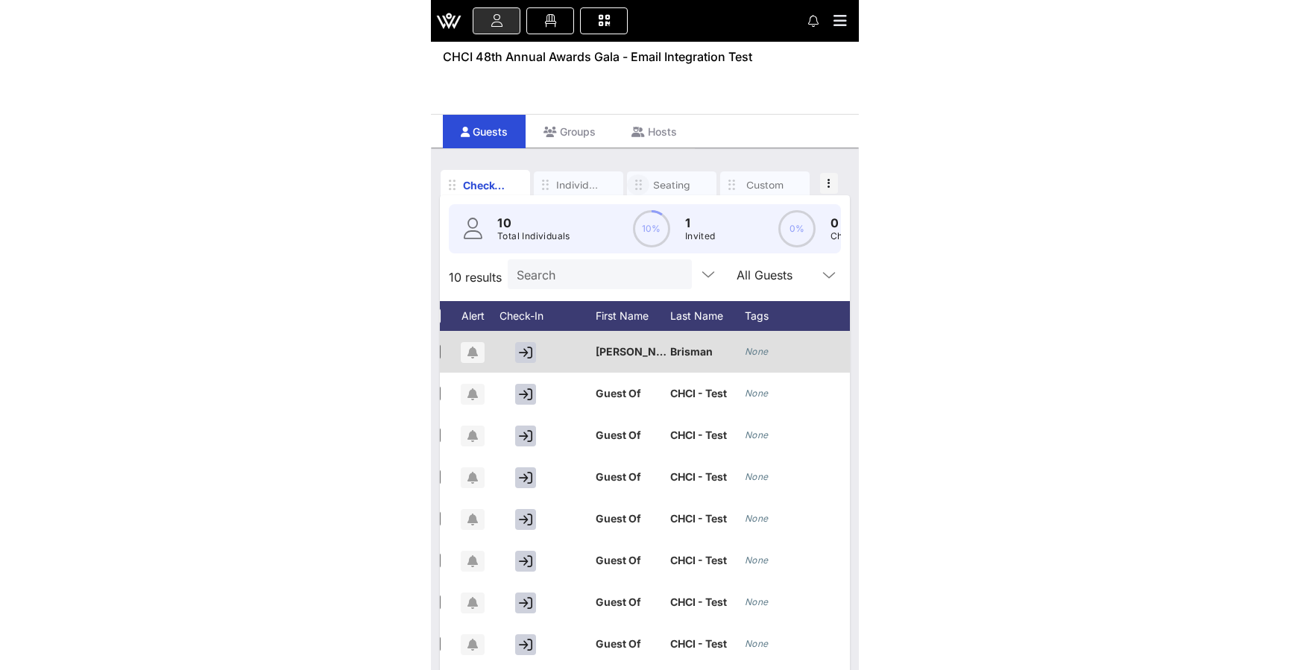
scroll to position [0, 1]
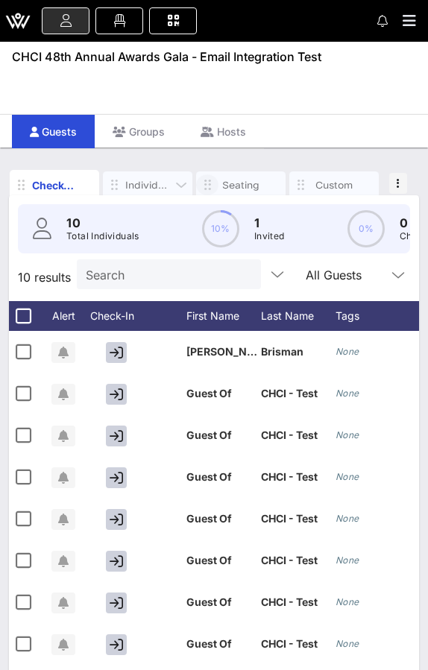
click at [148, 185] on div "Individuals" at bounding box center [147, 185] width 45 height 14
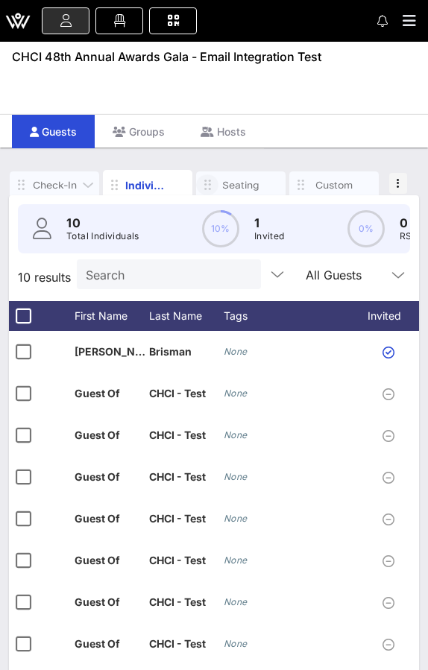
click at [55, 182] on div "Check-In" at bounding box center [54, 185] width 45 height 14
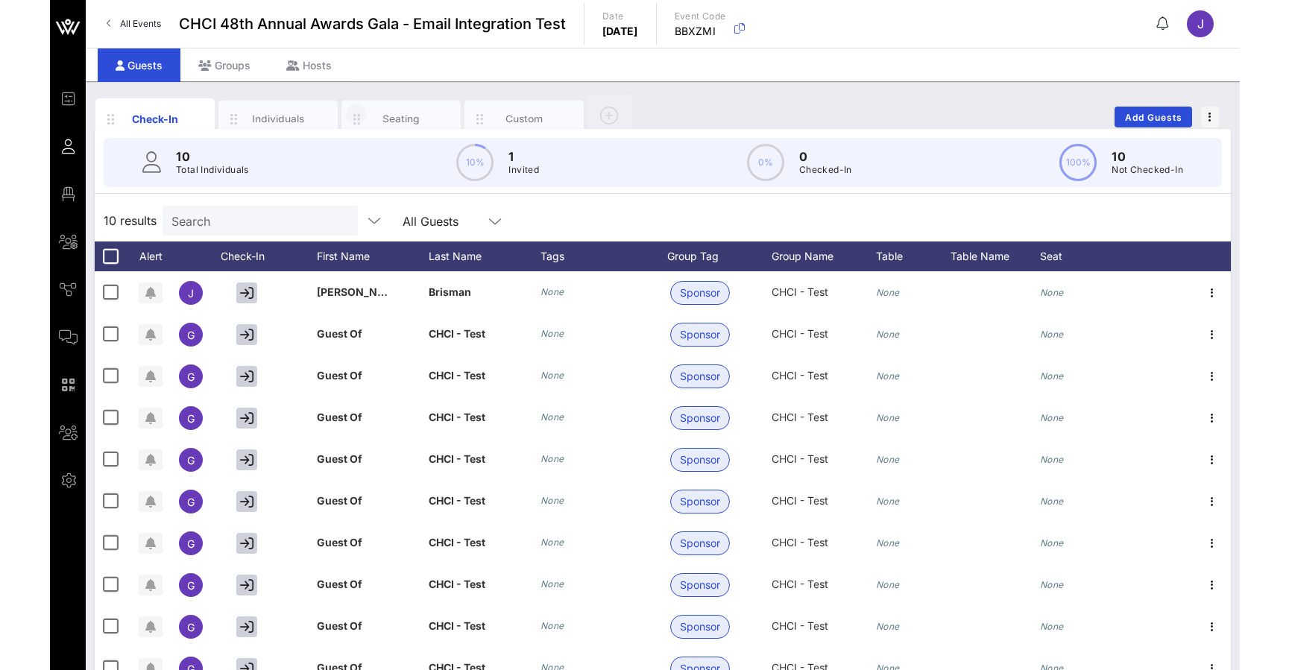
scroll to position [0, 0]
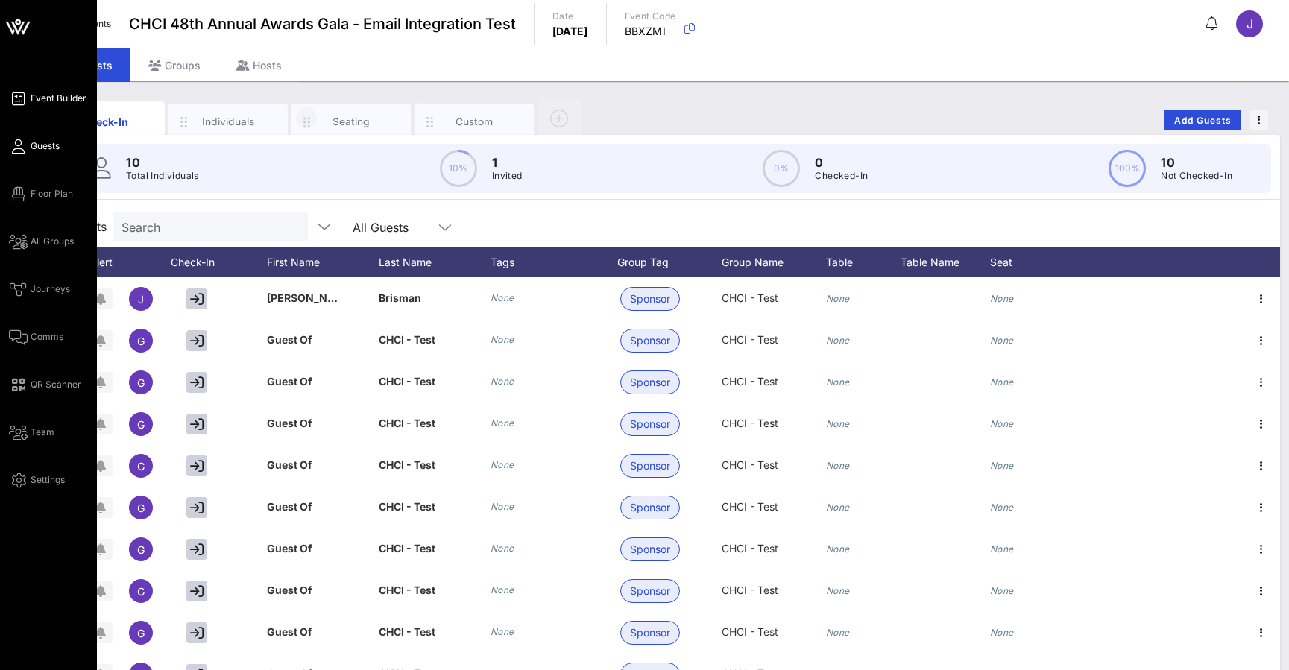
click at [13, 98] on icon at bounding box center [18, 99] width 19 height 2
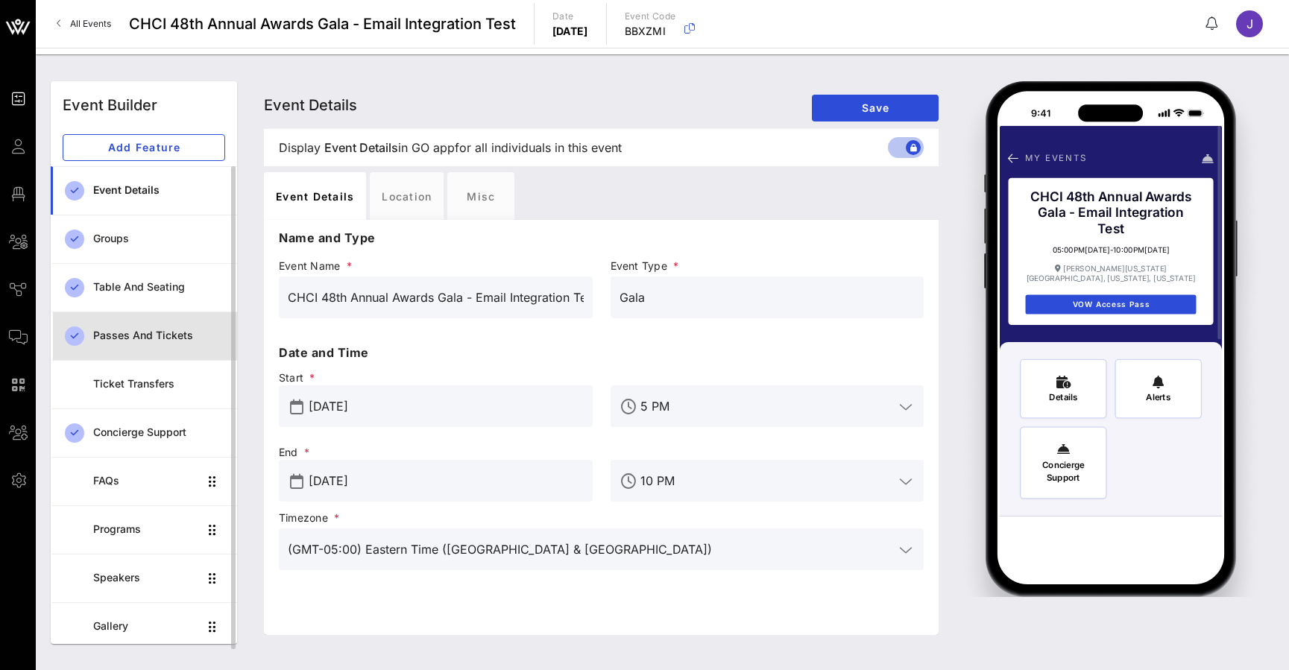
click at [169, 344] on div "Passes and Tickets" at bounding box center [159, 336] width 132 height 31
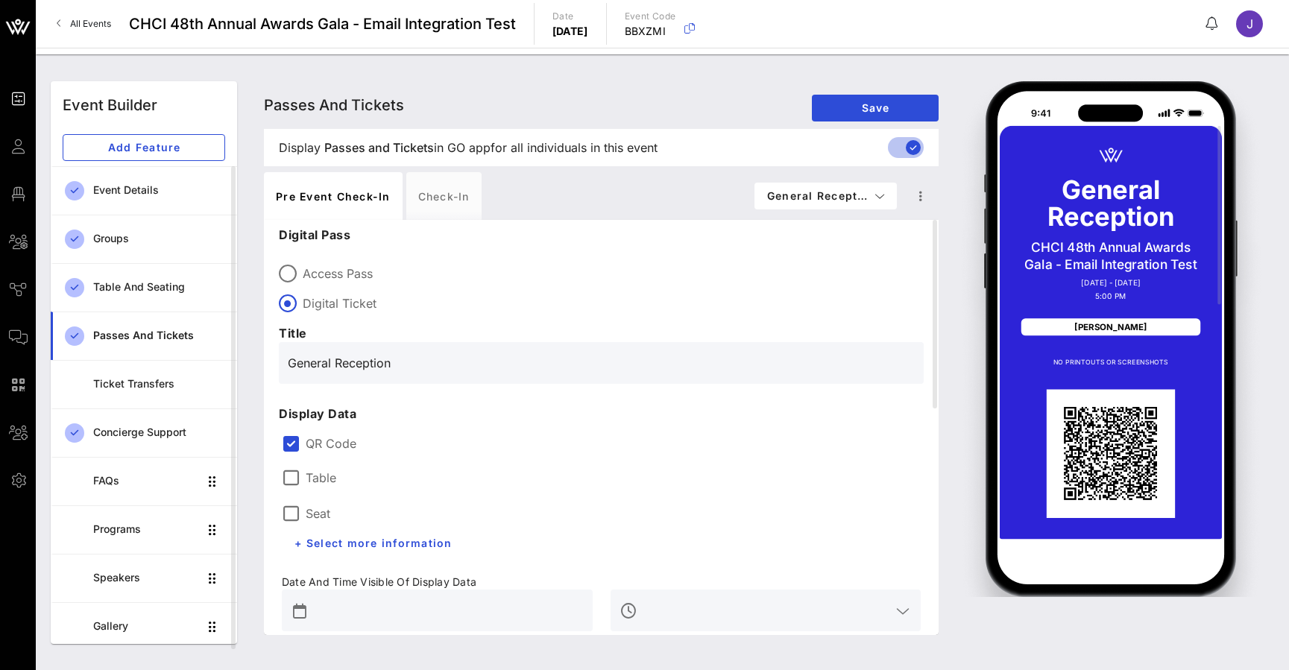
drag, startPoint x: 439, startPoint y: 367, endPoint x: 259, endPoint y: 364, distance: 179.7
click at [259, 364] on div "Passes and Tickets Passes and Tickets Passes and Tickets Save Display Passes an…" at bounding box center [601, 362] width 692 height 563
type input "Y"
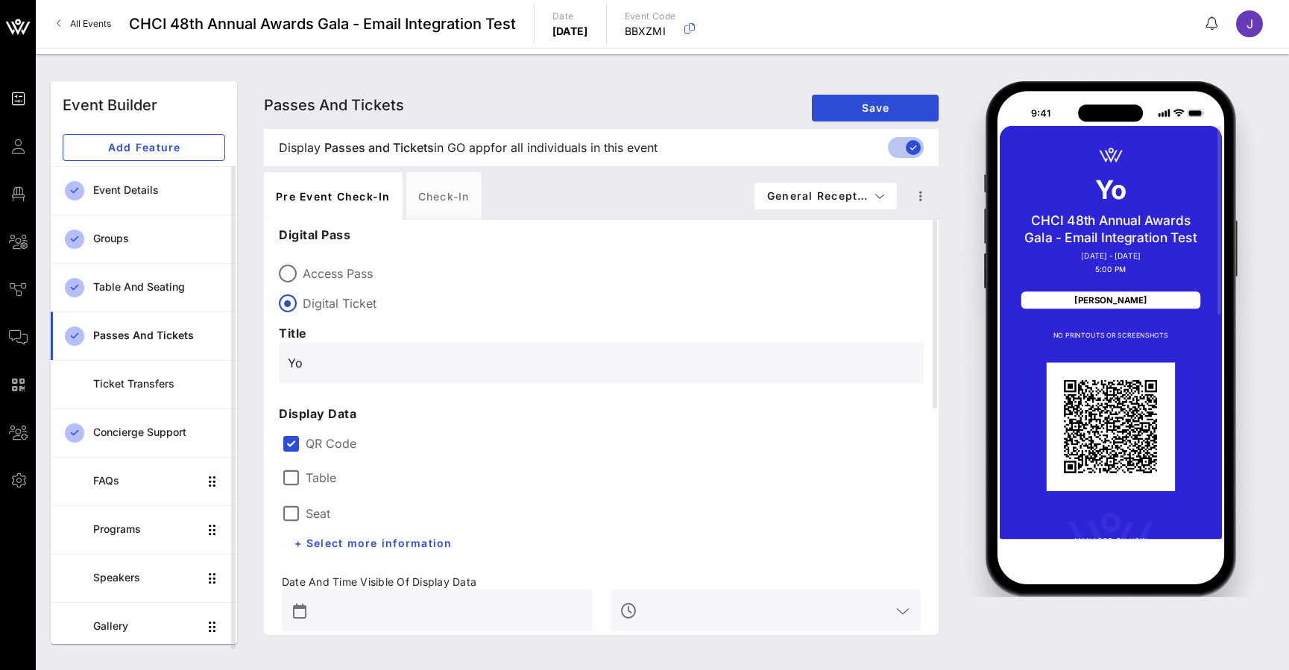
type input "Y"
type input "D"
type input "Guest Ticket"
click at [882, 97] on button "Save" at bounding box center [875, 108] width 127 height 27
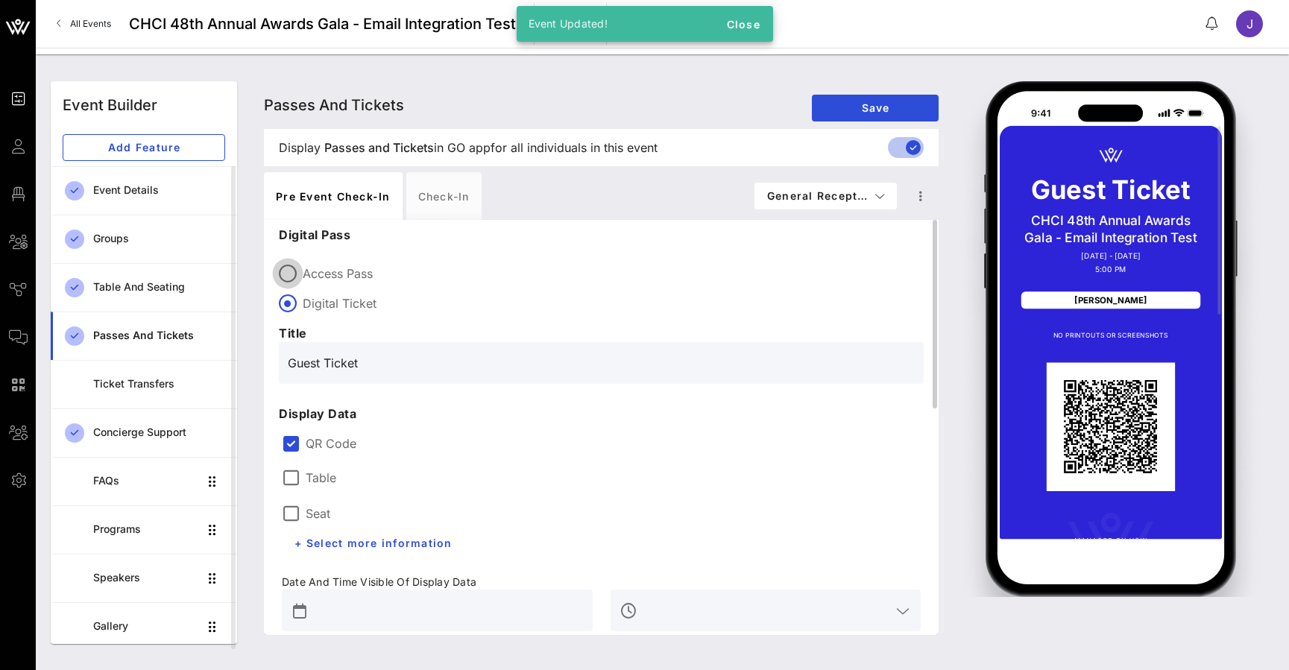
click at [291, 276] on div at bounding box center [287, 273] width 25 height 25
click at [291, 306] on div at bounding box center [287, 303] width 25 height 25
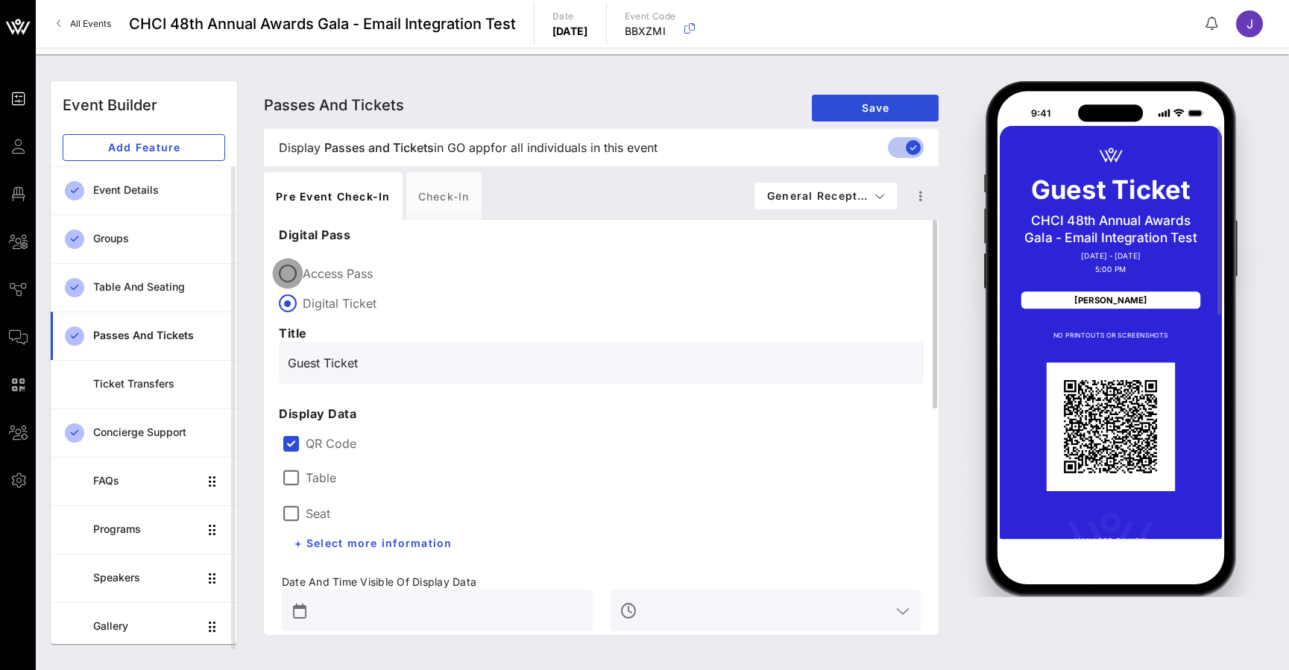
click at [291, 285] on div at bounding box center [287, 273] width 25 height 25
click at [442, 193] on div "Check-in" at bounding box center [443, 196] width 75 height 48
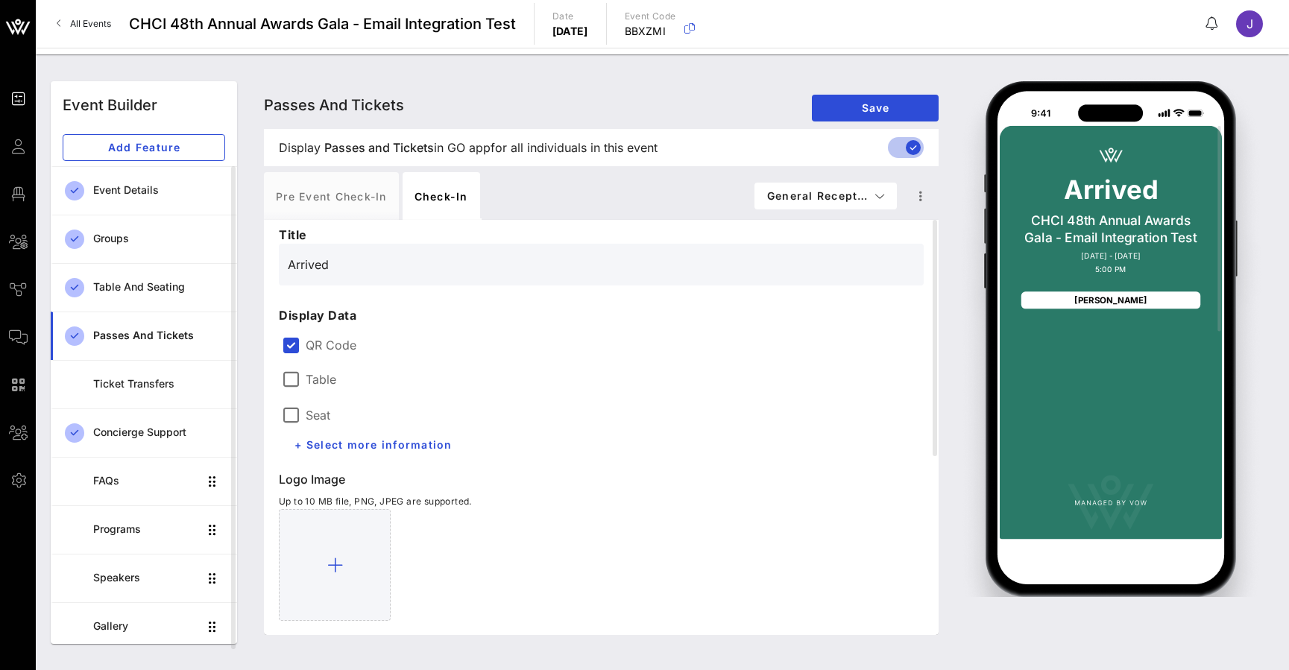
drag, startPoint x: 376, startPoint y: 277, endPoint x: 248, endPoint y: 274, distance: 128.2
click at [248, 274] on div "Passes and Tickets Passes and Tickets Passes and Tickets Save Display Passes an…" at bounding box center [764, 362] width 1037 height 581
drag, startPoint x: 307, startPoint y: 265, endPoint x: 243, endPoint y: 265, distance: 64.1
click at [243, 265] on div "Event Builder Add Feature Event Details Groups Table and Seating Passes and Tic…" at bounding box center [662, 362] width 1241 height 581
type input "C"
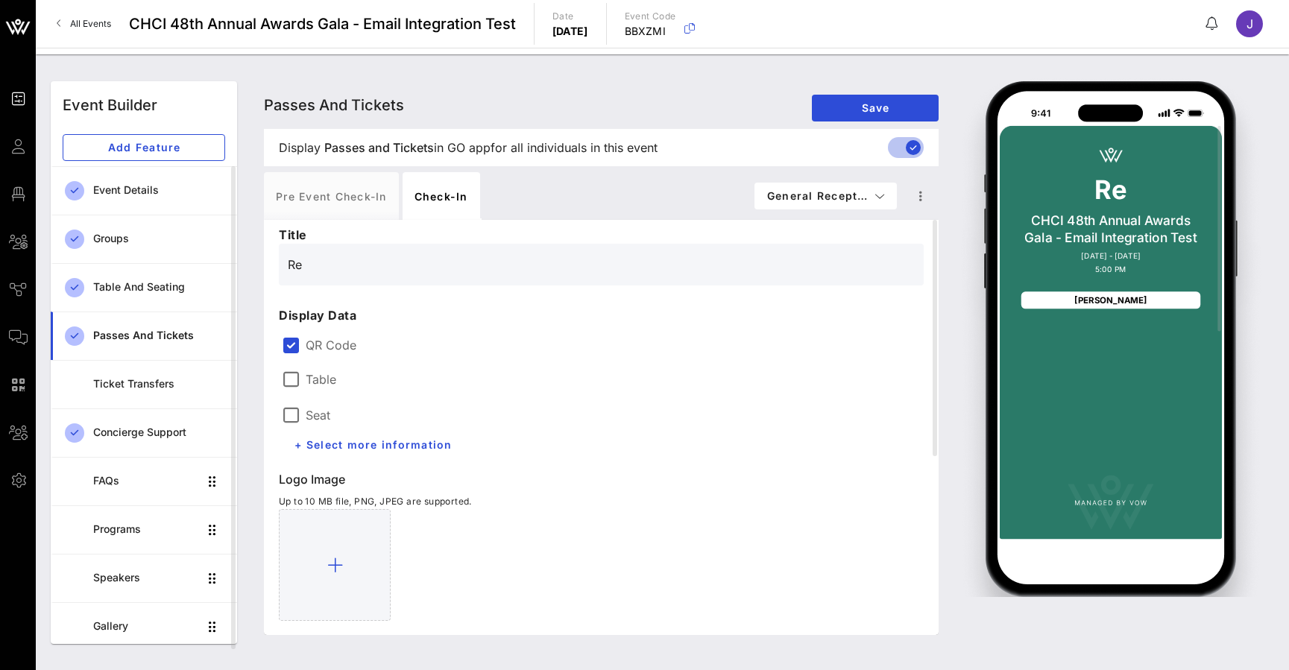
type input "R"
type input "Y"
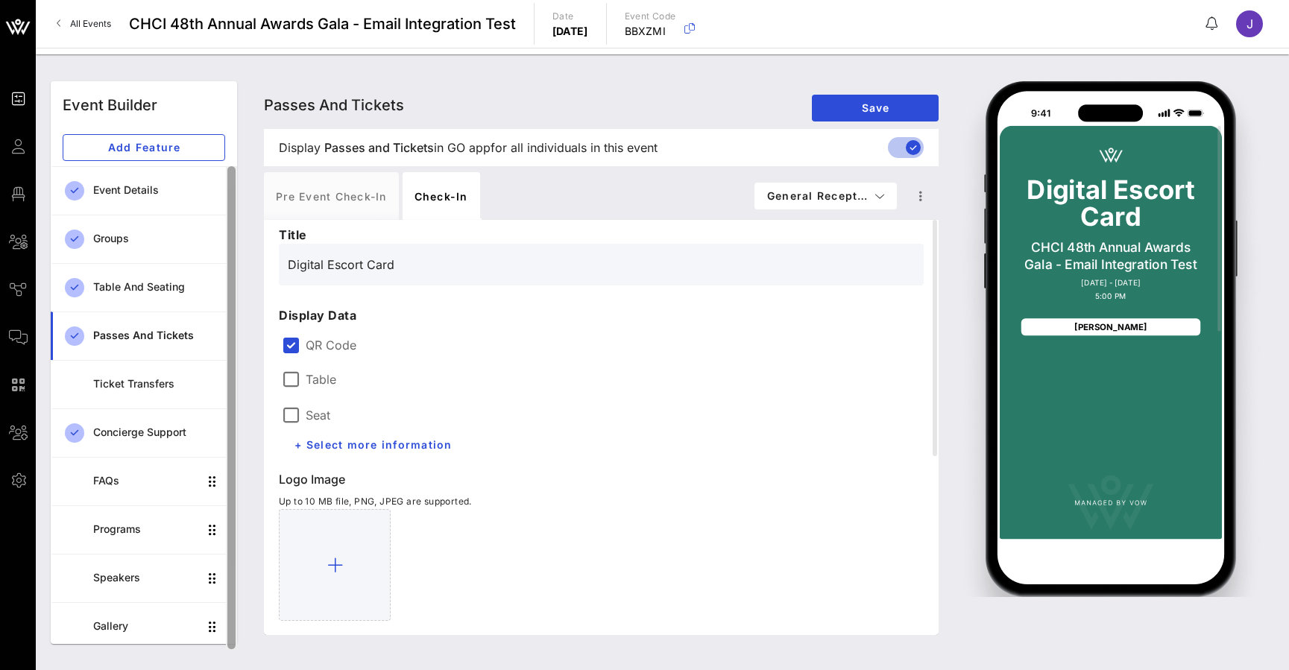
drag, startPoint x: 327, startPoint y: 269, endPoint x: 233, endPoint y: 259, distance: 94.4
click at [233, 259] on div "Event Builder Add Feature Event Details Groups Table and Seating Passes and Tic…" at bounding box center [662, 362] width 1241 height 581
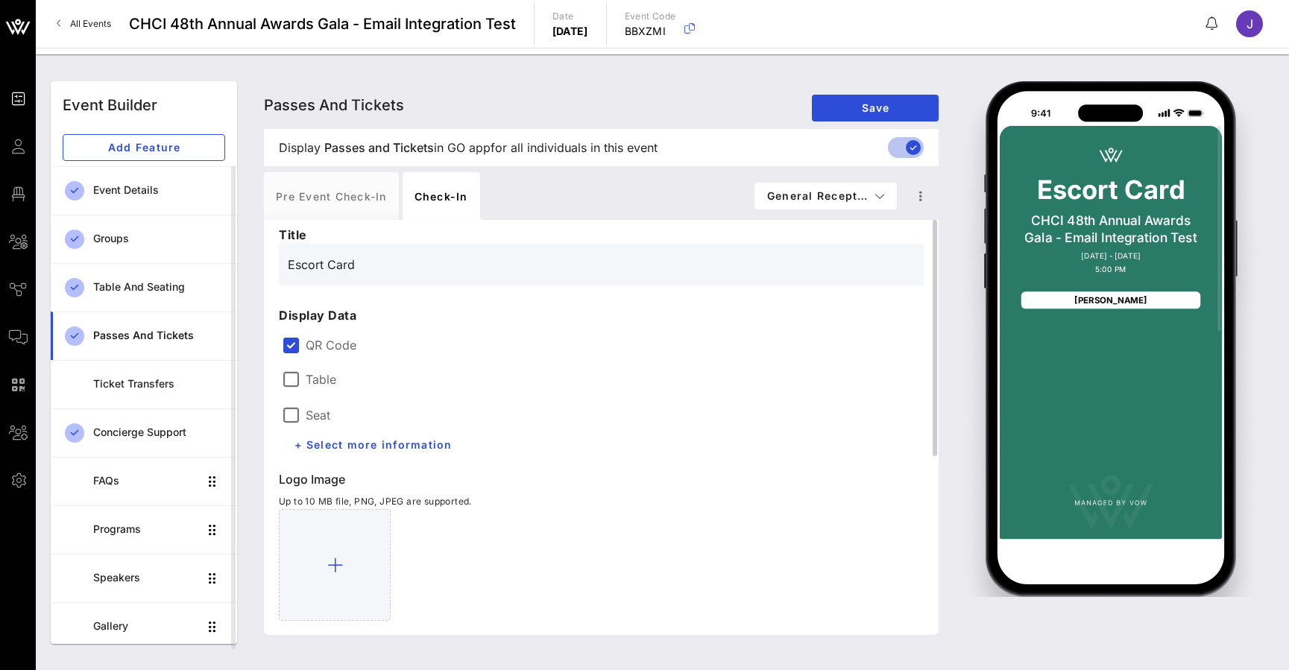
click at [320, 376] on label "Table" at bounding box center [321, 379] width 31 height 15
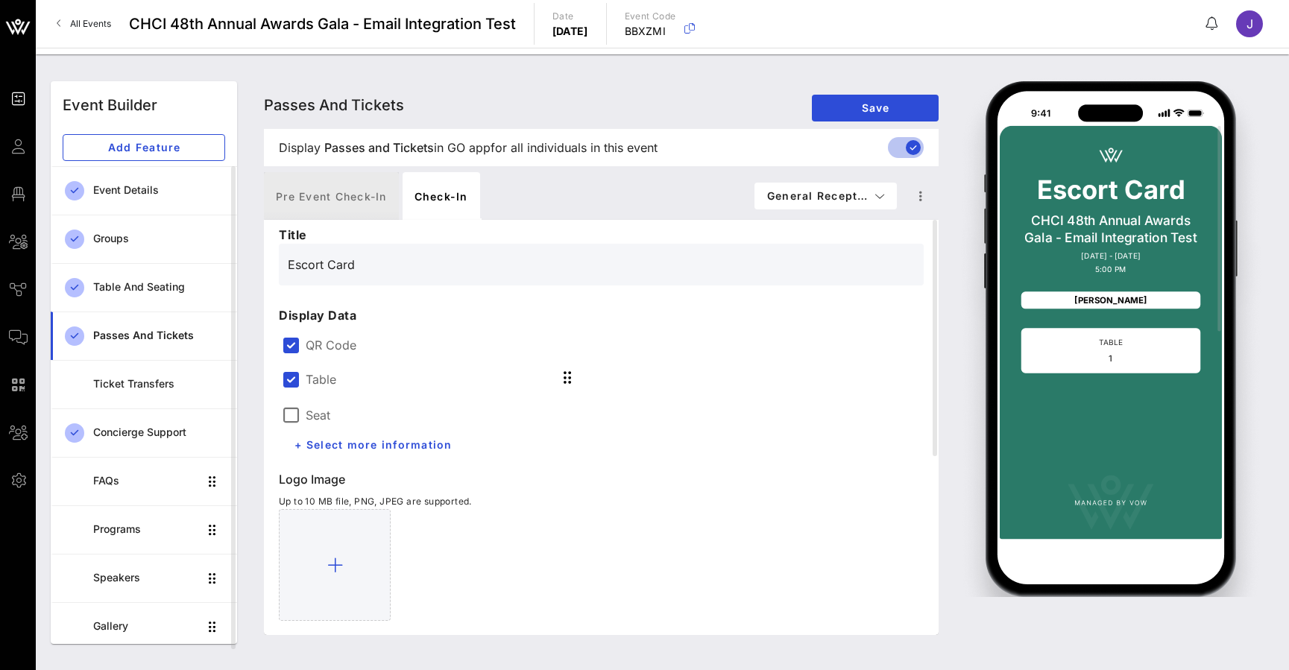
click at [353, 202] on div "Pre Event Check-in" at bounding box center [331, 196] width 135 height 48
type input "Guest Ticket"
type input "#2D23D7"
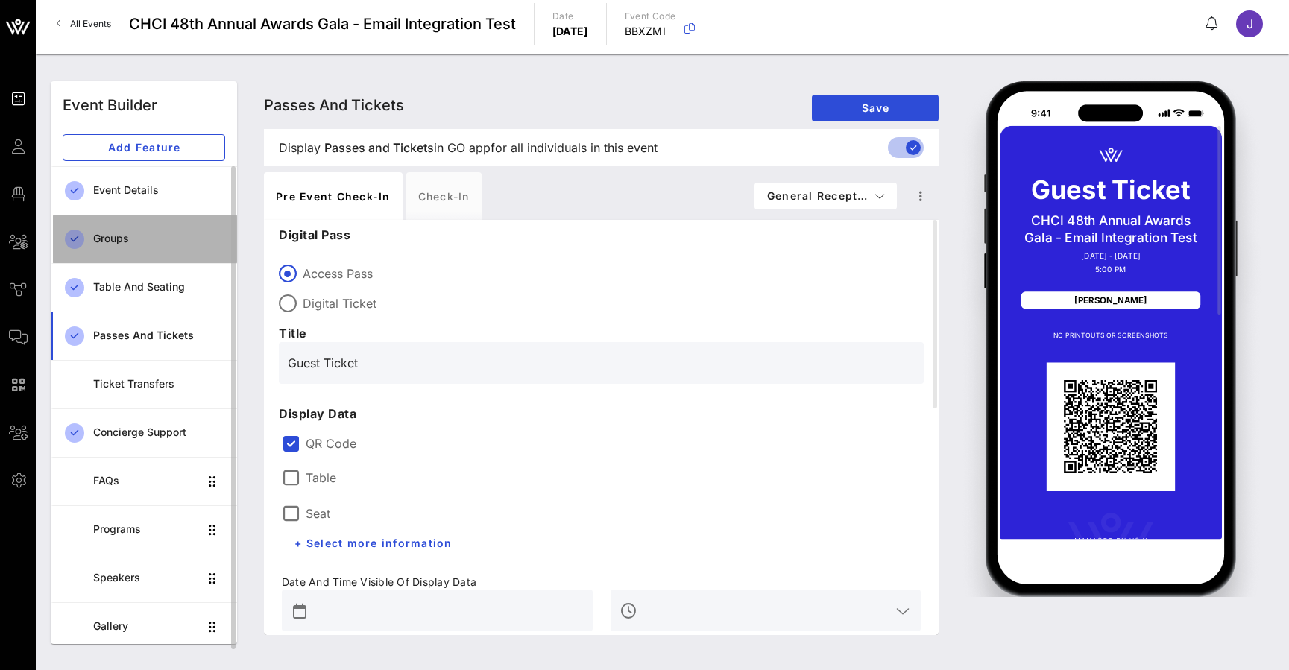
click at [114, 249] on div "Groups" at bounding box center [159, 239] width 132 height 31
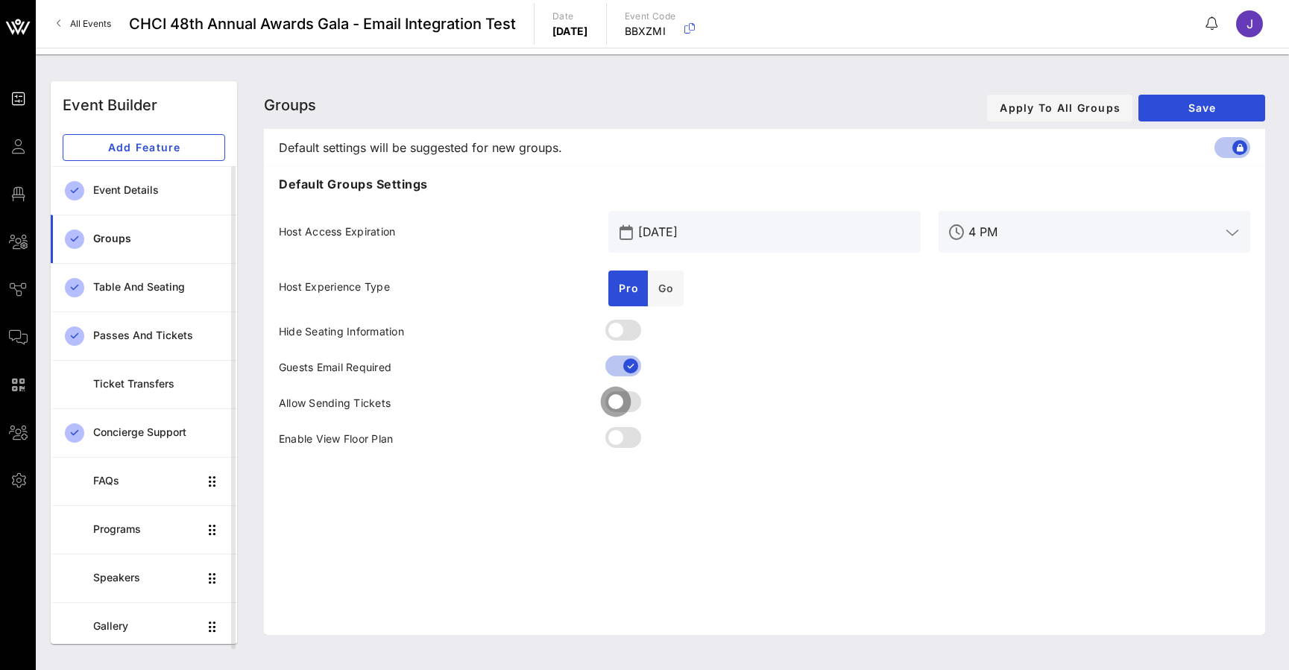
click at [623, 402] on div at bounding box center [615, 401] width 25 height 25
click at [22, 336] on icon at bounding box center [18, 337] width 19 height 2
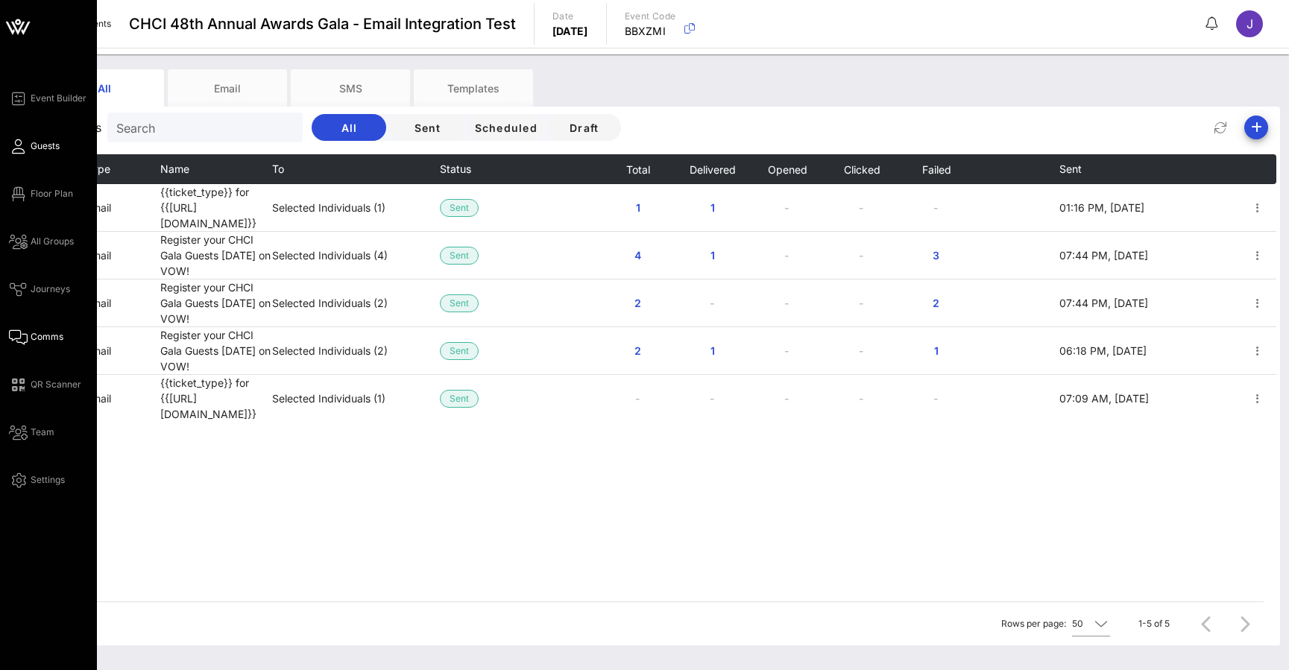
click at [13, 145] on icon at bounding box center [18, 146] width 19 height 2
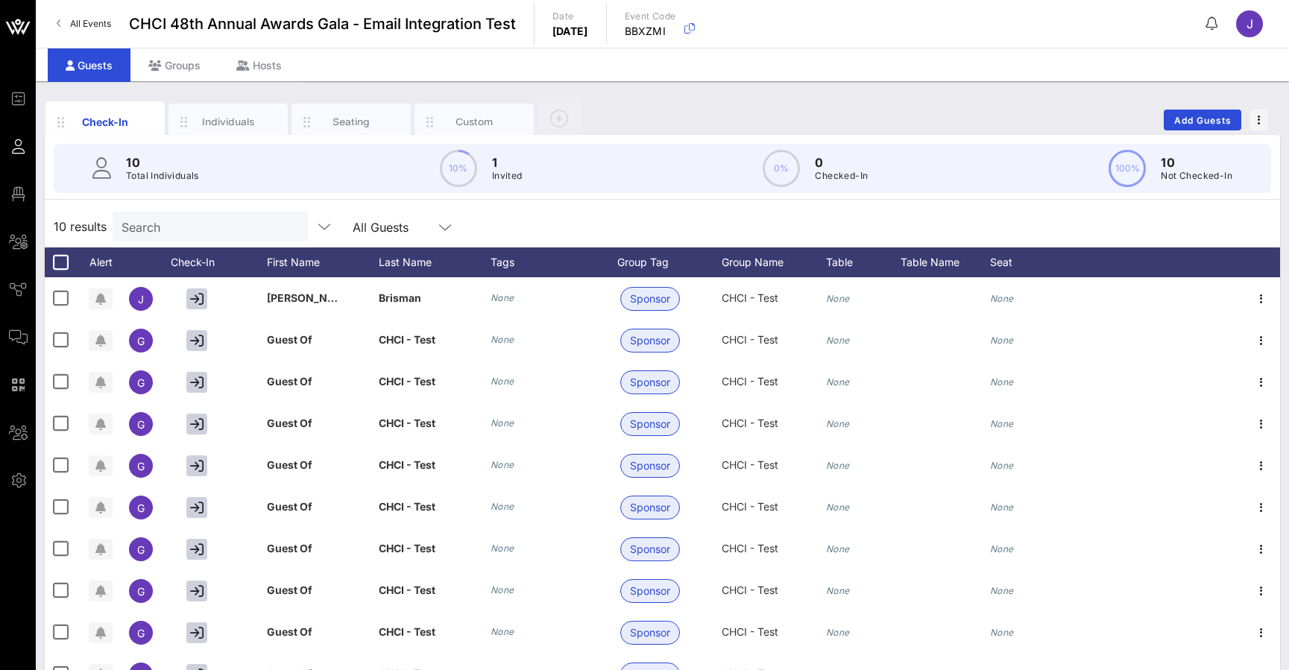
click at [99, 23] on span "All Events" at bounding box center [90, 23] width 41 height 11
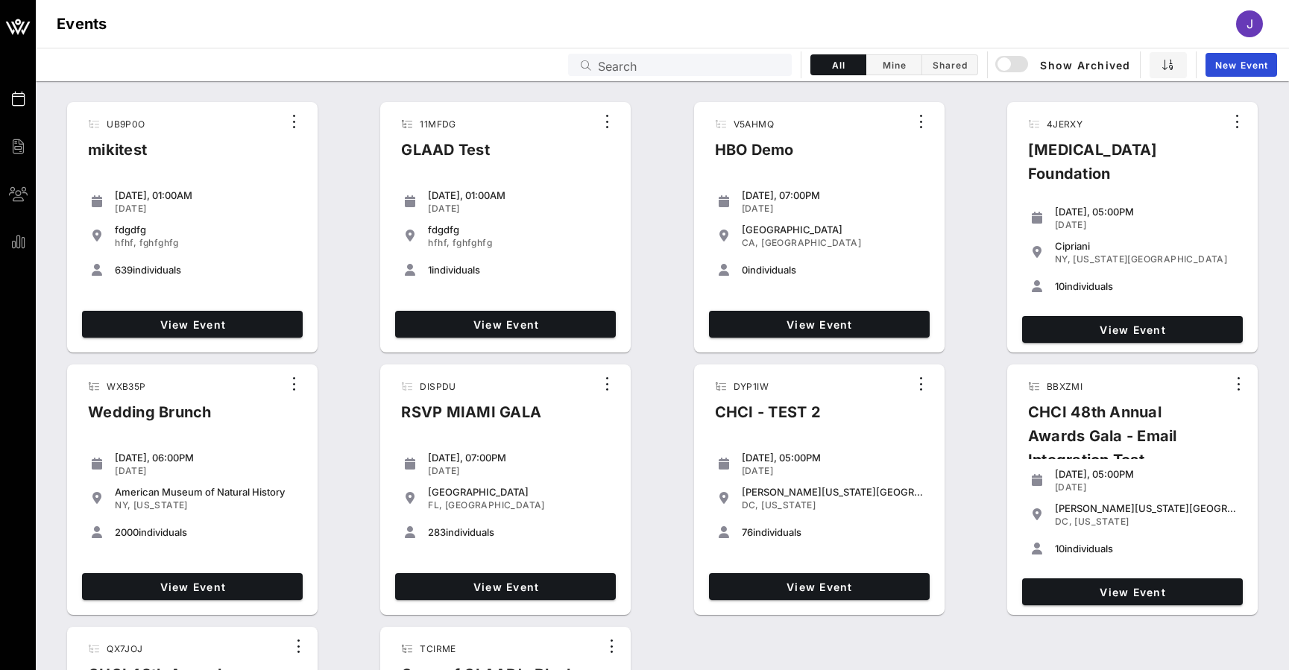
drag, startPoint x: 709, startPoint y: 66, endPoint x: 716, endPoint y: 61, distance: 8.7
click at [716, 61] on input "Search" at bounding box center [690, 64] width 185 height 19
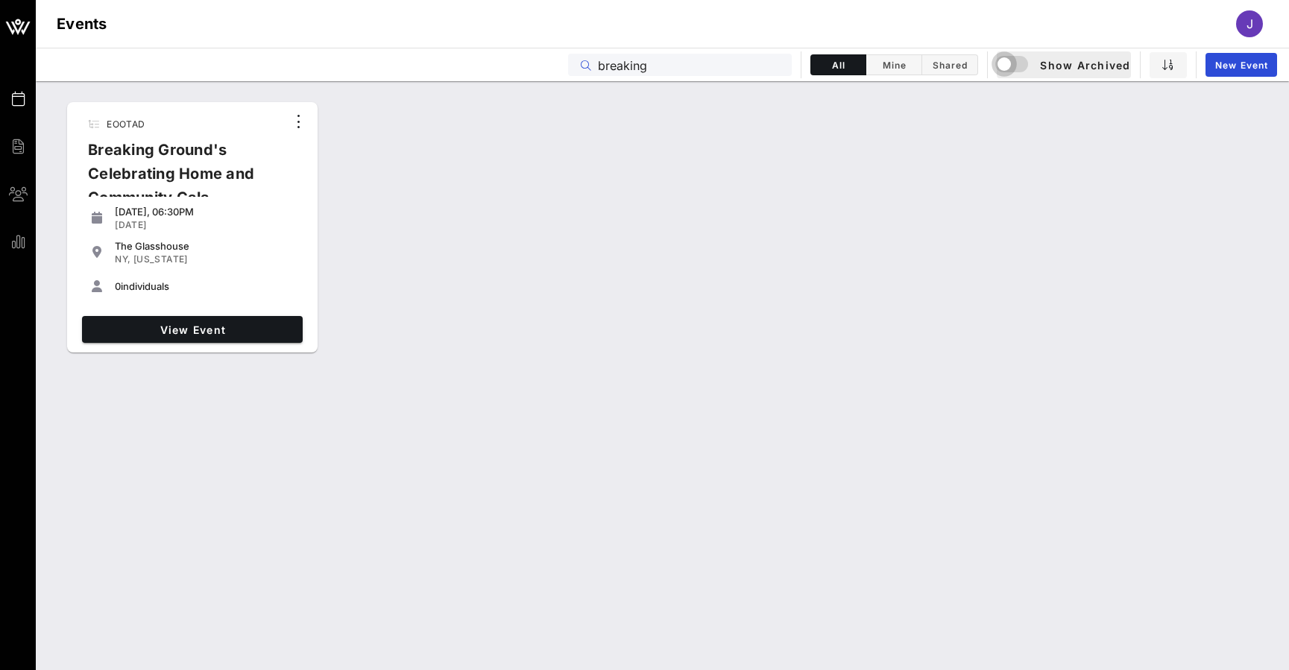
click at [1004, 66] on div "button" at bounding box center [1004, 64] width 21 height 21
drag, startPoint x: 684, startPoint y: 66, endPoint x: 511, endPoint y: 70, distance: 172.2
click at [511, 70] on div "Events breaking All Mine Shared Show Archived New Event" at bounding box center [662, 65] width 1253 height 34
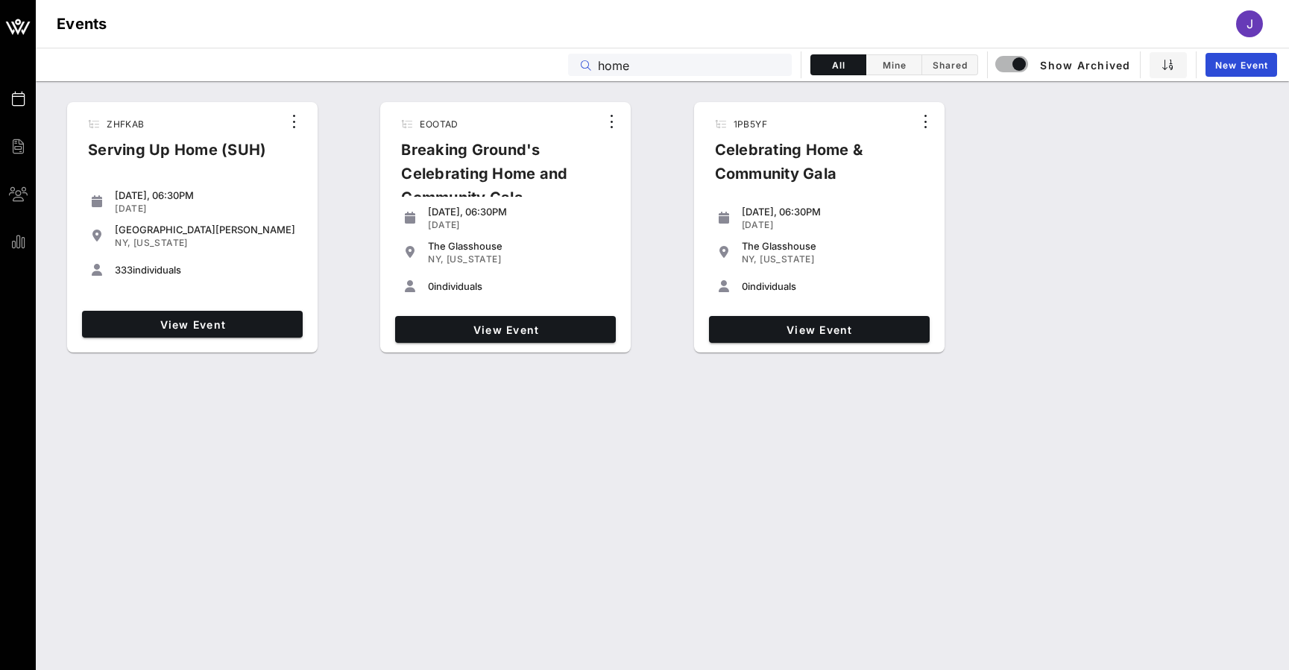
type input "home"
drag, startPoint x: 424, startPoint y: 147, endPoint x: 237, endPoint y: 327, distance: 259.9
click at [237, 327] on span "View Event" at bounding box center [192, 324] width 209 height 13
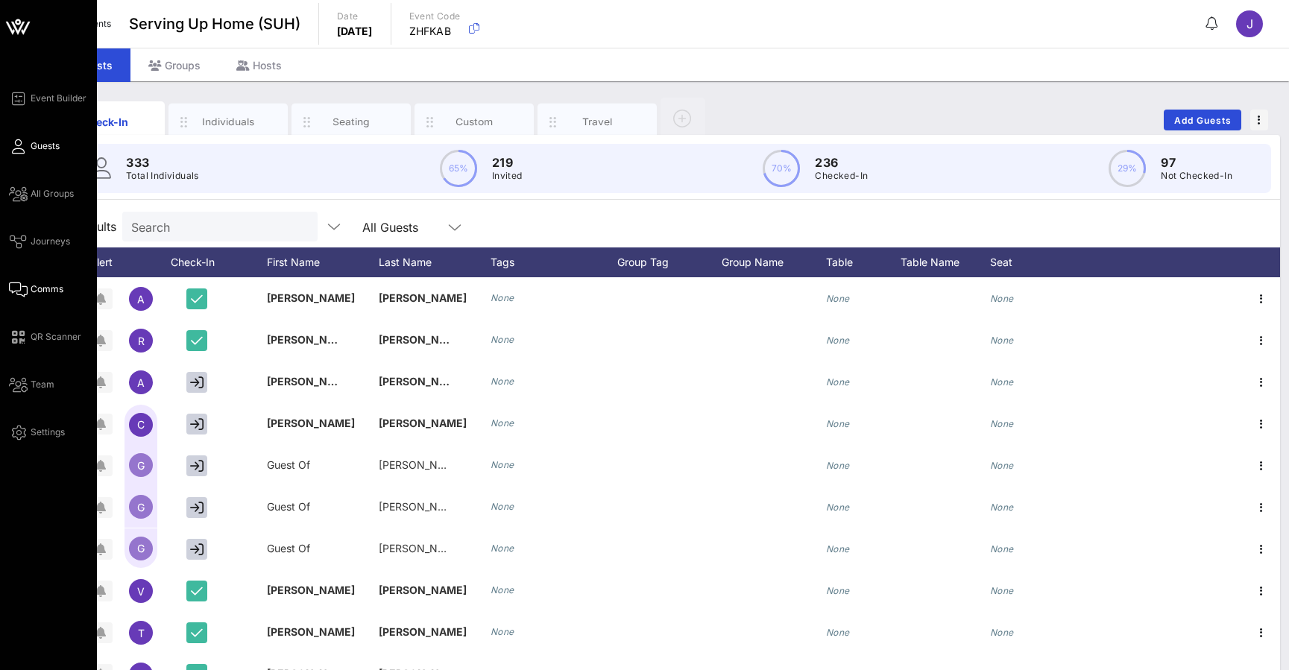
click at [24, 290] on icon at bounding box center [18, 289] width 19 height 2
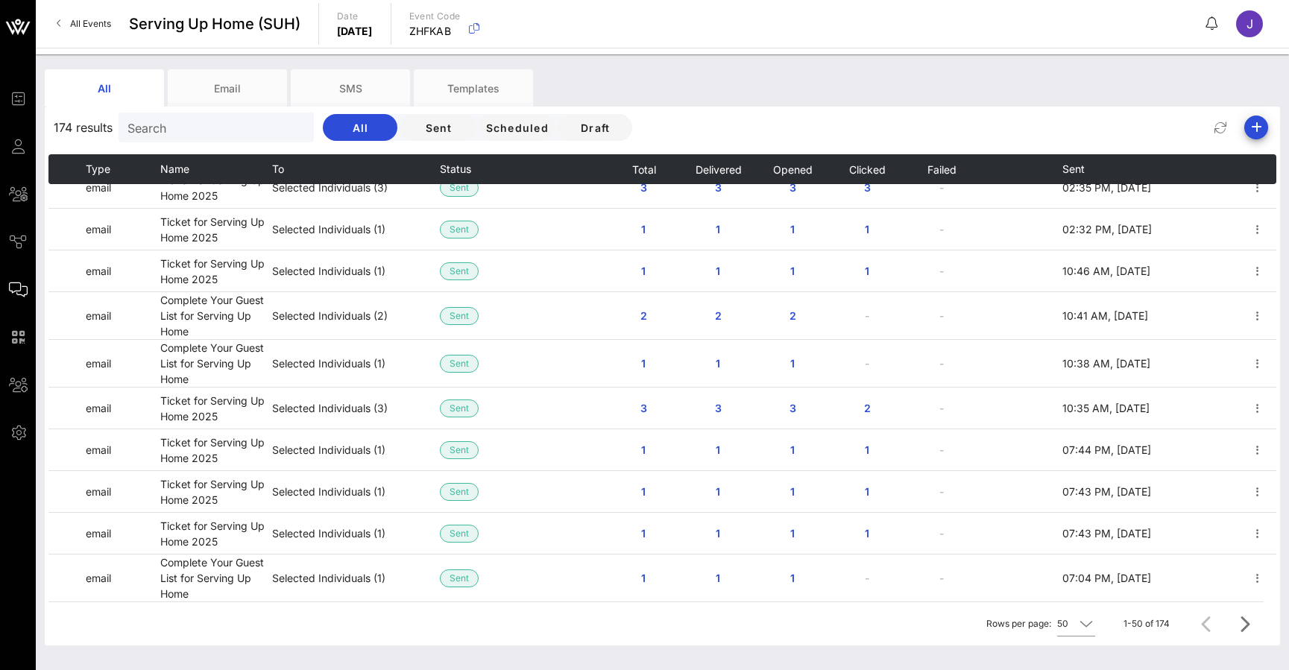
scroll to position [1693, 0]
click at [1243, 623] on icon "Next page" at bounding box center [1244, 624] width 18 height 18
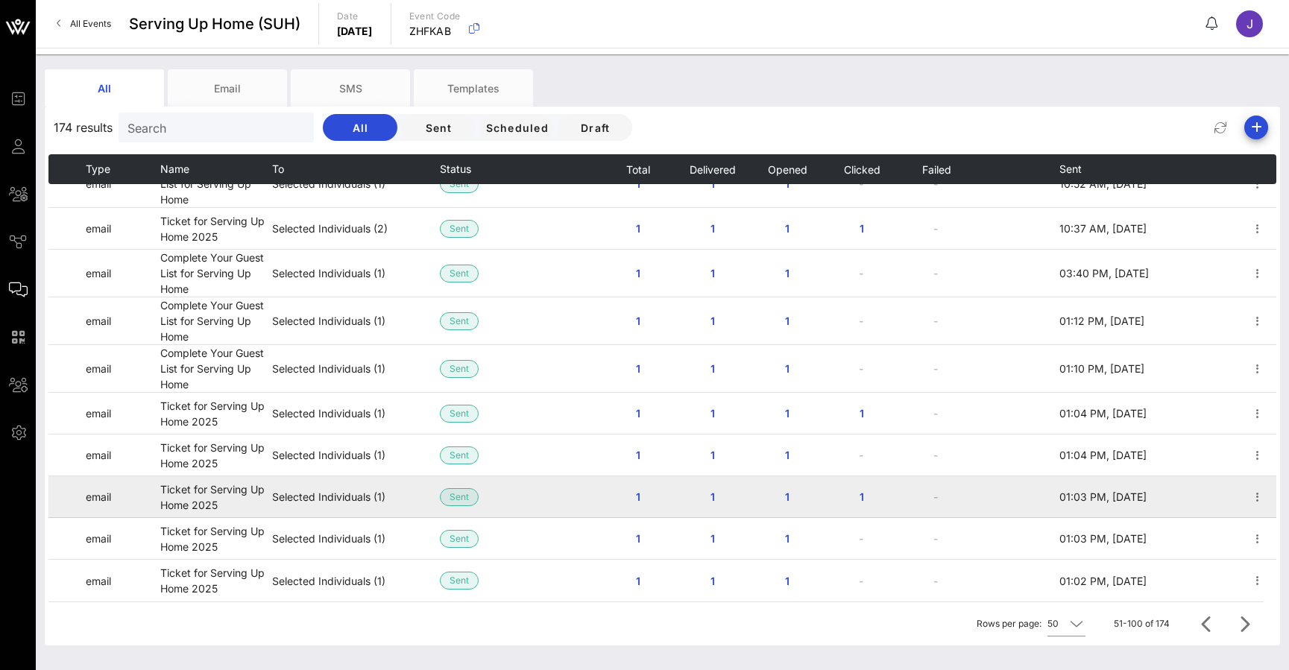
scroll to position [1717, 0]
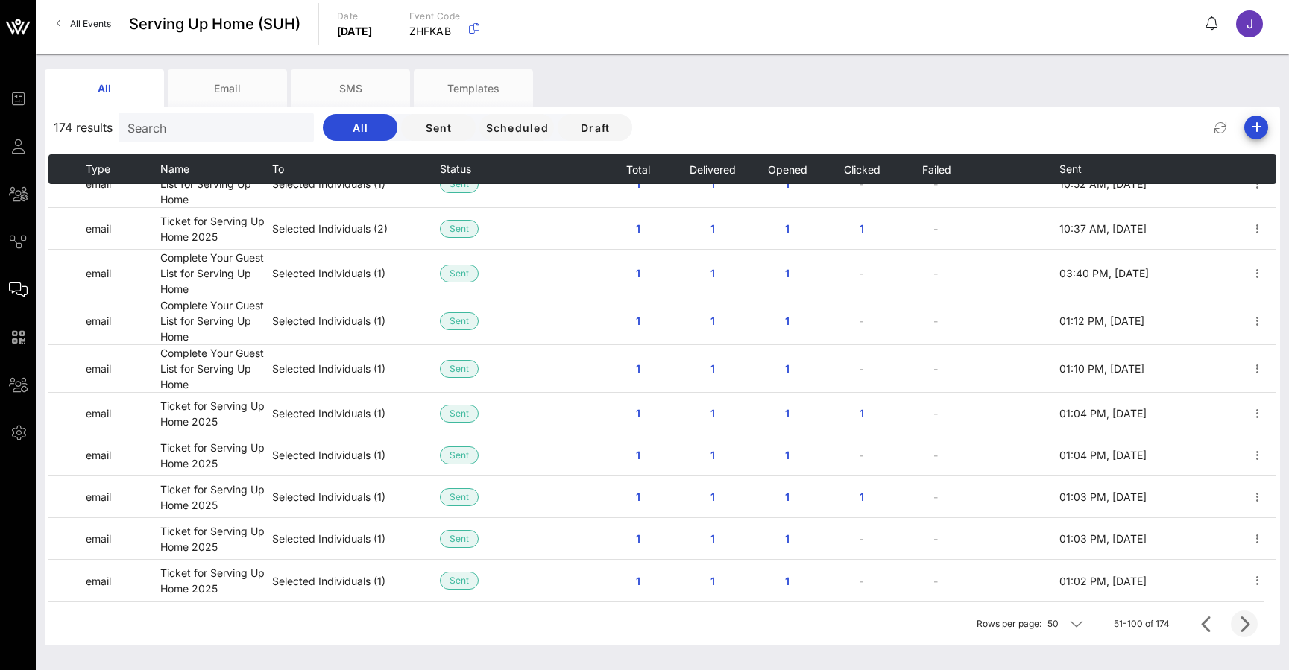
click at [1240, 621] on icon "Next page" at bounding box center [1244, 624] width 18 height 18
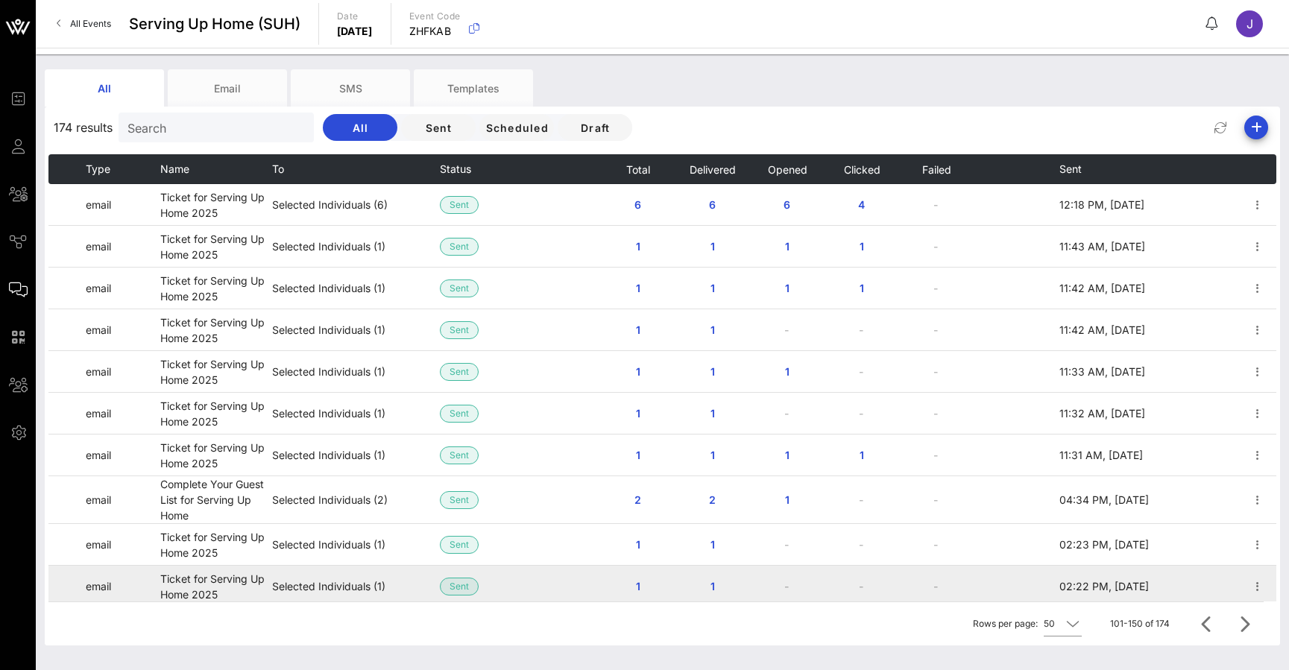
scroll to position [0, 0]
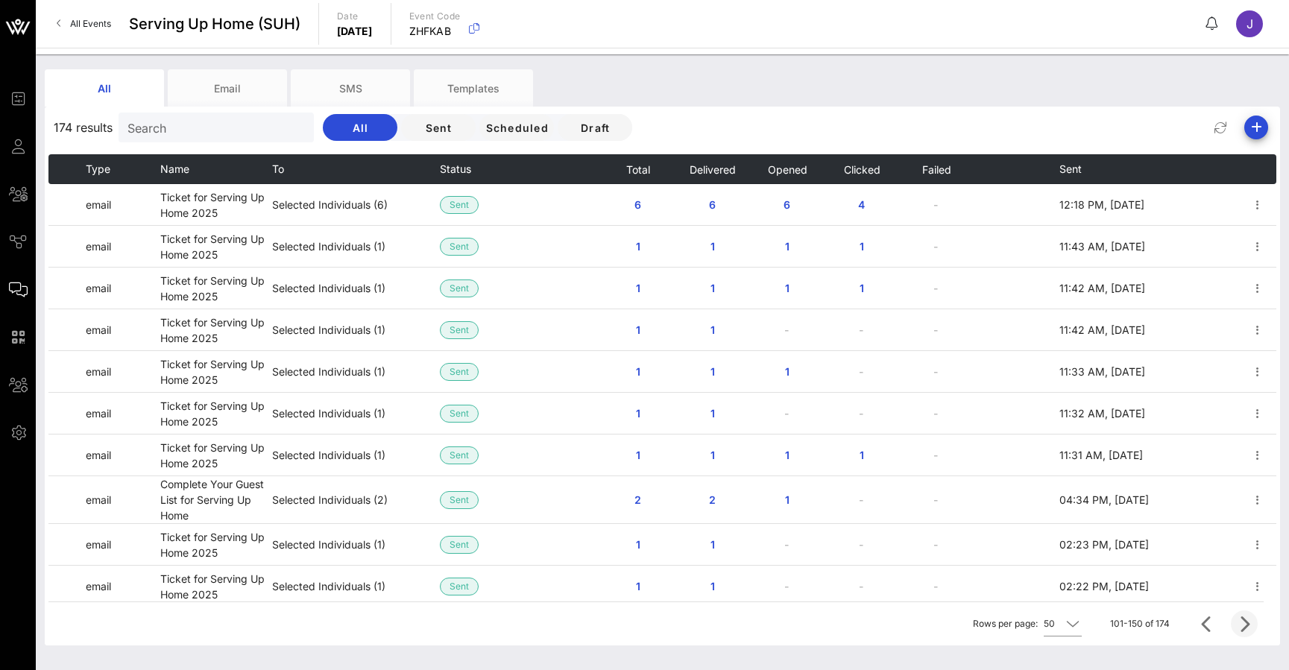
click at [1244, 619] on icon "Next page" at bounding box center [1244, 624] width 18 height 18
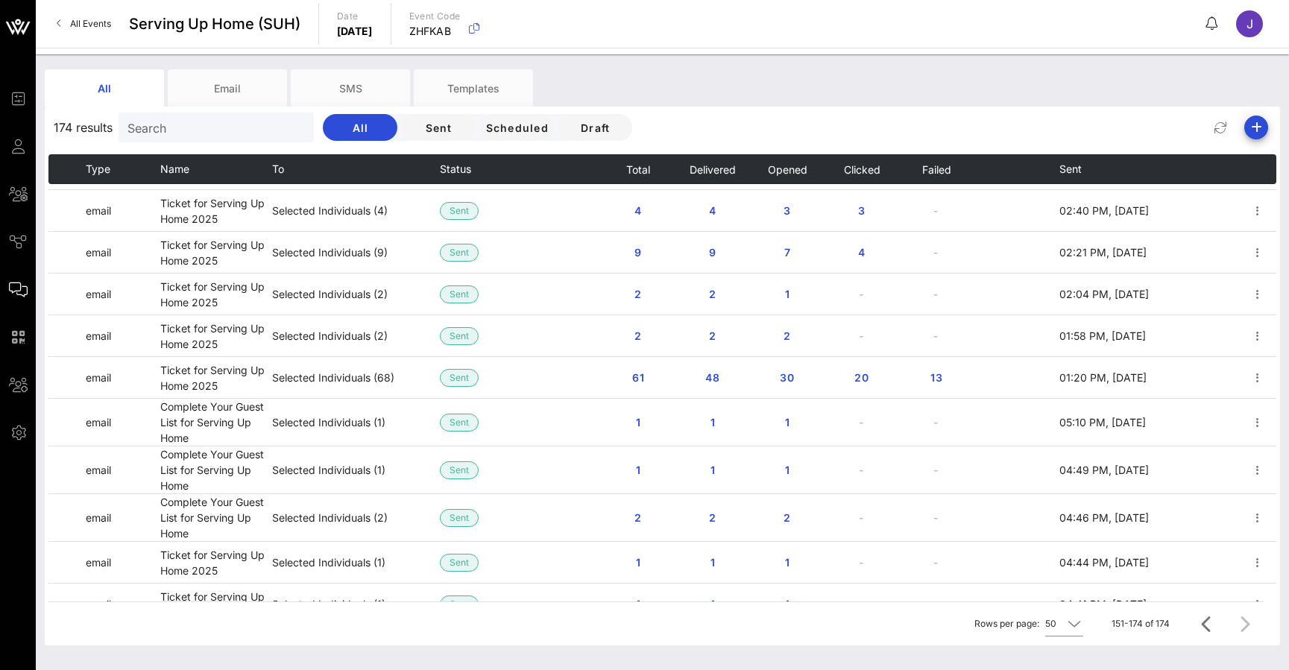
scroll to position [562, 0]
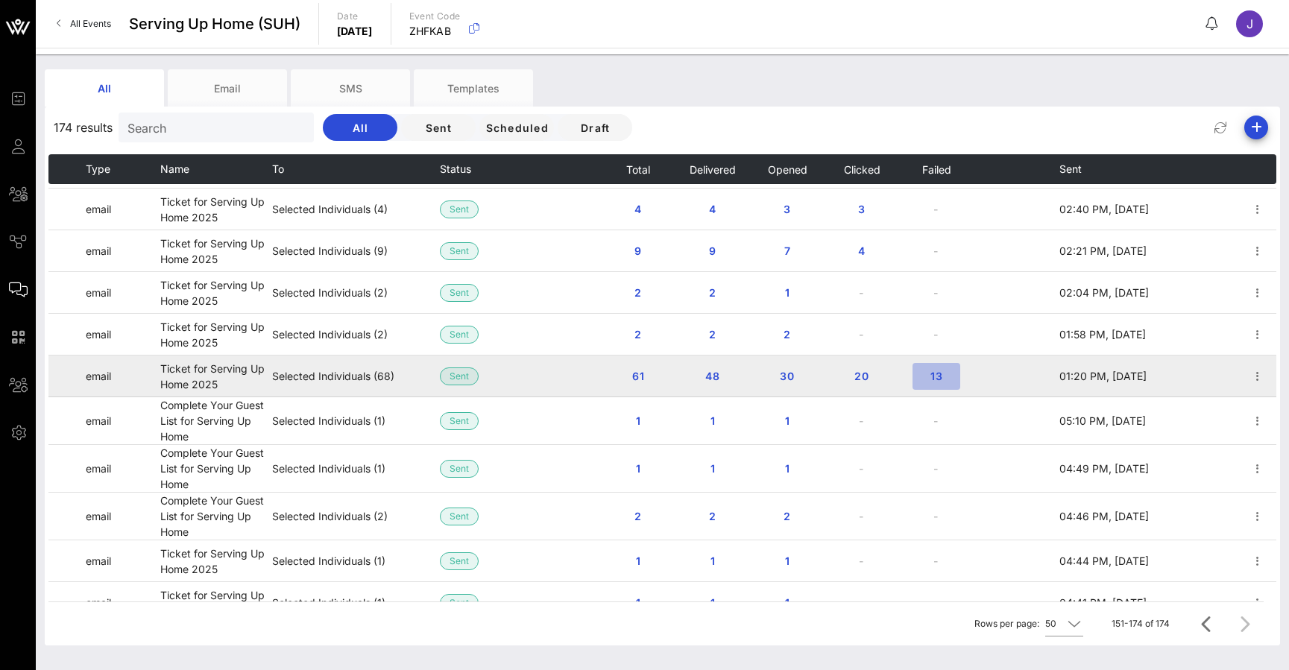
click at [935, 376] on span "13" at bounding box center [936, 376] width 24 height 13
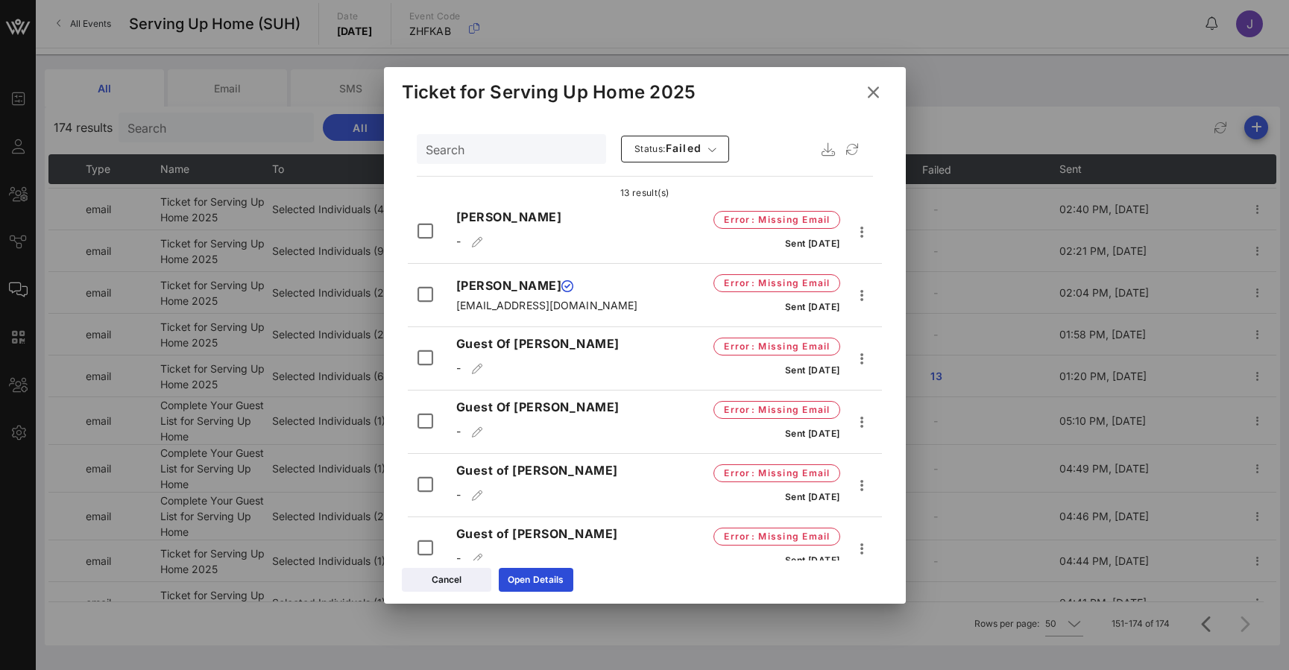
click at [874, 92] on icon at bounding box center [873, 92] width 20 height 18
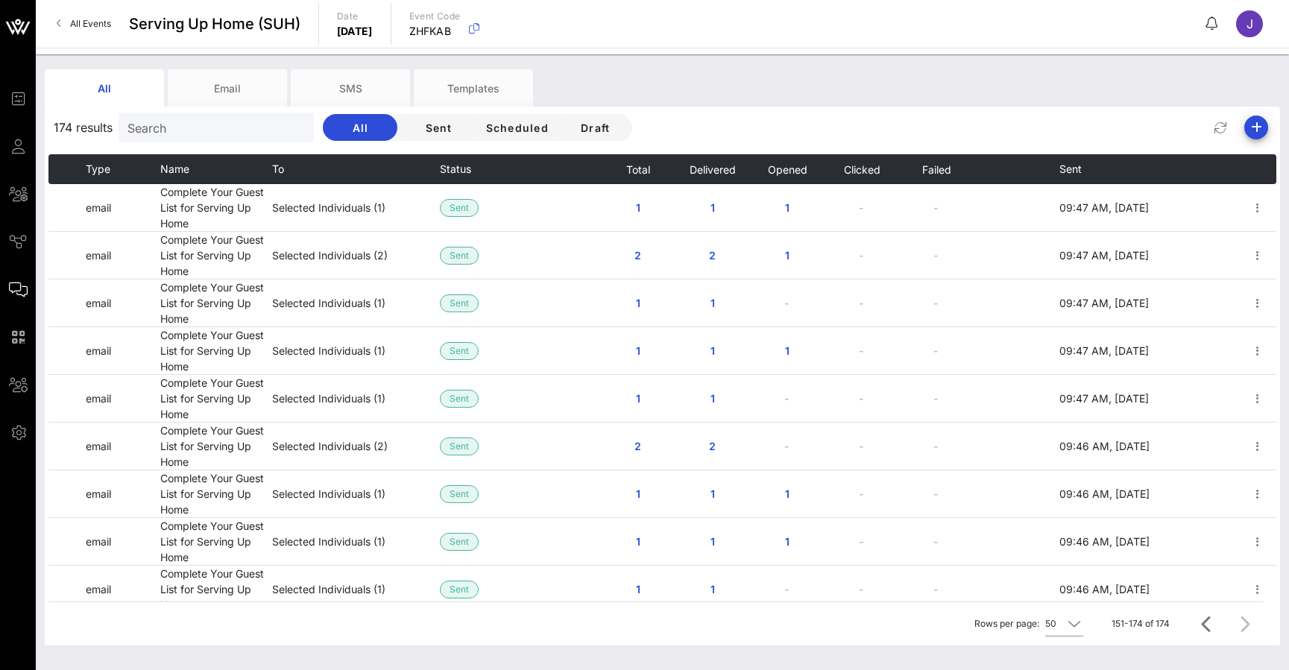
scroll to position [0, 0]
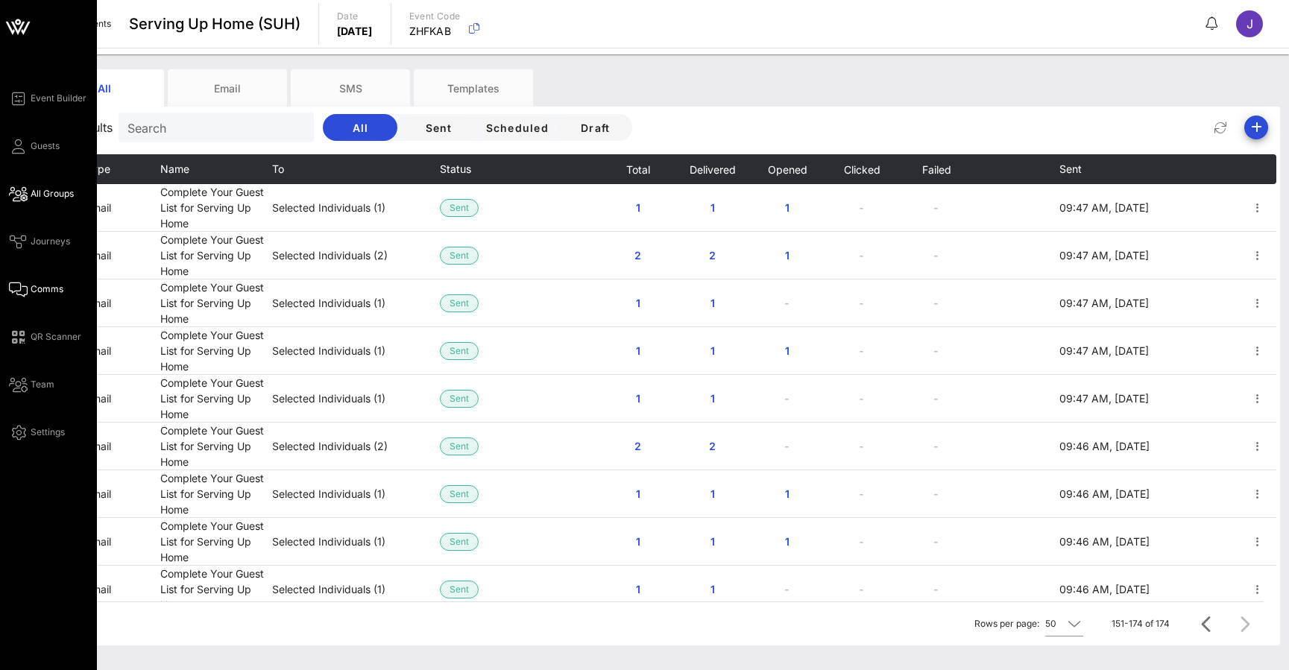
click at [33, 196] on span "All Groups" at bounding box center [52, 193] width 43 height 13
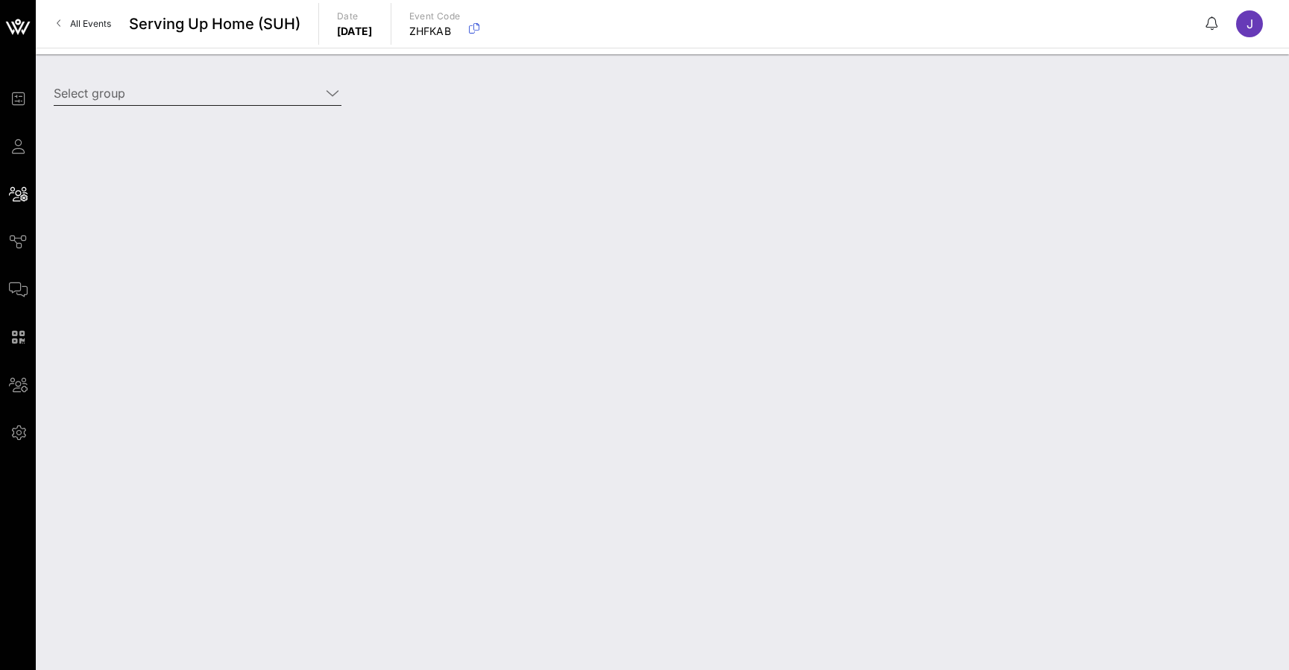
click at [153, 104] on div "Select group" at bounding box center [198, 93] width 288 height 24
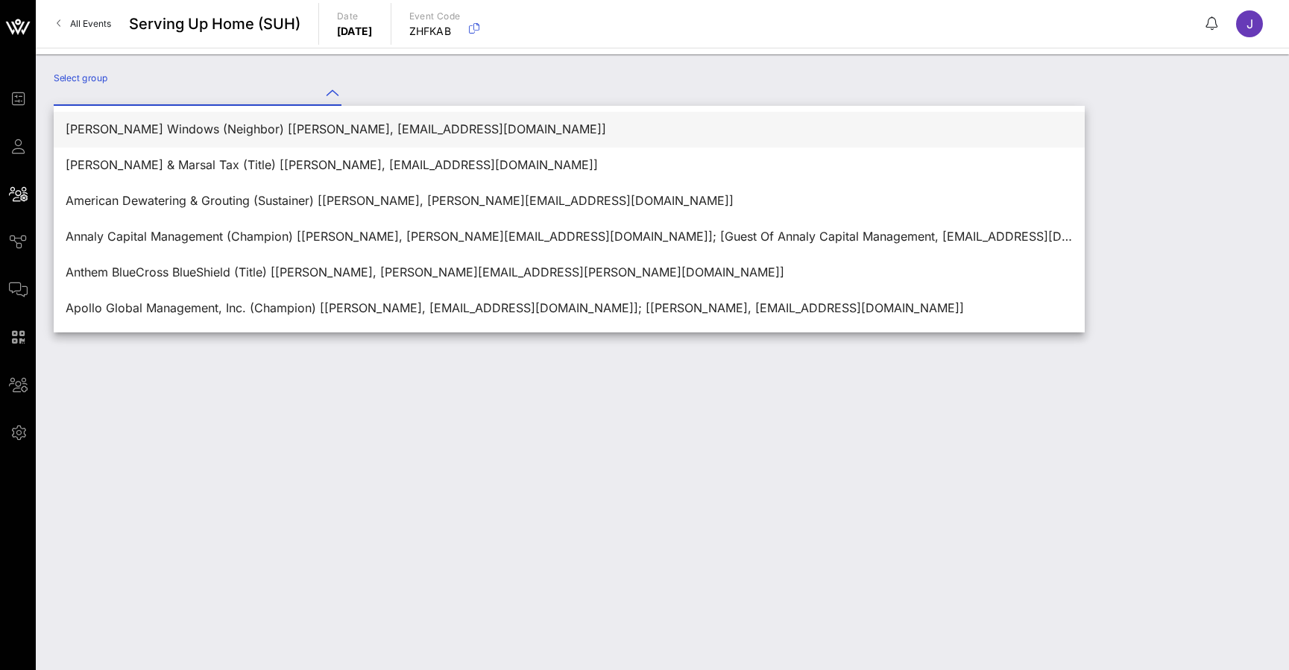
click at [150, 125] on div "[PERSON_NAME] Windows (Neighbor) [[PERSON_NAME], [EMAIL_ADDRESS][DOMAIN_NAME]]" at bounding box center [569, 129] width 1007 height 14
type input "[PERSON_NAME] Windows (Neighbor) [[PERSON_NAME], [EMAIL_ADDRESS][DOMAIN_NAME]]"
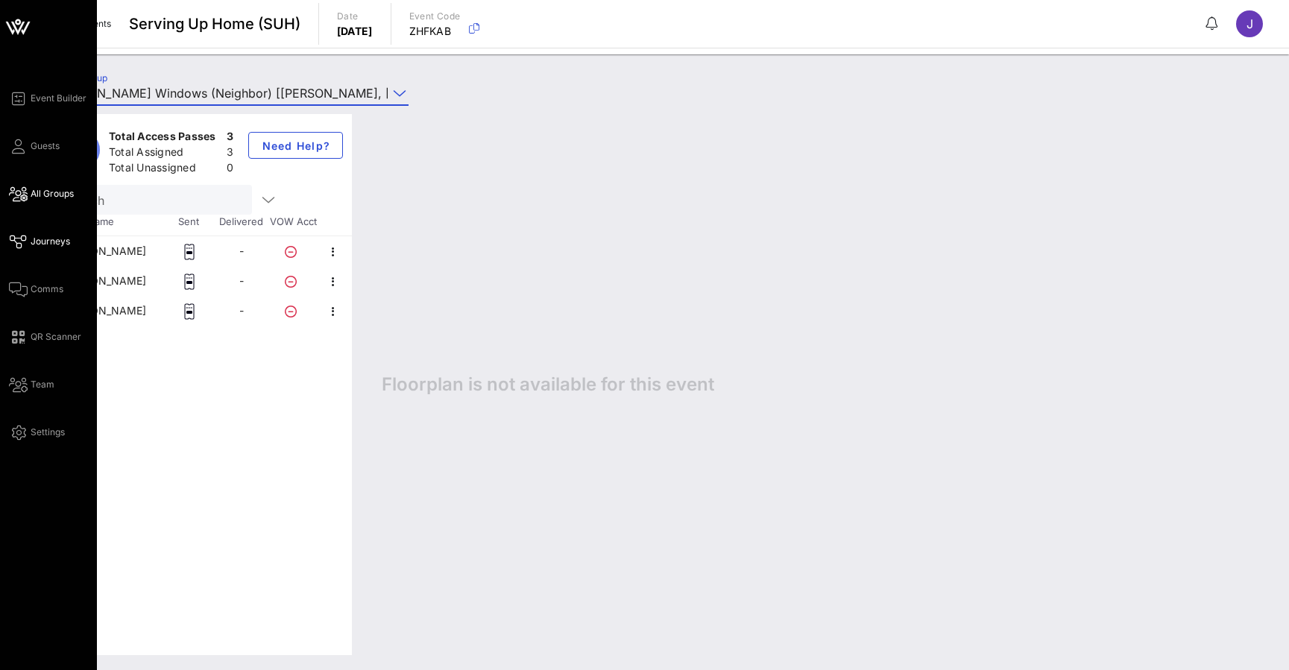
click at [24, 241] on icon at bounding box center [18, 242] width 19 height 2
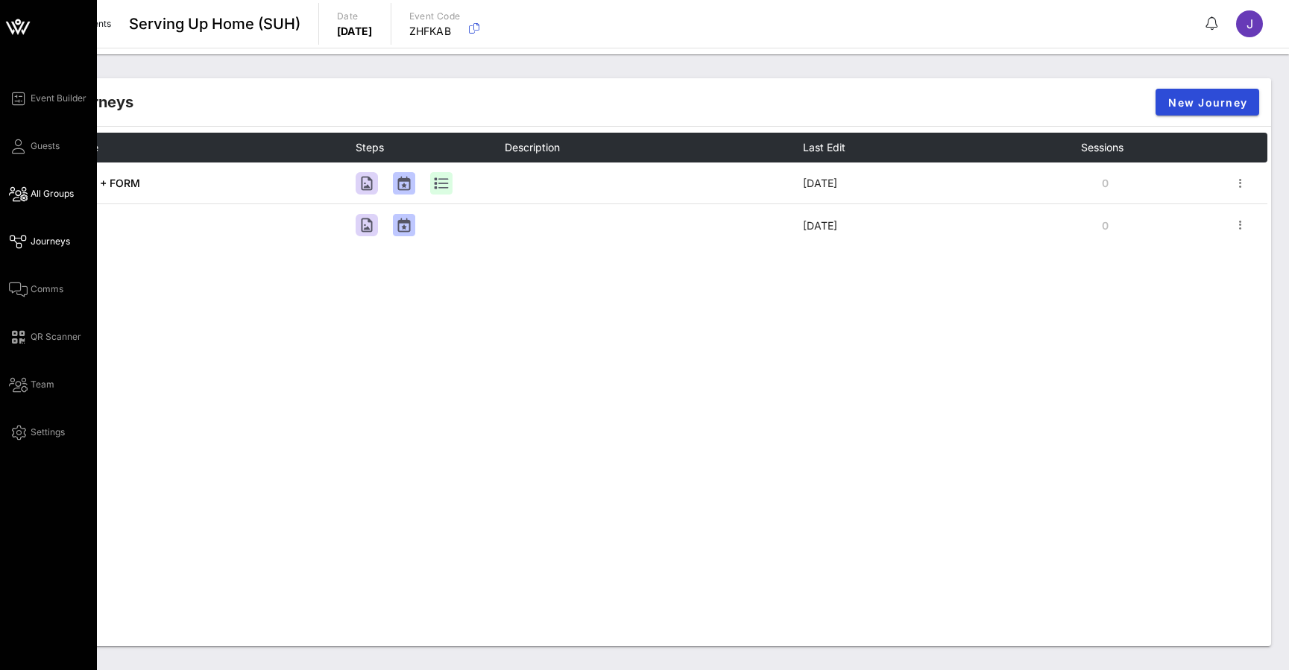
click at [34, 195] on span "All Groups" at bounding box center [52, 193] width 43 height 13
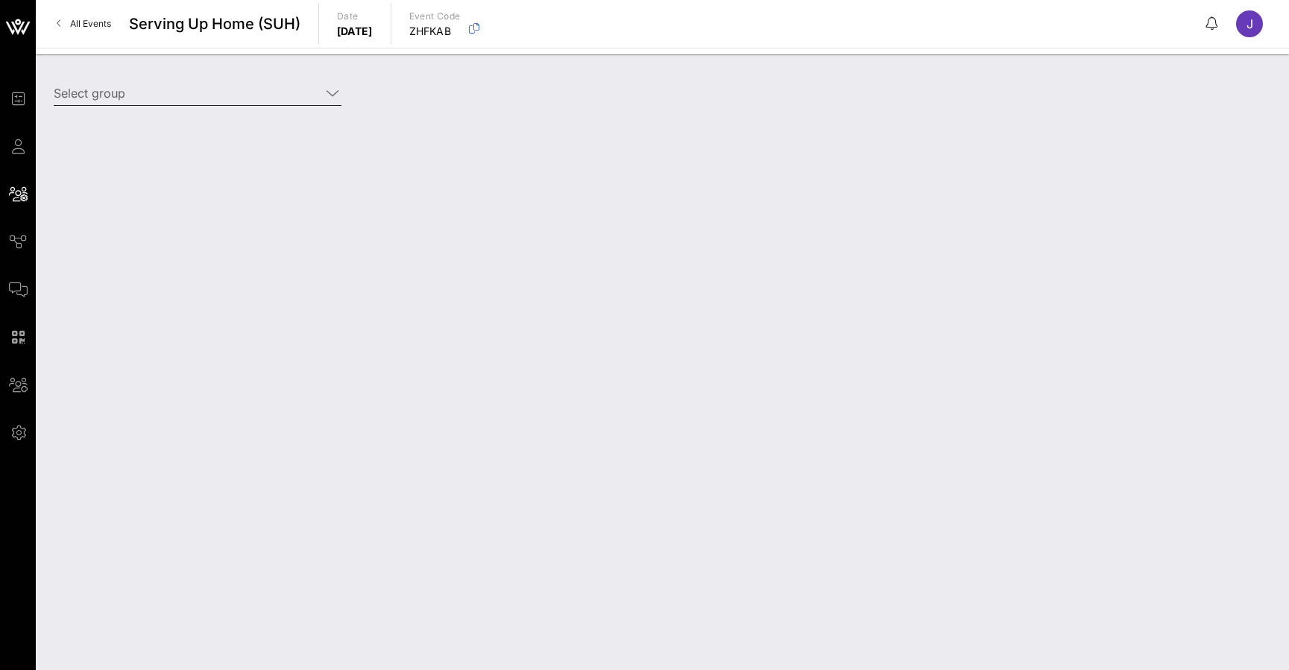
click at [171, 85] on input "Select group" at bounding box center [187, 93] width 267 height 24
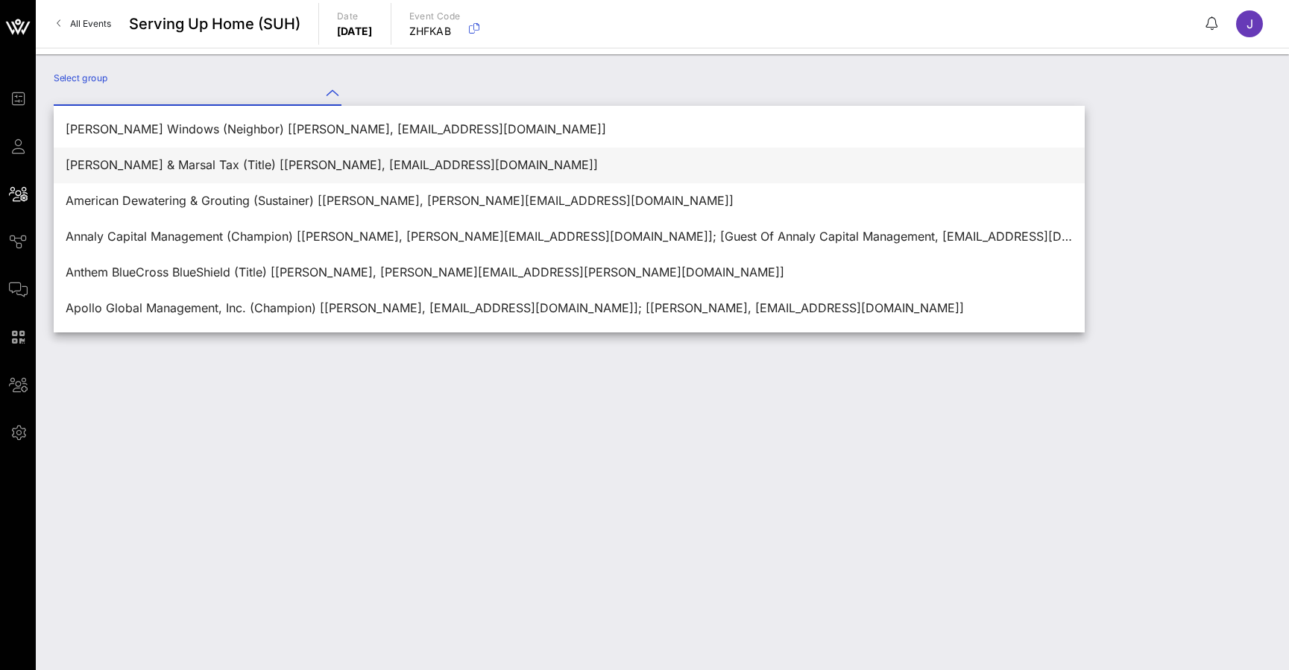
click at [163, 162] on div "[PERSON_NAME] & Marsal Tax (Title) [[PERSON_NAME], [EMAIL_ADDRESS][DOMAIN_NAME]]" at bounding box center [569, 165] width 1007 height 14
type input "[PERSON_NAME] & Marsal Tax (Title) [[PERSON_NAME], [EMAIL_ADDRESS][DOMAIN_NAME]]"
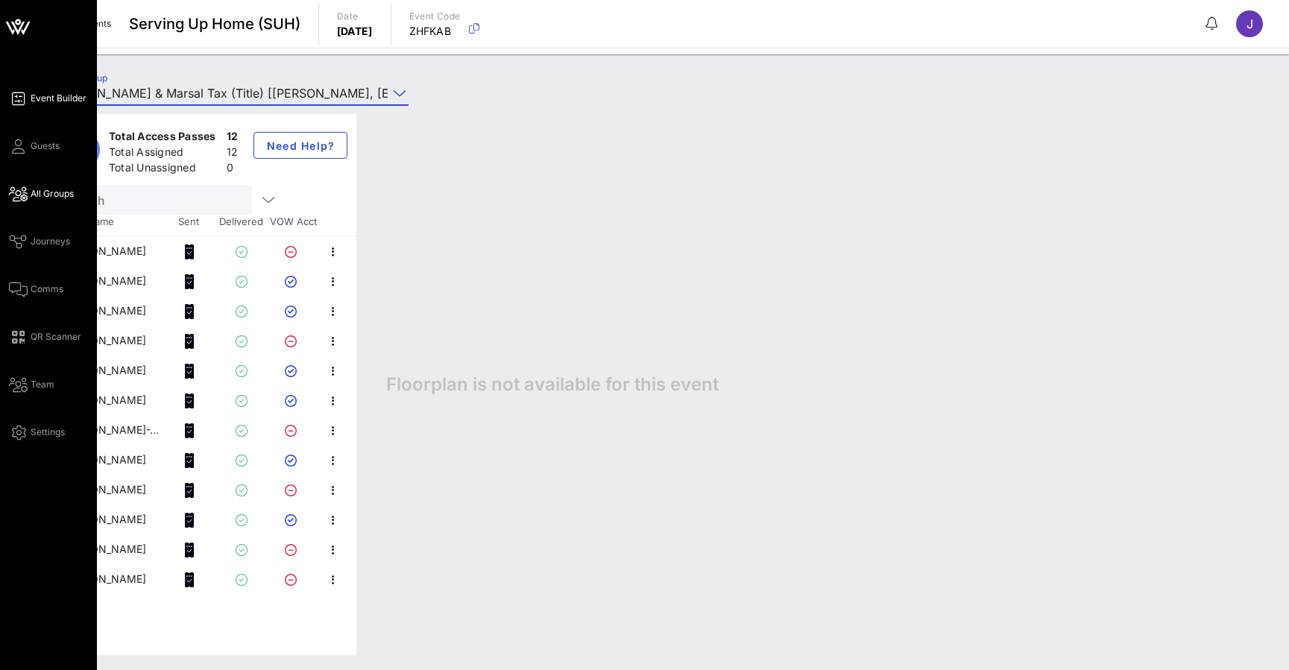
click at [28, 102] on link "Event Builder" at bounding box center [48, 98] width 78 height 18
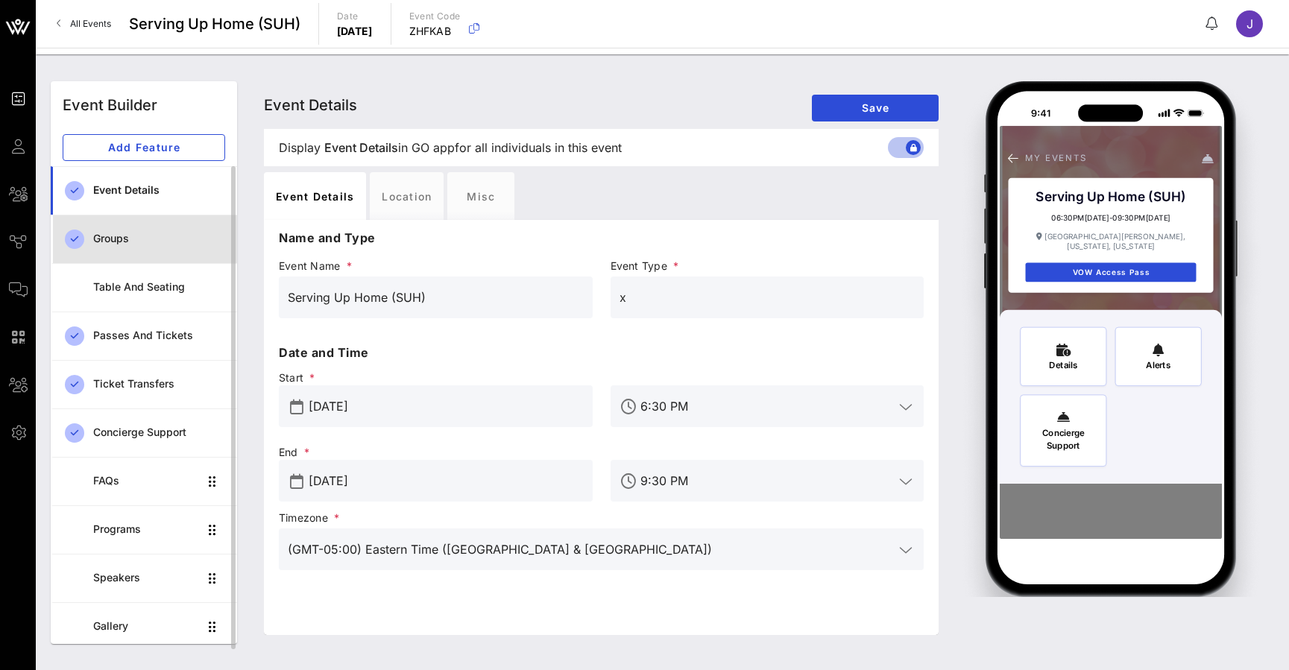
click at [146, 234] on div "Groups" at bounding box center [159, 239] width 132 height 13
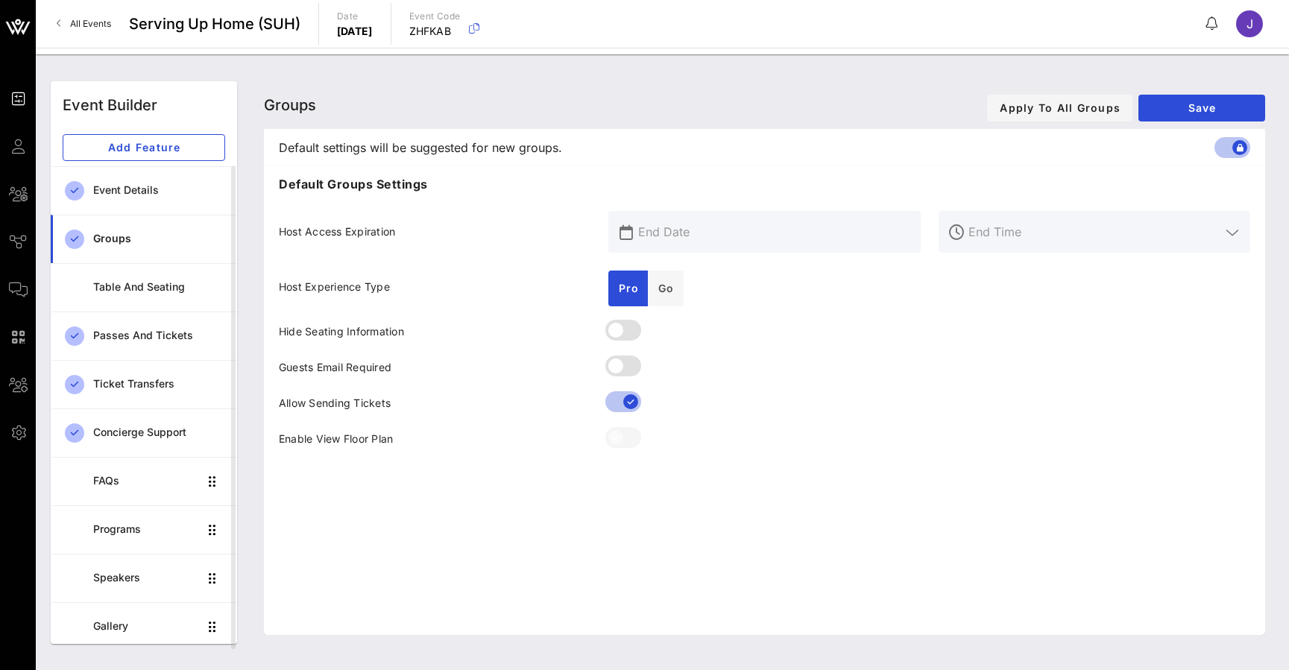
click at [624, 439] on div at bounding box center [763, 441] width 329 height 36
click at [619, 439] on div at bounding box center [763, 441] width 329 height 36
click at [621, 433] on div at bounding box center [763, 441] width 329 height 36
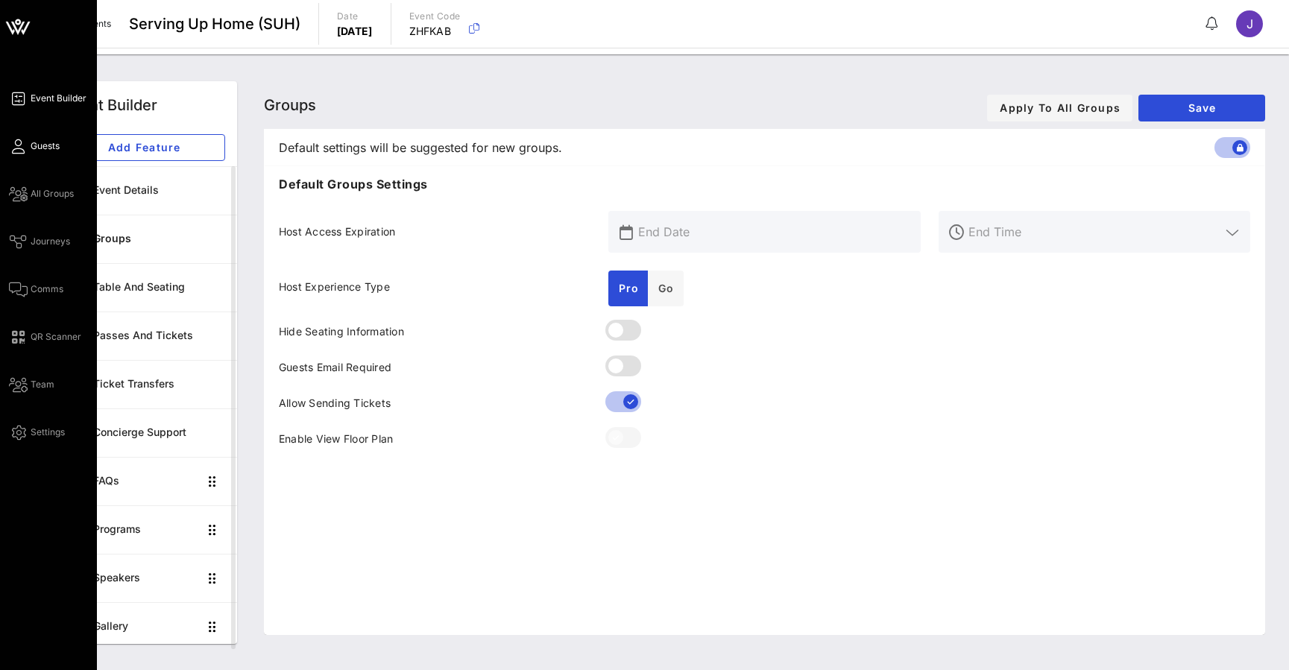
click at [24, 145] on icon at bounding box center [18, 146] width 19 height 2
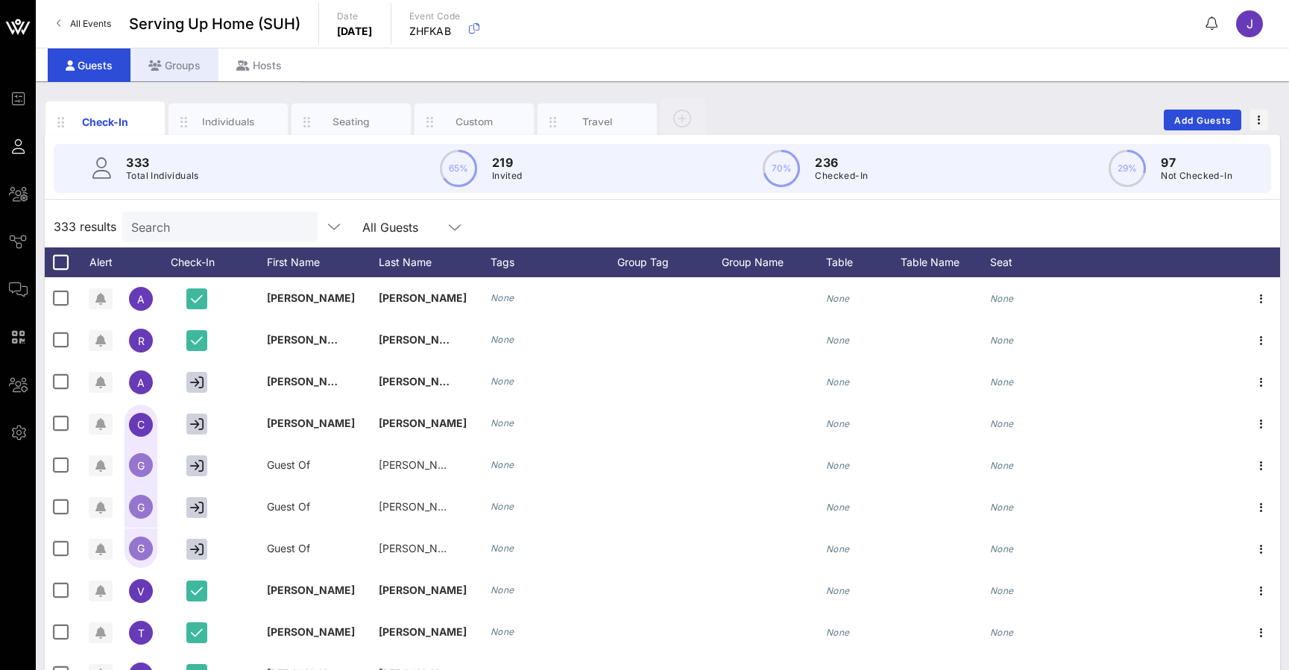
click at [174, 64] on div "Groups" at bounding box center [174, 65] width 88 height 34
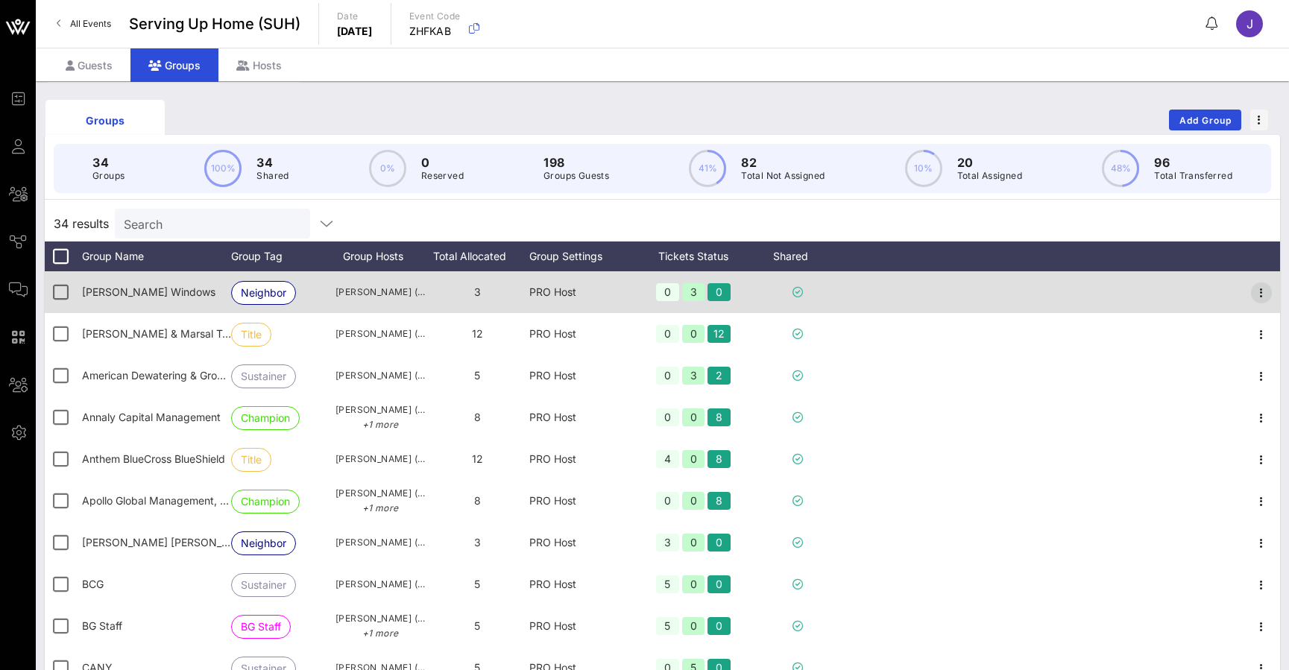
click at [1267, 299] on icon "button" at bounding box center [1261, 293] width 18 height 18
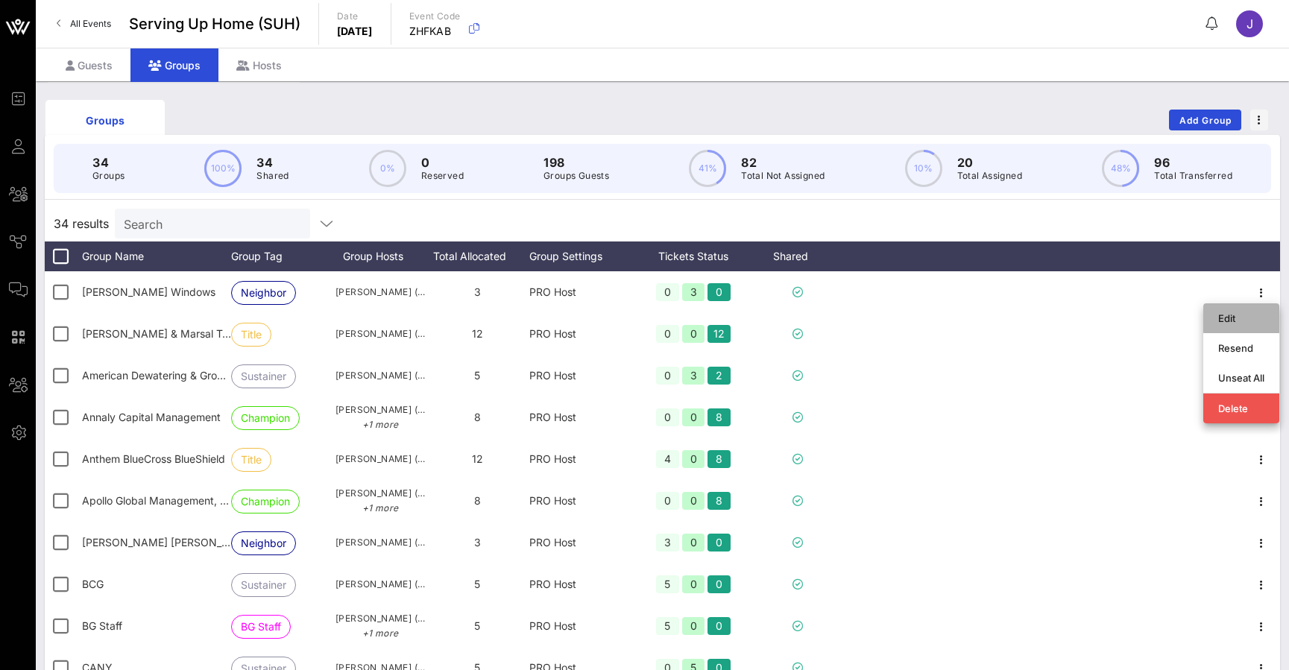
click at [1244, 321] on div "Edit" at bounding box center [1241, 318] width 46 height 12
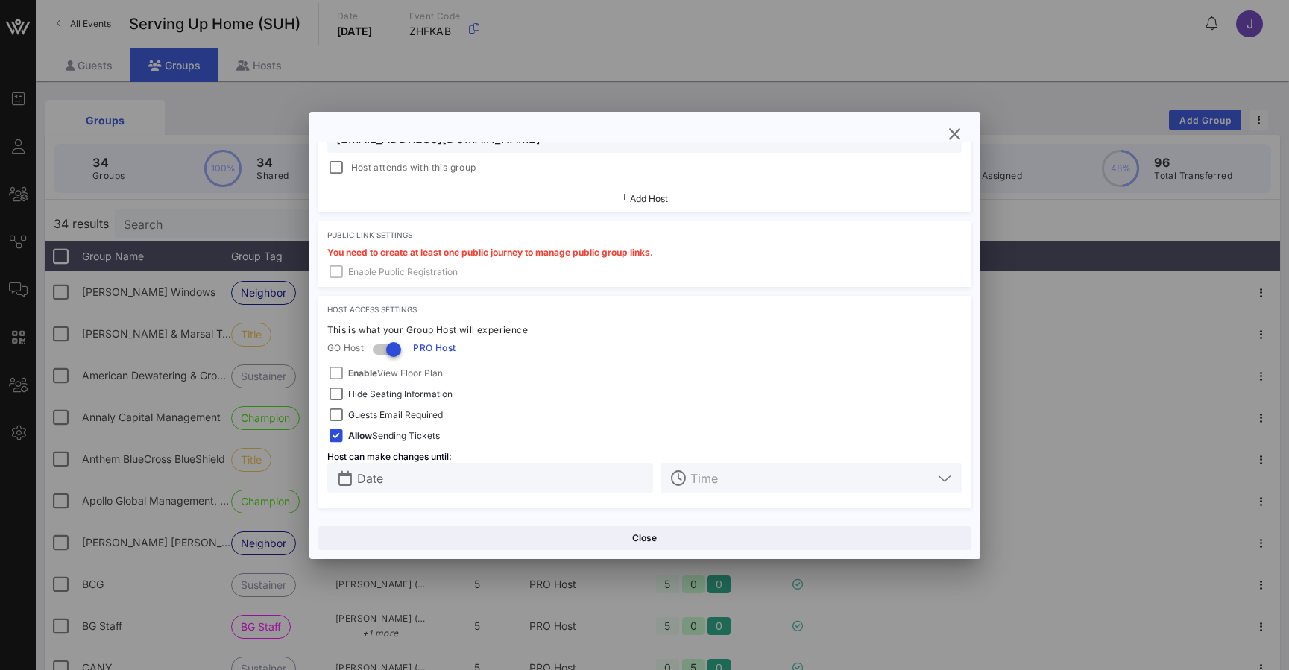
scroll to position [366, 0]
click at [360, 375] on div "Enable View Floor Plan" at bounding box center [644, 374] width 653 height 30
click at [335, 374] on div "Enable View Floor Plan" at bounding box center [644, 374] width 653 height 30
click at [336, 371] on div "Enable View Floor Plan" at bounding box center [644, 374] width 653 height 30
click at [953, 135] on icon "button" at bounding box center [955, 134] width 18 height 18
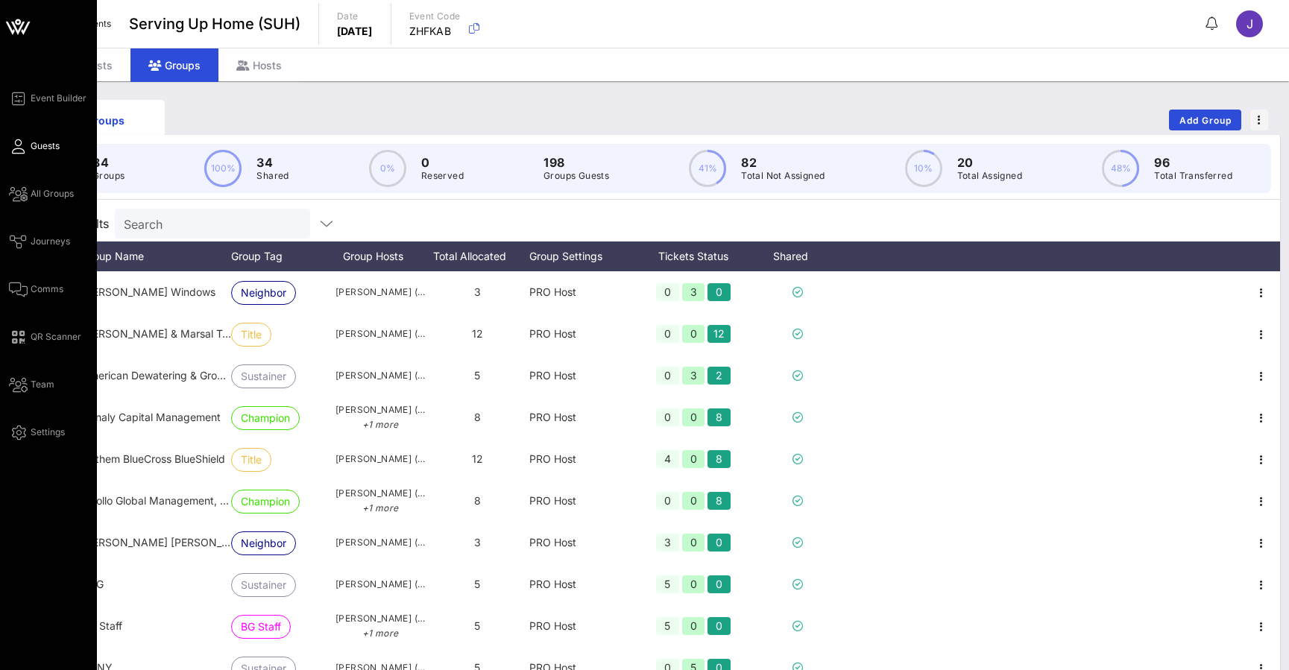
click at [34, 142] on span "Guests" at bounding box center [45, 145] width 29 height 13
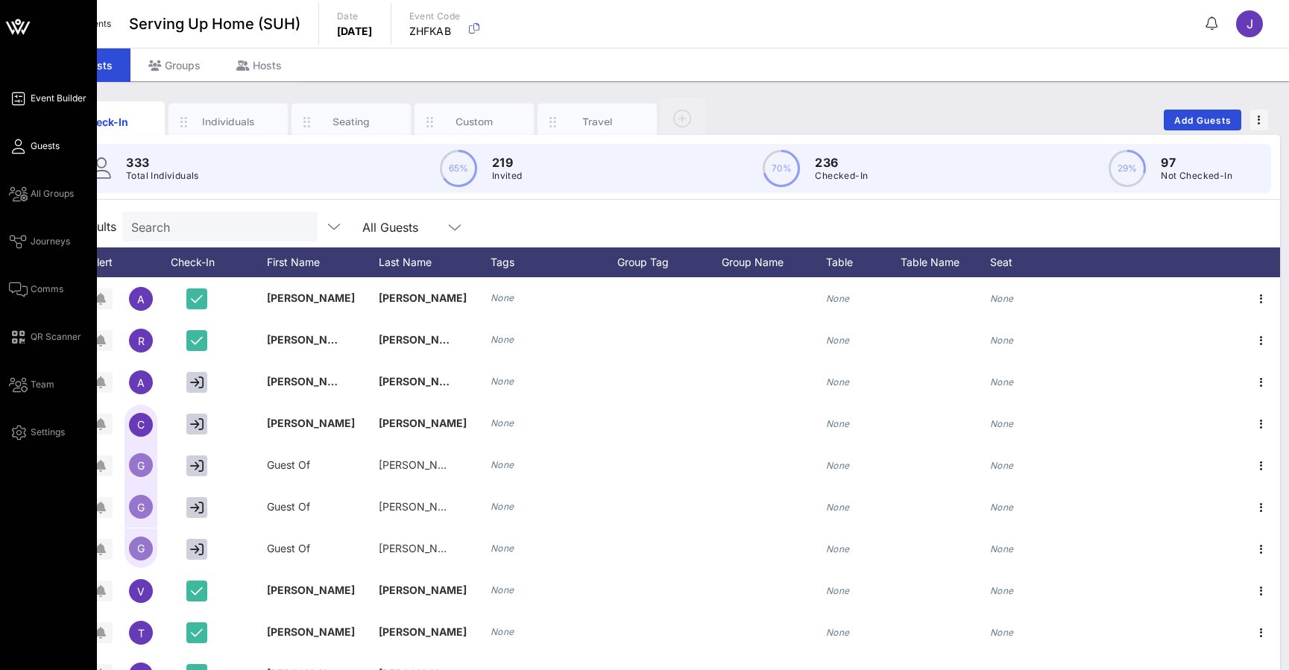
click at [25, 95] on link "Event Builder" at bounding box center [48, 98] width 78 height 18
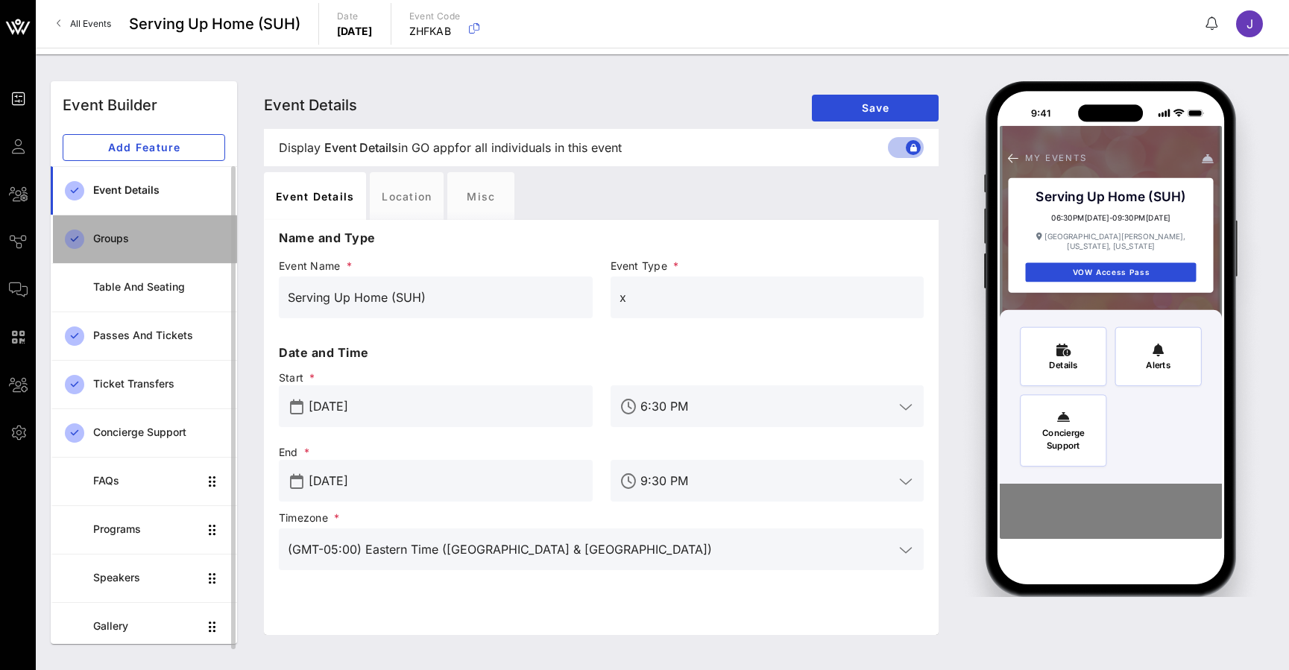
click at [137, 238] on div "Groups" at bounding box center [159, 239] width 132 height 13
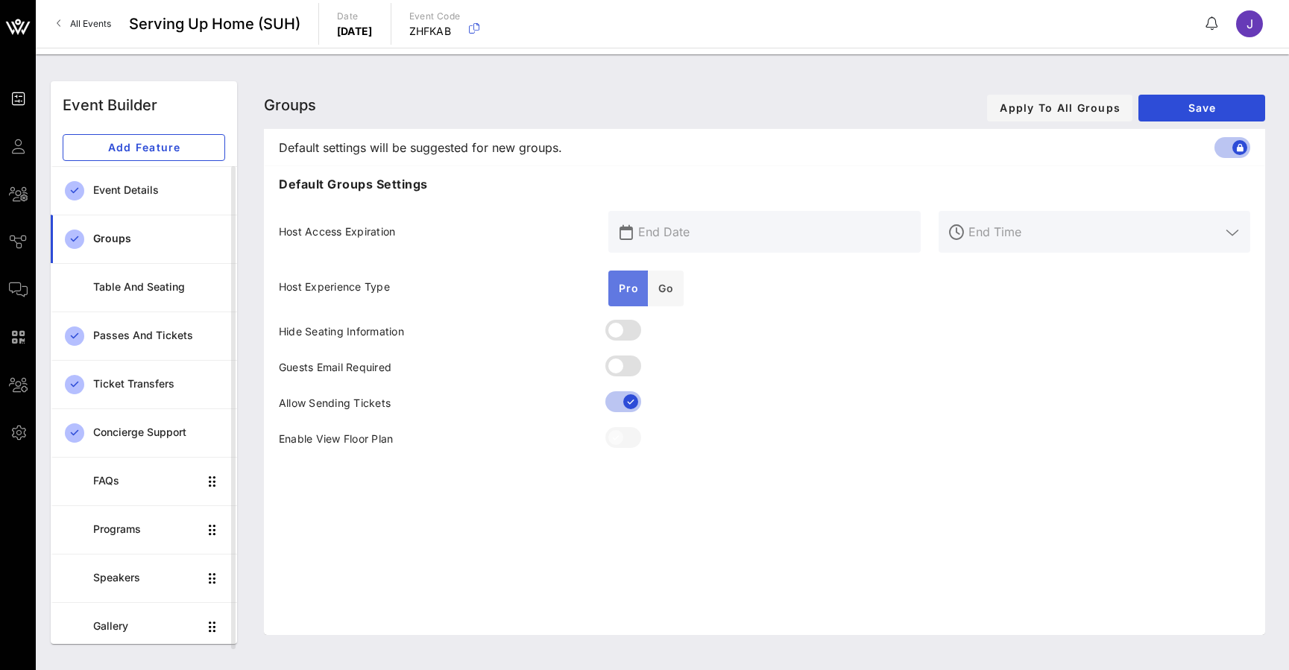
click at [620, 291] on span "Pro" at bounding box center [628, 288] width 22 height 13
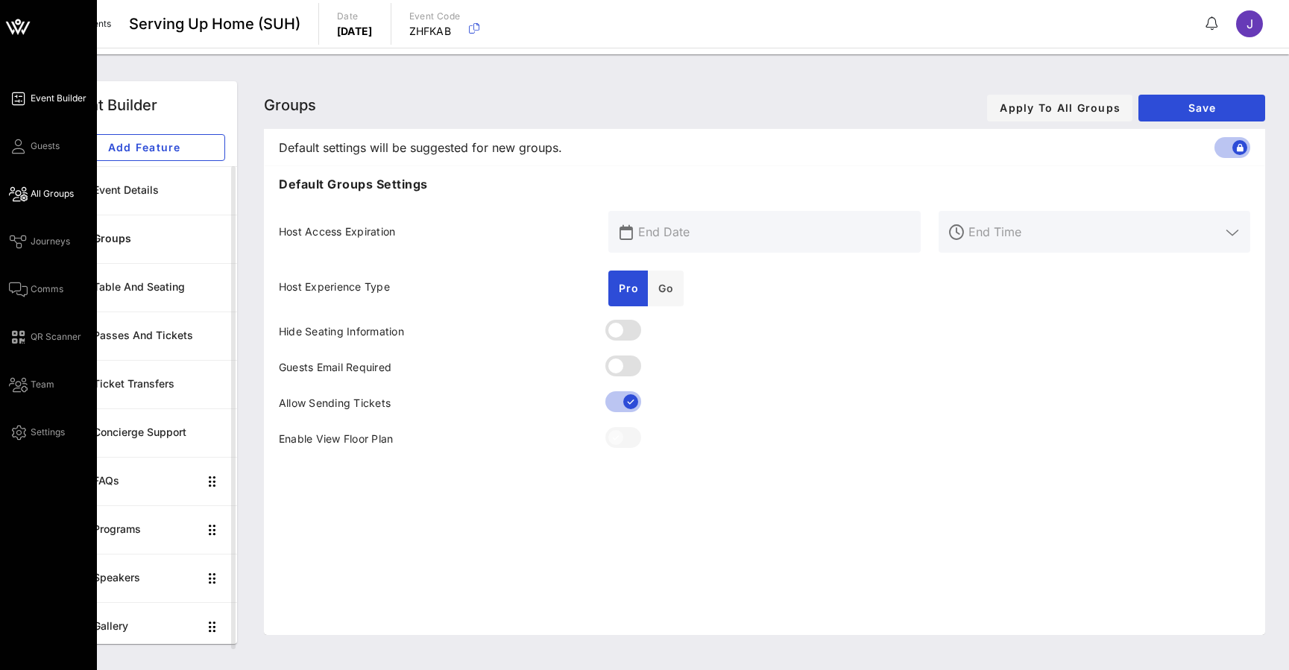
click at [28, 195] on link "All Groups" at bounding box center [41, 194] width 65 height 18
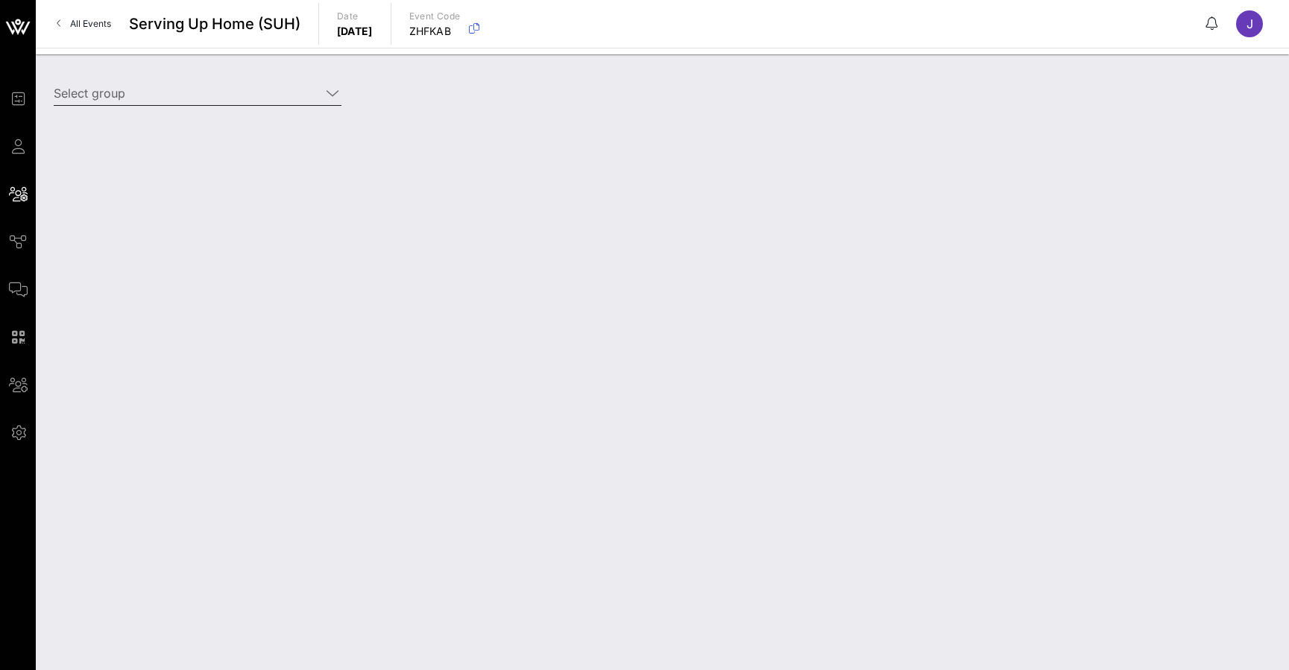
click at [203, 86] on input "Select group" at bounding box center [187, 93] width 267 height 24
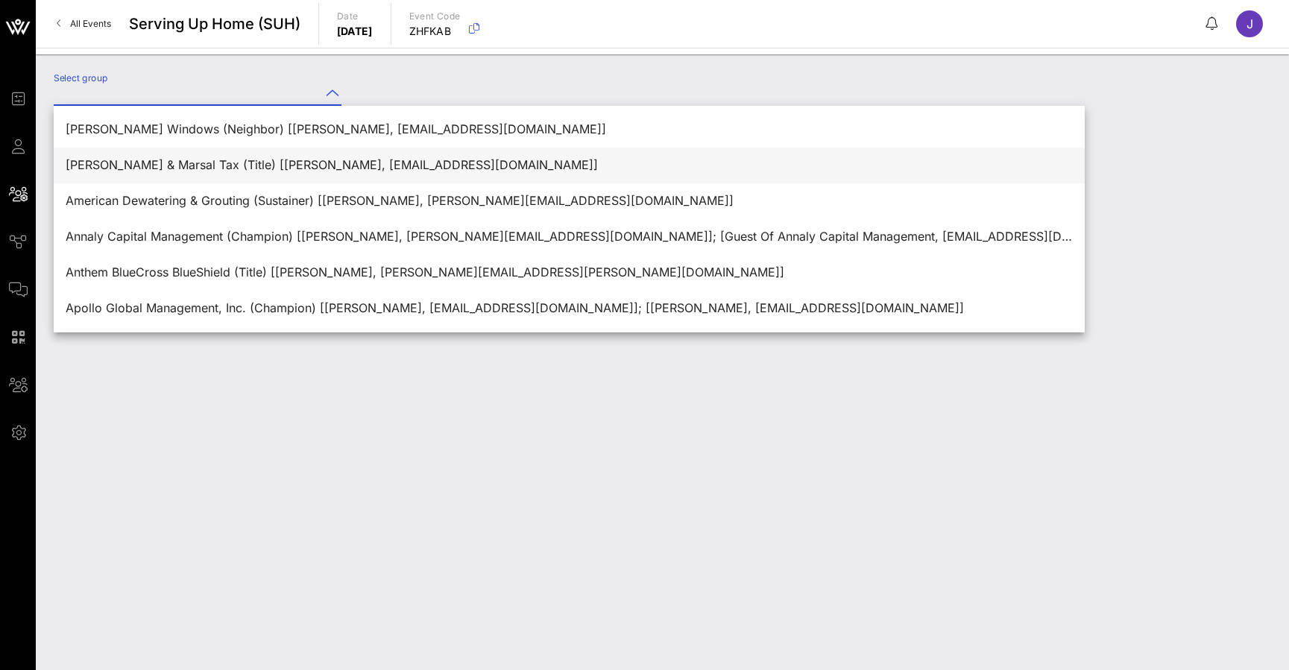
click at [207, 163] on div "[PERSON_NAME] & Marsal Tax (Title) [[PERSON_NAME], [EMAIL_ADDRESS][DOMAIN_NAME]]" at bounding box center [569, 165] width 1007 height 14
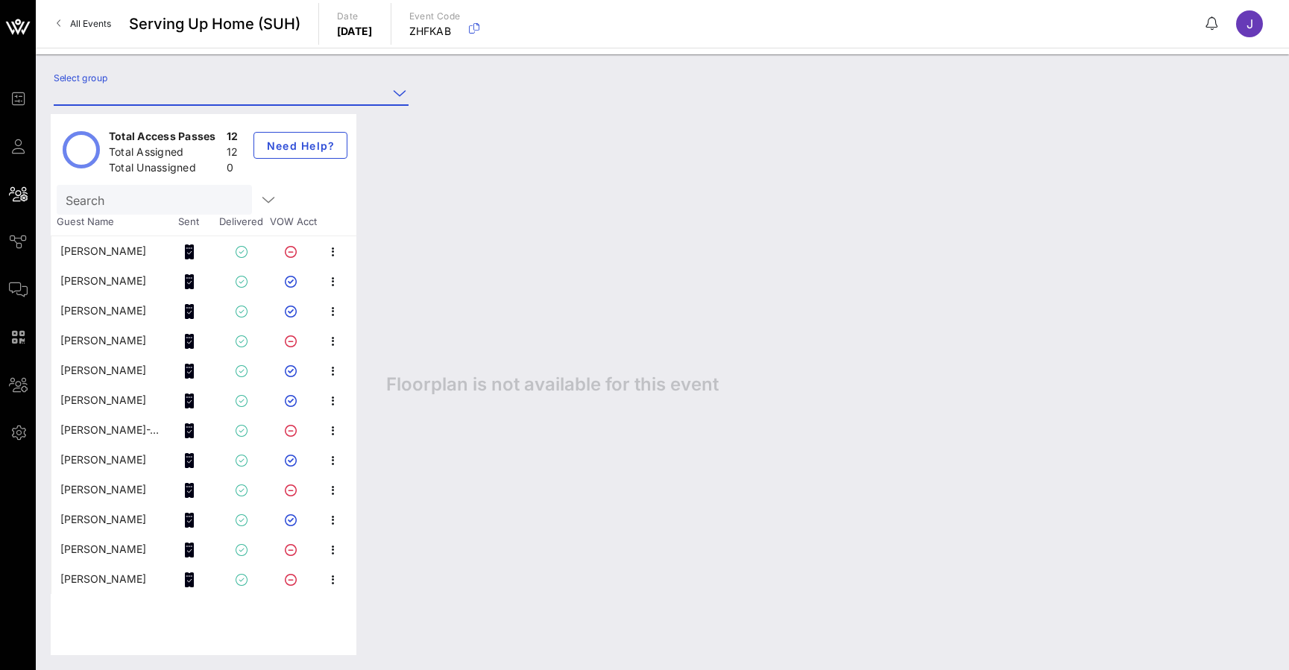
type input "[PERSON_NAME] & Marsal Tax (Title) [[PERSON_NAME], [EMAIL_ADDRESS][DOMAIN_NAME]]"
click at [334, 250] on icon "button" at bounding box center [333, 252] width 18 height 18
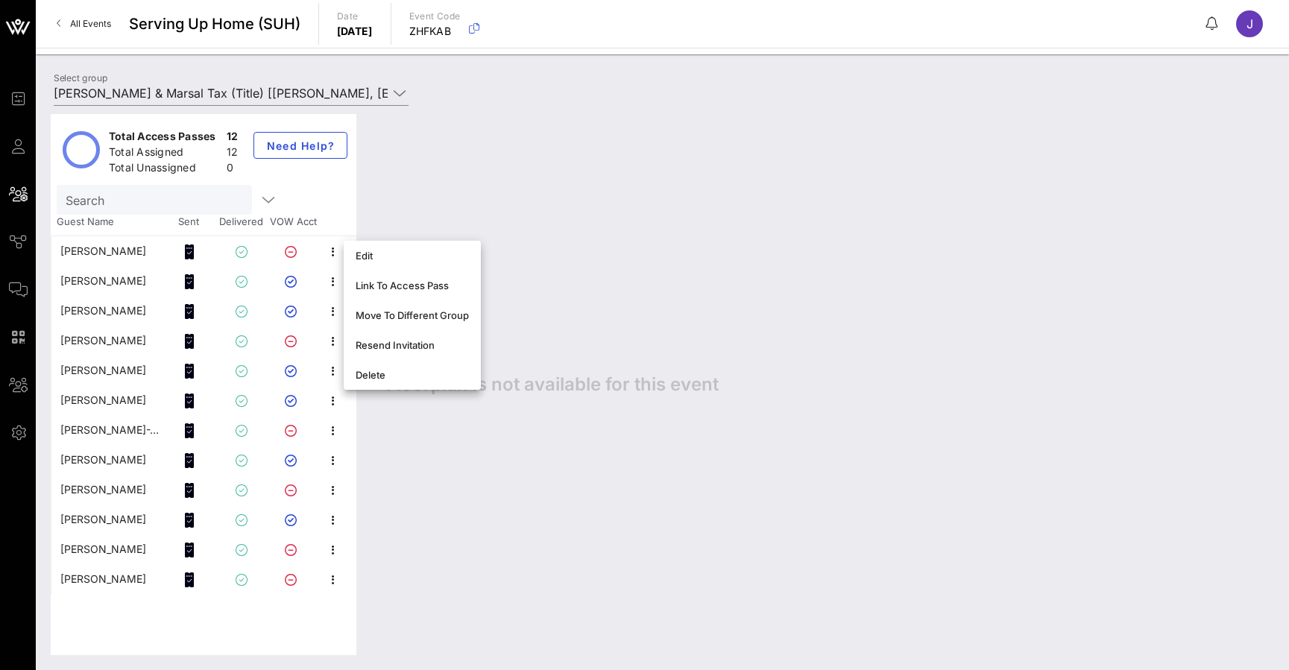
click at [400, 209] on div "Floorplan is not available for this event" at bounding box center [822, 384] width 903 height 541
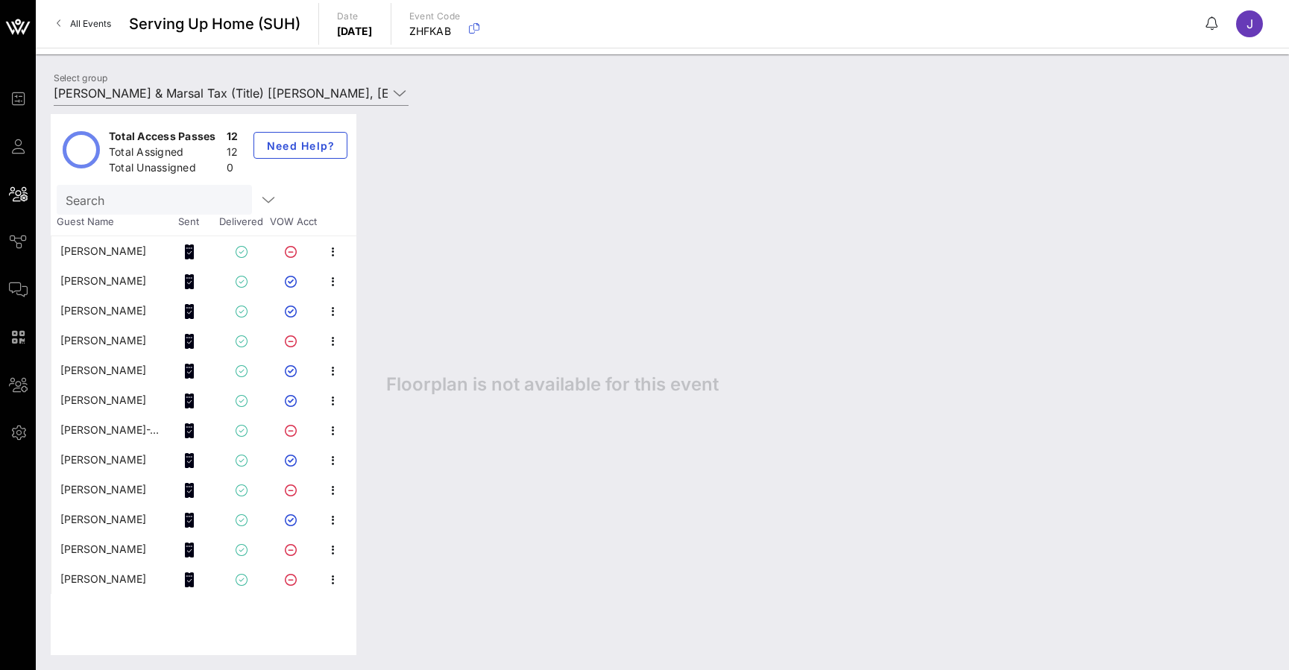
click at [87, 250] on div "[PERSON_NAME]" at bounding box center [103, 251] width 86 height 30
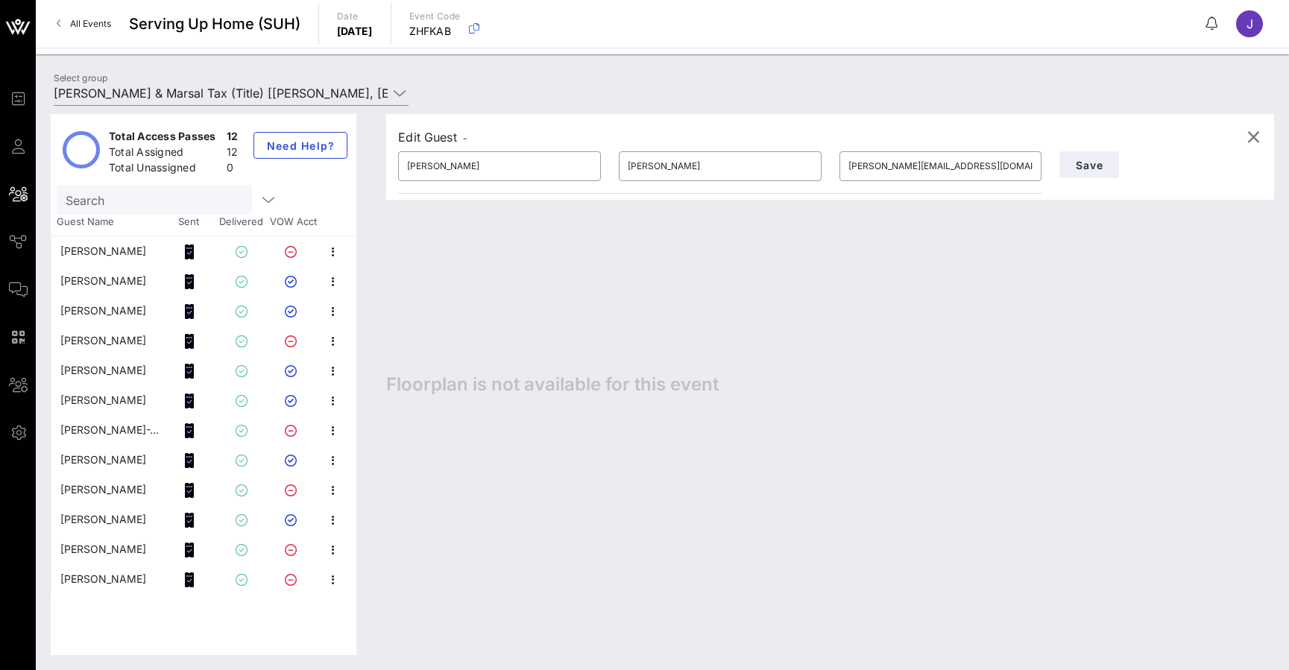
drag, startPoint x: 1124, startPoint y: 92, endPoint x: 1212, endPoint y: 11, distance: 119.2
click at [1212, 11] on div "All Events Serving Up Home (SUH) Date [DATE] Event Code ZHFKAB J" at bounding box center [662, 24] width 1253 height 48
click at [1210, 23] on icon at bounding box center [1212, 23] width 12 height 1
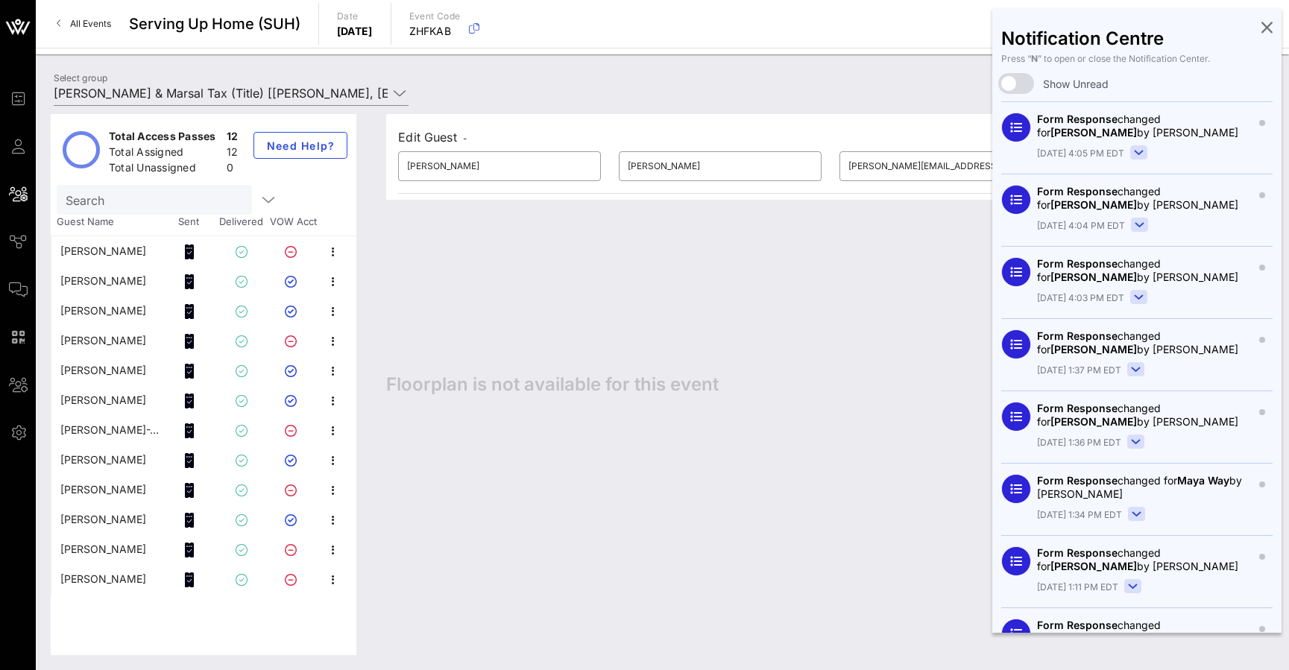
click at [1271, 28] on icon at bounding box center [1266, 26] width 11 height 3
